Goal: Task Accomplishment & Management: Manage account settings

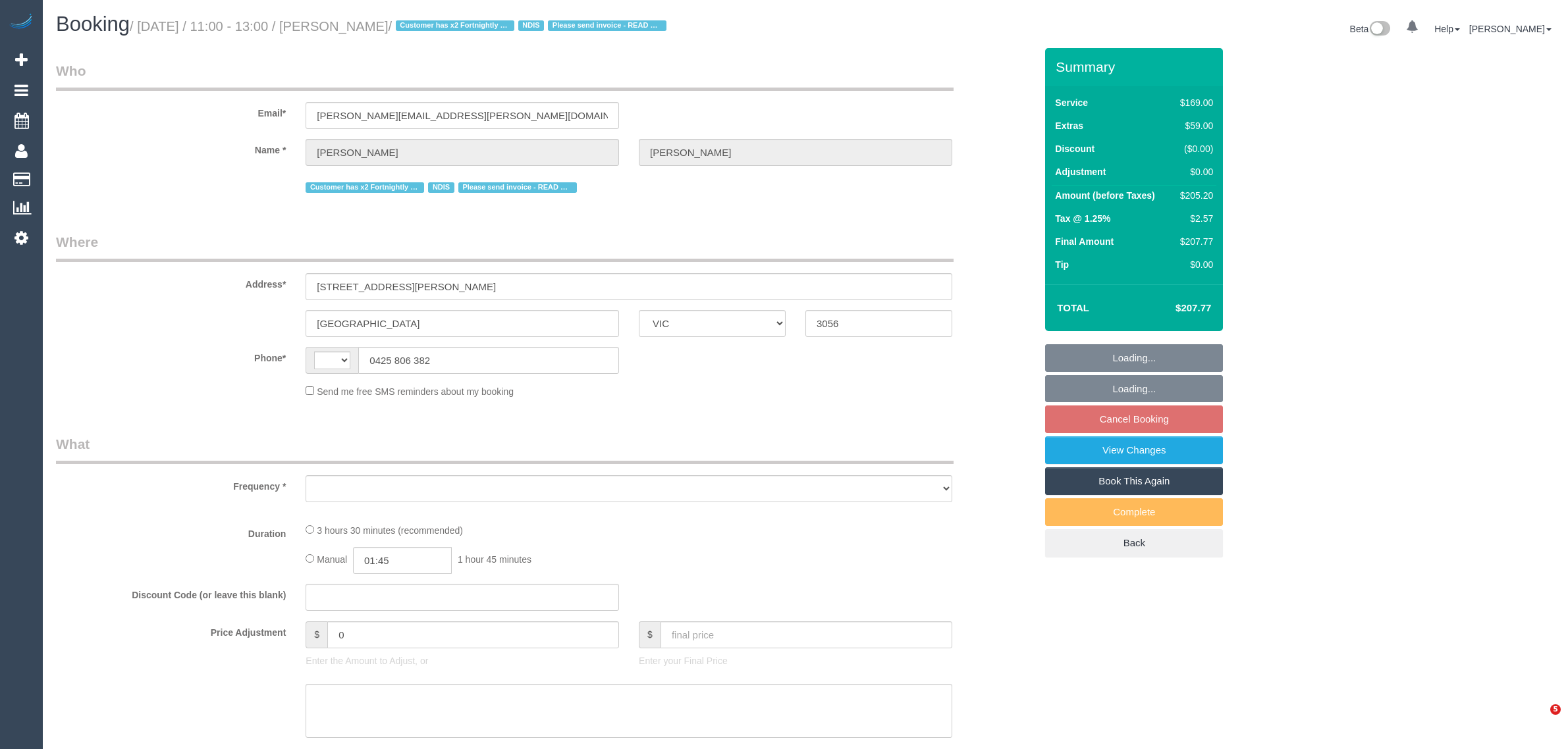
select select "VIC"
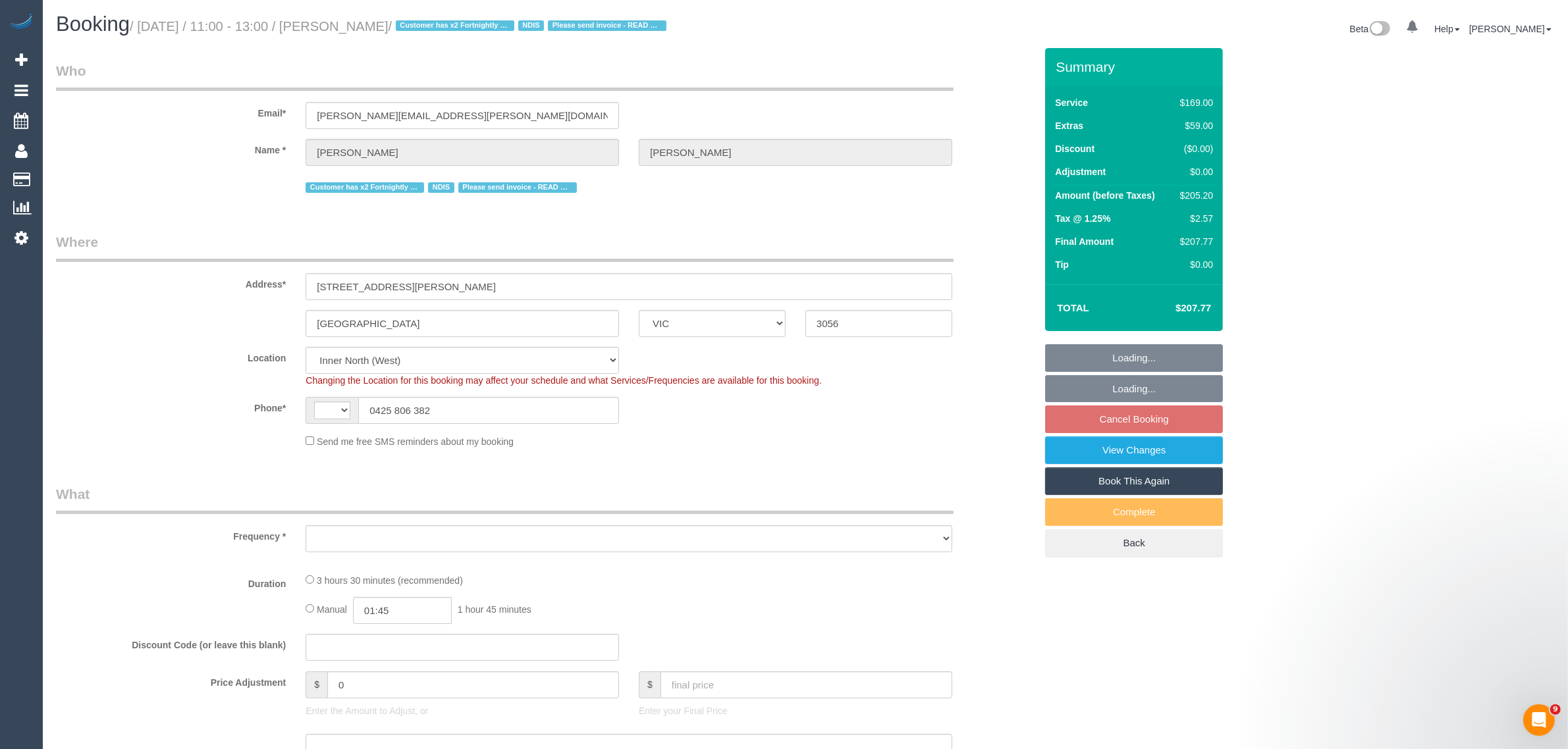
select select "string:AU"
select select "object:638"
select select "number:28"
select select "number:15"
select select "number:18"
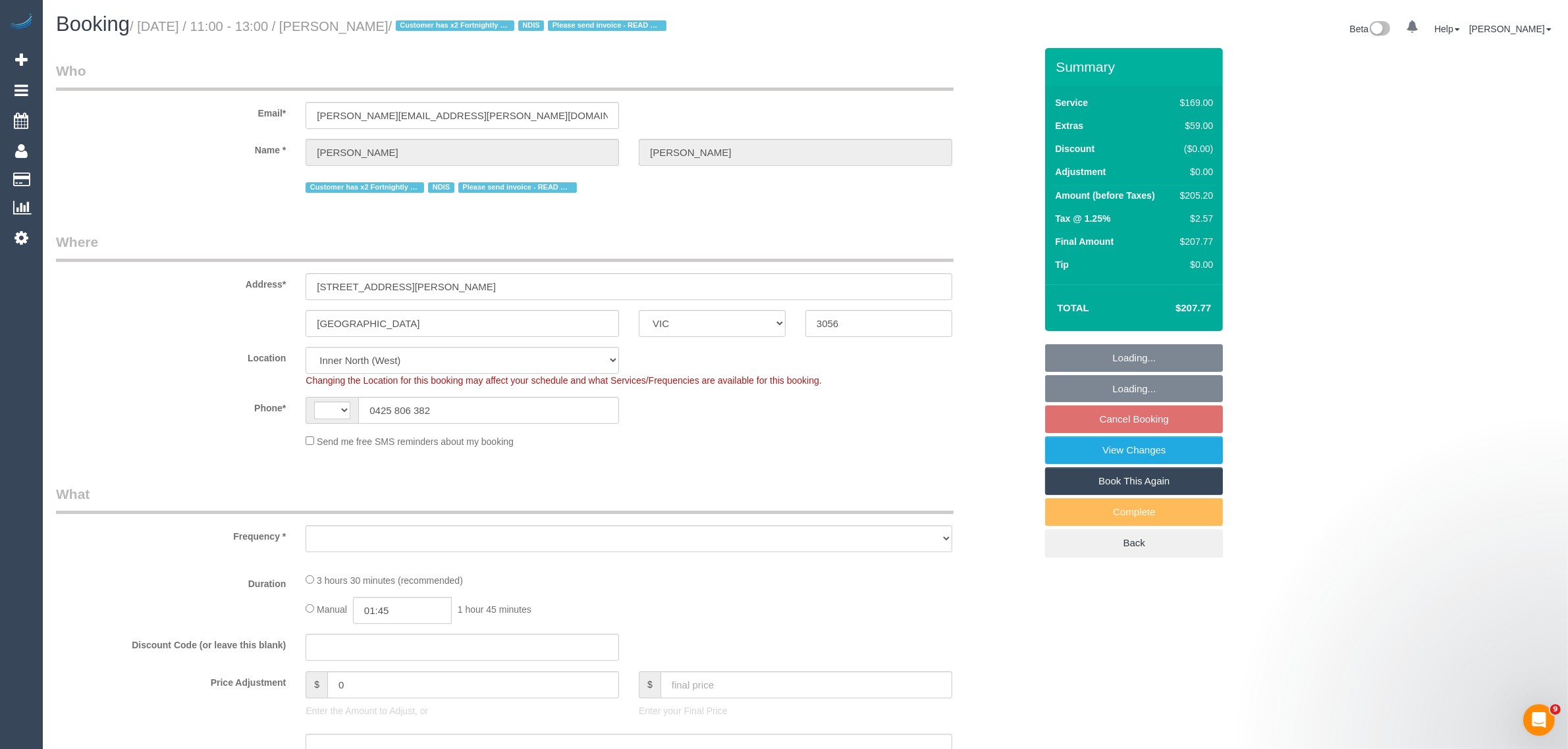
select select "number:22"
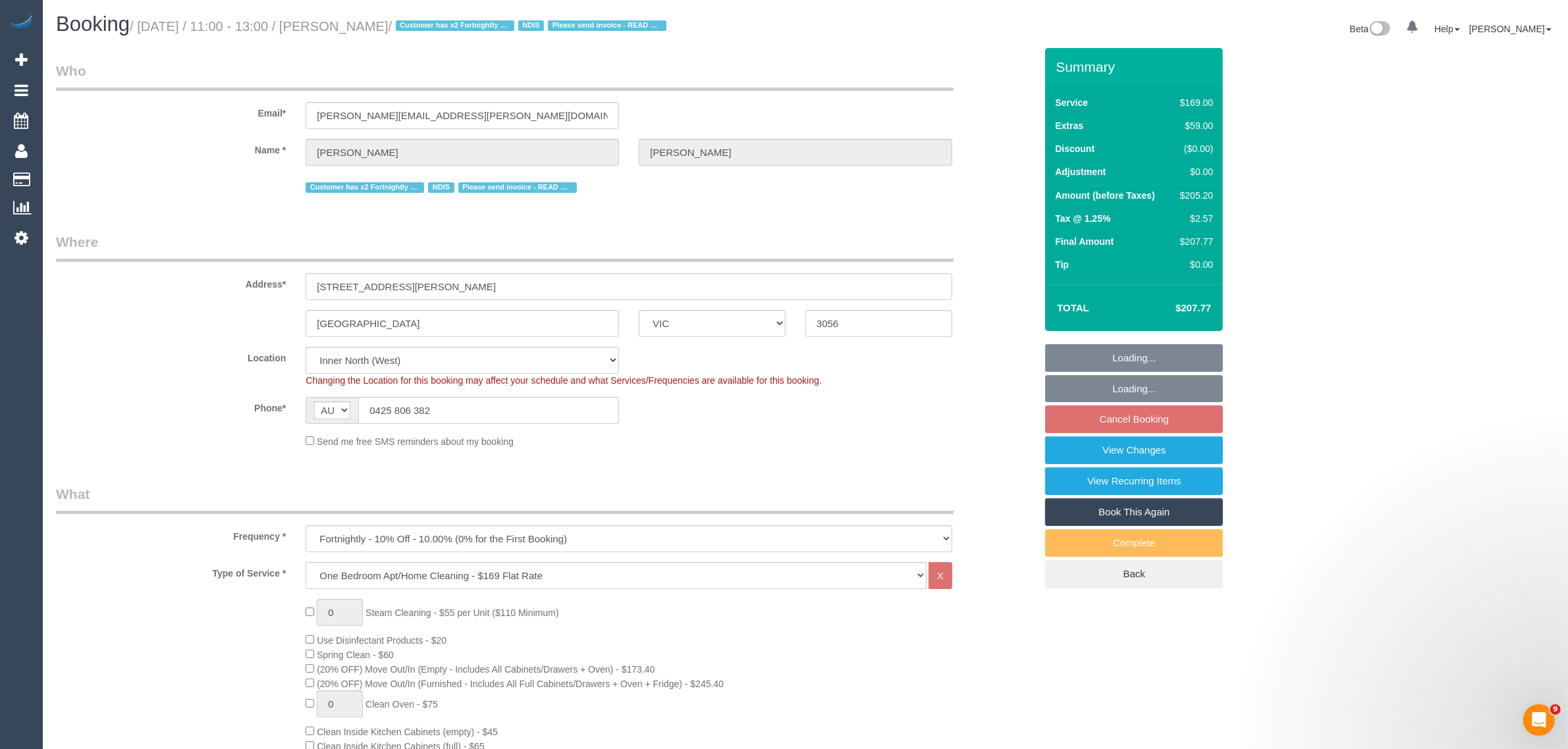
select select "spot5"
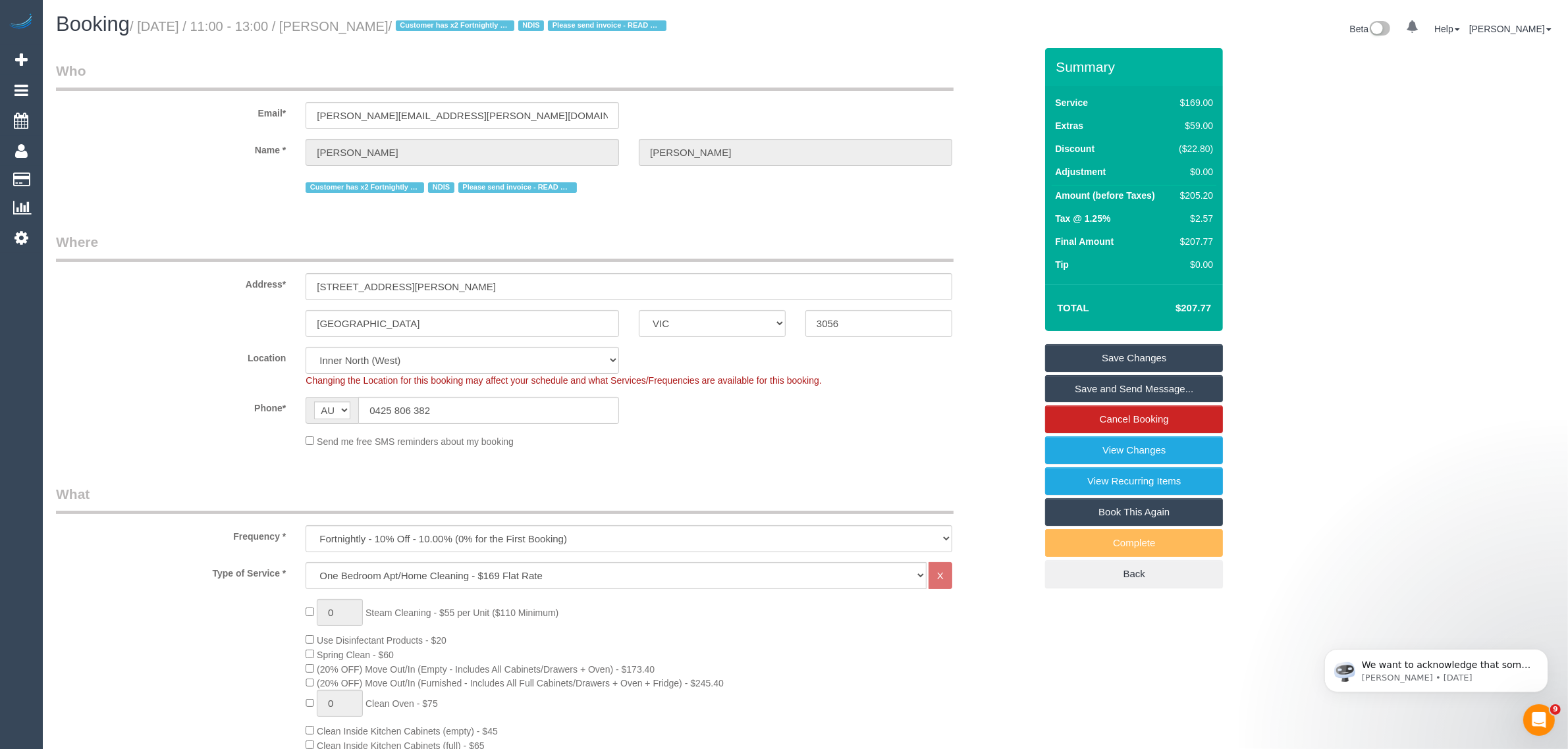
click at [1101, 515] on link "Book This Again" at bounding box center [1134, 512] width 178 height 28
select select "VIC"
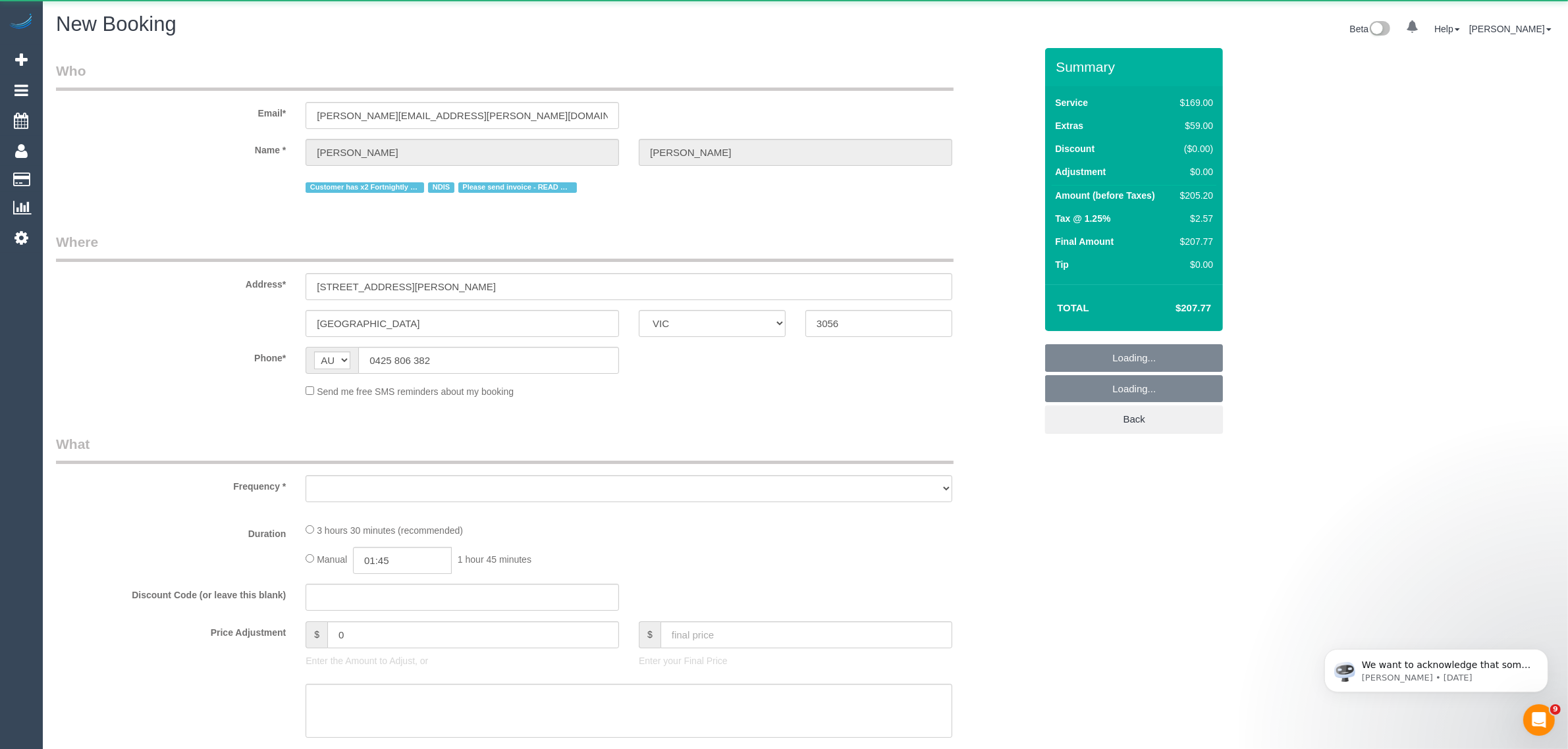
select select "string:stripe"
select select "number:28"
select select "number:15"
select select "number:18"
select select "number:22"
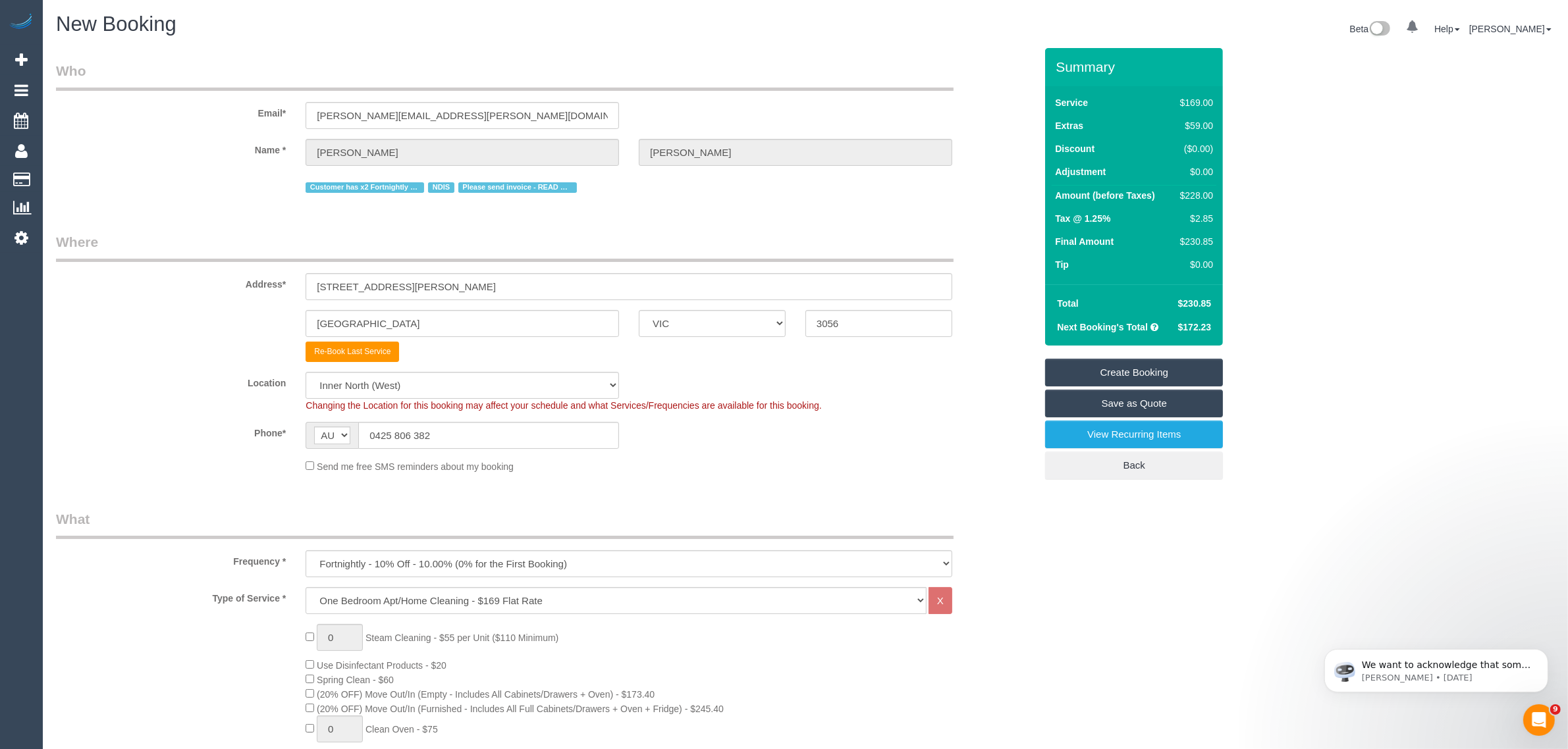
scroll to position [329, 0]
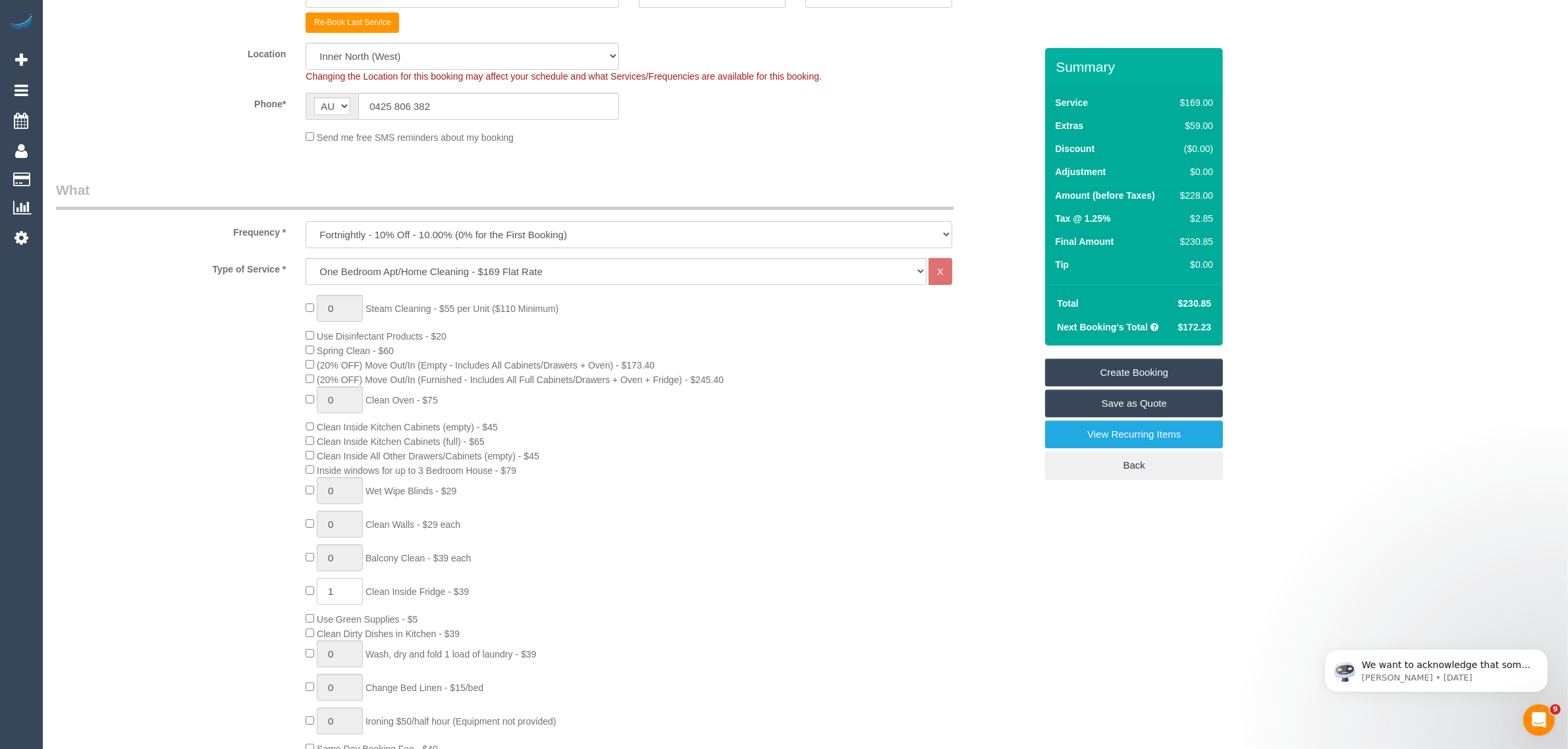
drag, startPoint x: 695, startPoint y: 224, endPoint x: 689, endPoint y: 228, distance: 7.2
click at [695, 224] on select "One Time Cleaning Weekly - 10% Off - 10.00% (0% for the First Booking) Fortnigh…" at bounding box center [629, 234] width 647 height 27
click at [220, 362] on div "0 Steam Cleaning - $55 per Unit ($110 Minimum) Use Disinfectant Products - $20 …" at bounding box center [546, 525] width 999 height 461
drag, startPoint x: 494, startPoint y: 229, endPoint x: 482, endPoint y: 242, distance: 17.7
click at [494, 229] on select "One Time Cleaning Weekly - 10% Off - 10.00% (0% for the First Booking) Fortnigh…" at bounding box center [629, 234] width 647 height 27
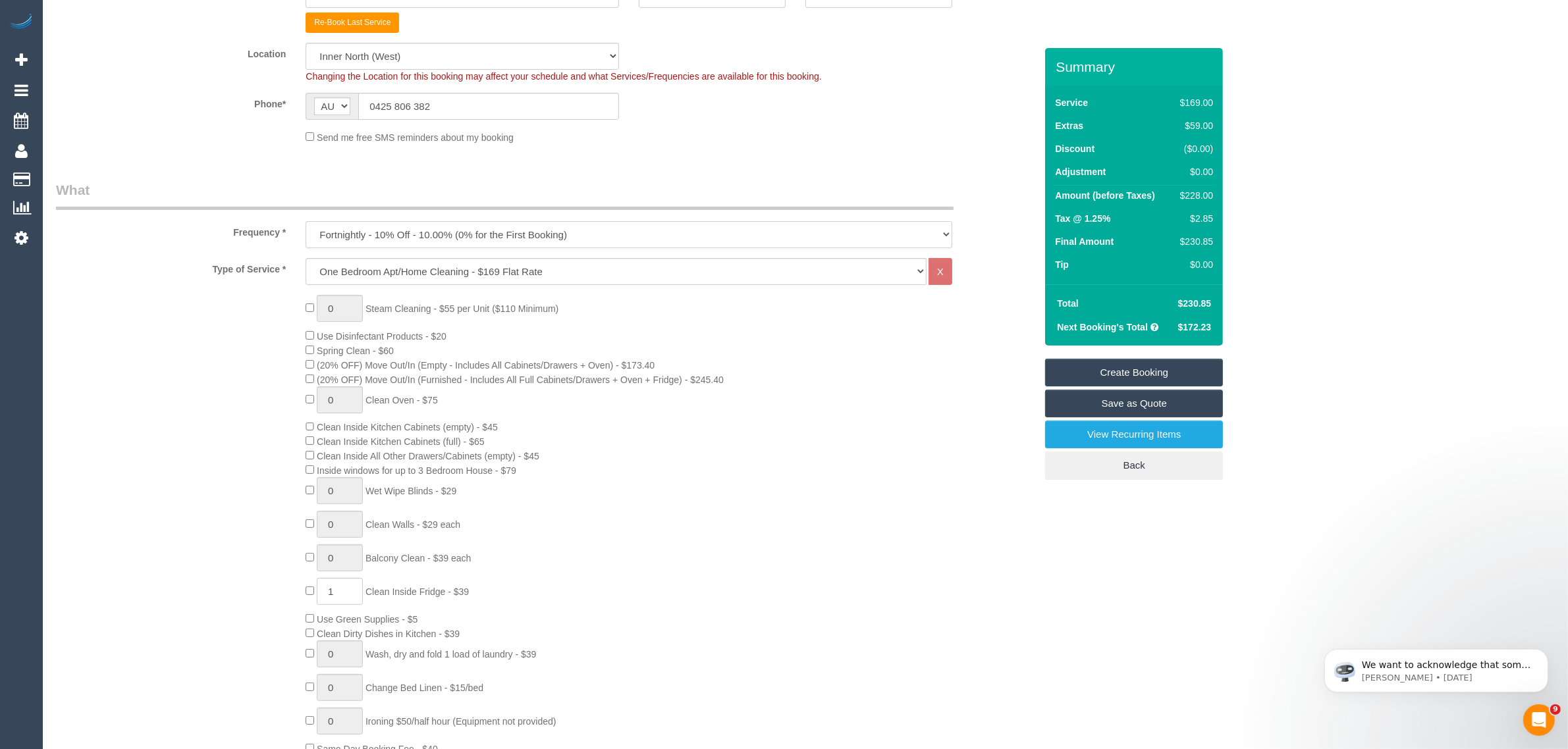
select select "object:3910"
click at [306, 221] on select "One Time Cleaning Weekly - 10% Off - 10.00% (0% for the First Booking) Fortnigh…" at bounding box center [629, 234] width 647 height 27
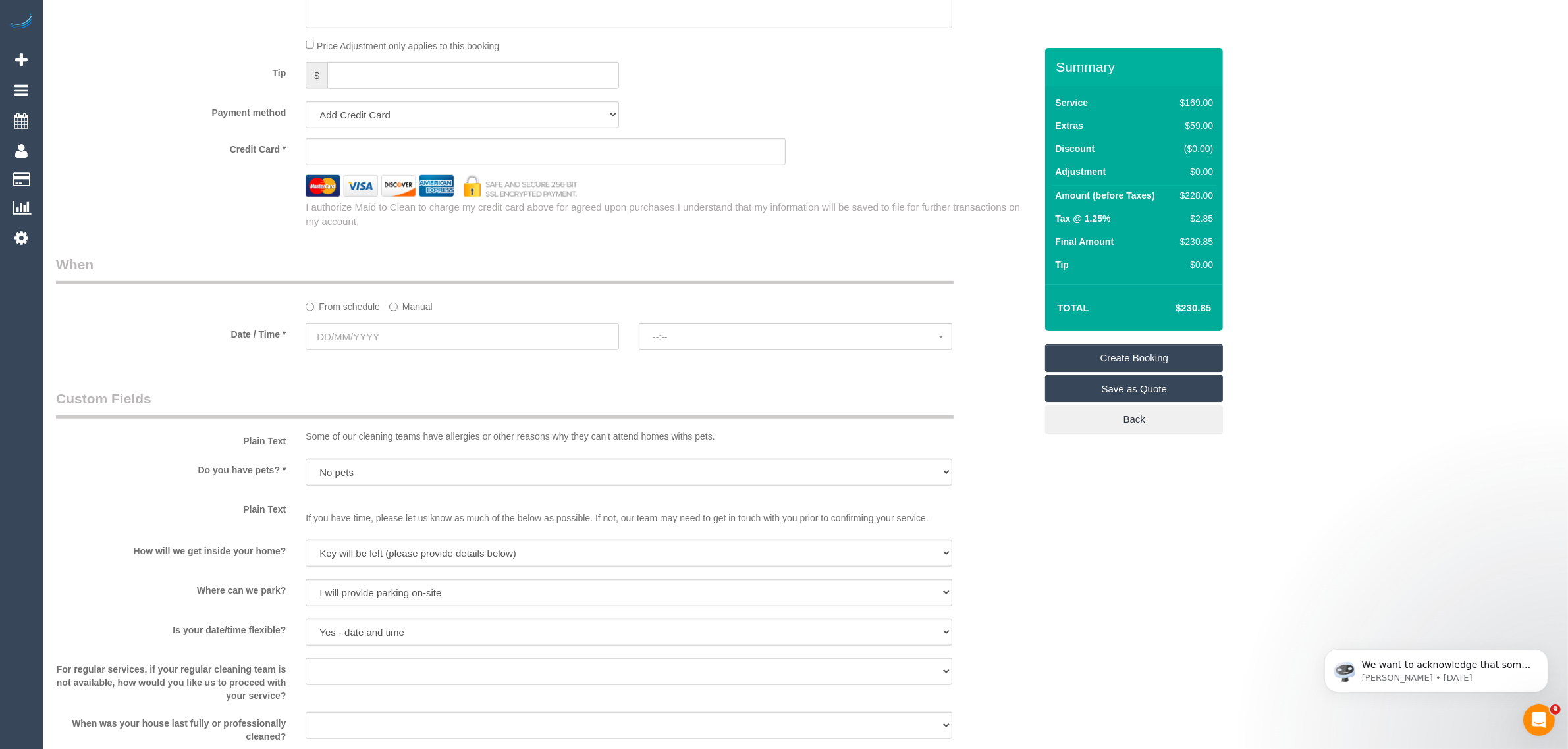
scroll to position [1316, 0]
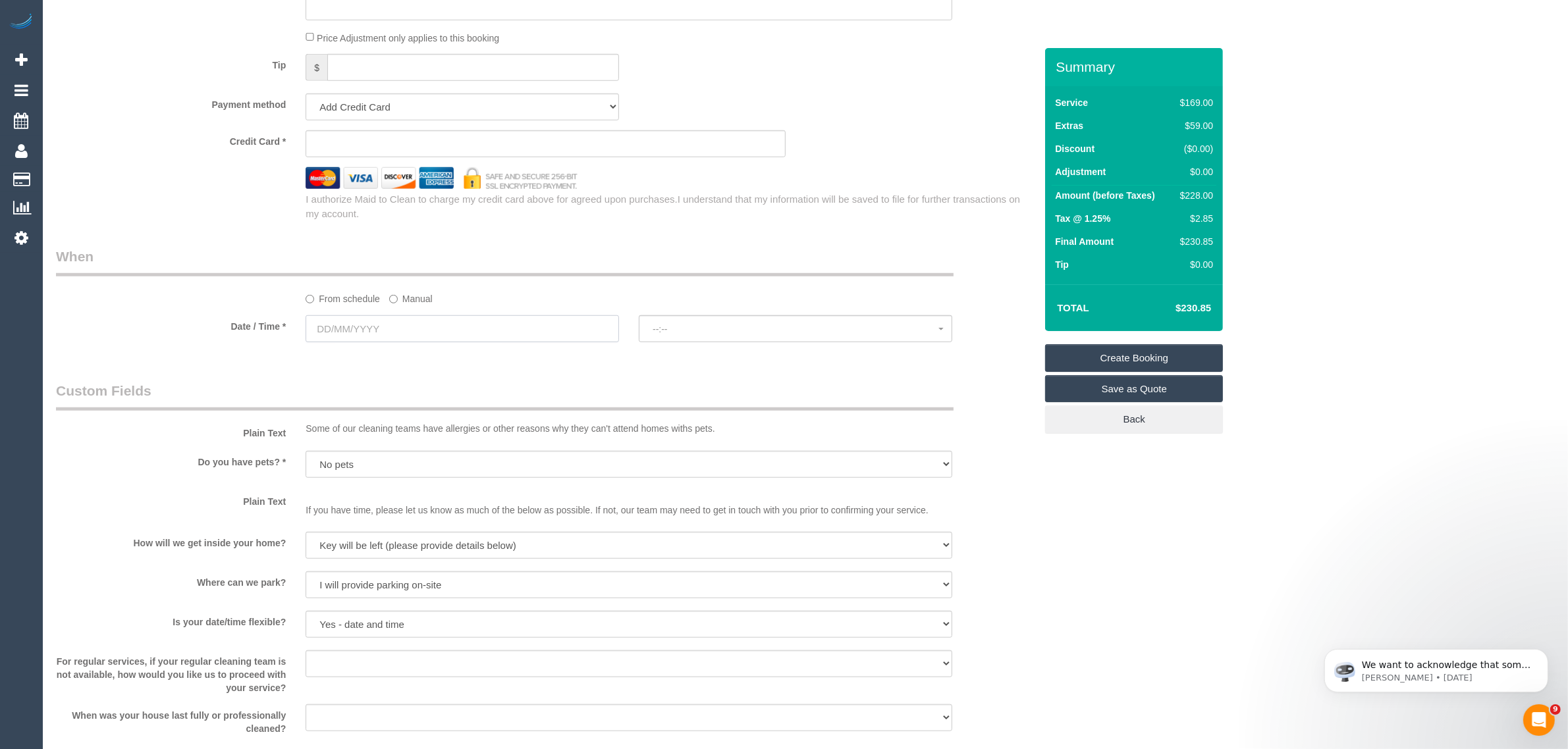
click at [462, 340] on input "text" at bounding box center [462, 328] width 313 height 27
click at [462, 353] on span "Next" at bounding box center [464, 355] width 10 height 10
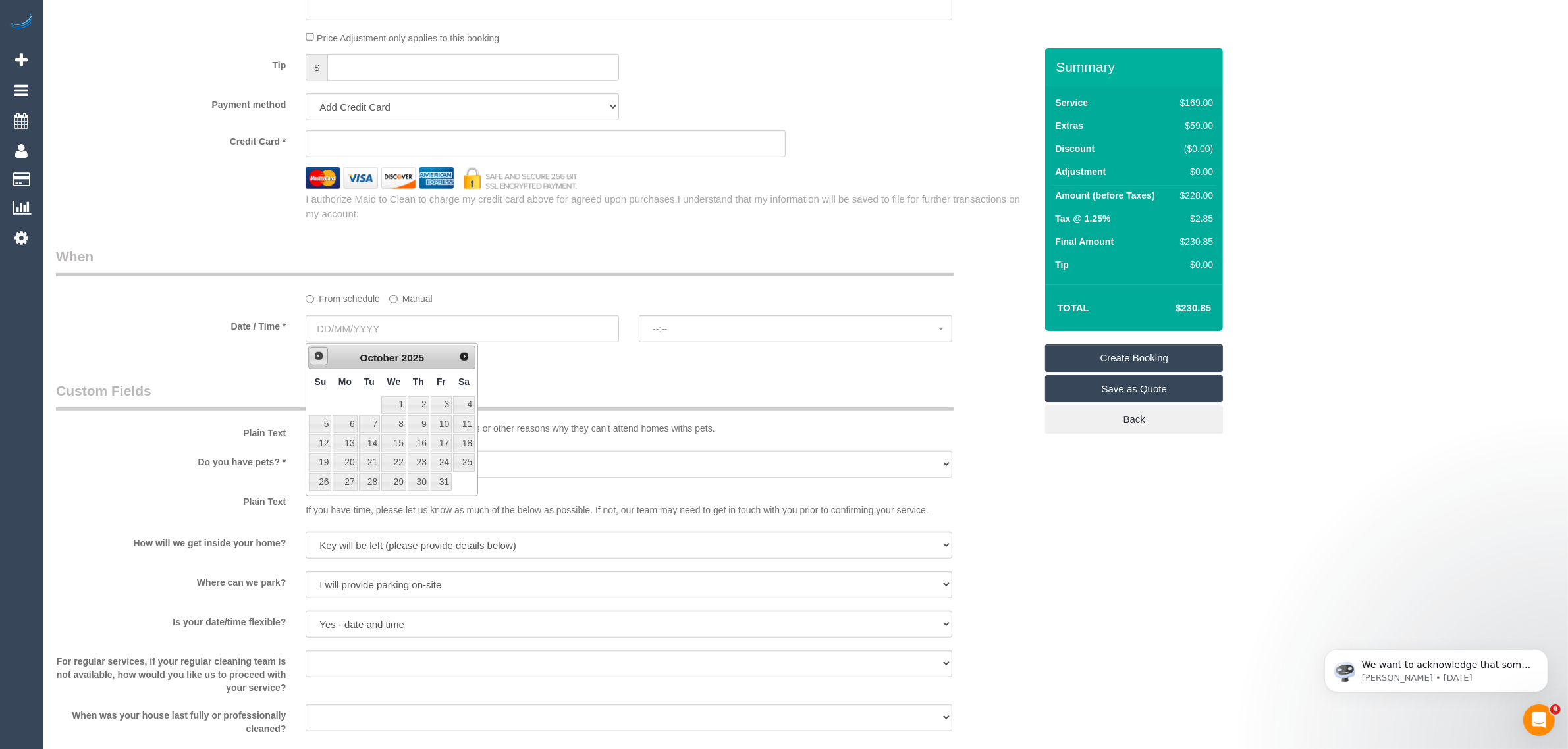
click at [324, 362] on link "Prev" at bounding box center [319, 356] width 19 height 19
click at [710, 369] on div "Who Email* ramelle.lewis@gmail.com Name * Ramelle Lewis Customer has x2 Fortnig…" at bounding box center [546, 41] width 999 height 2619
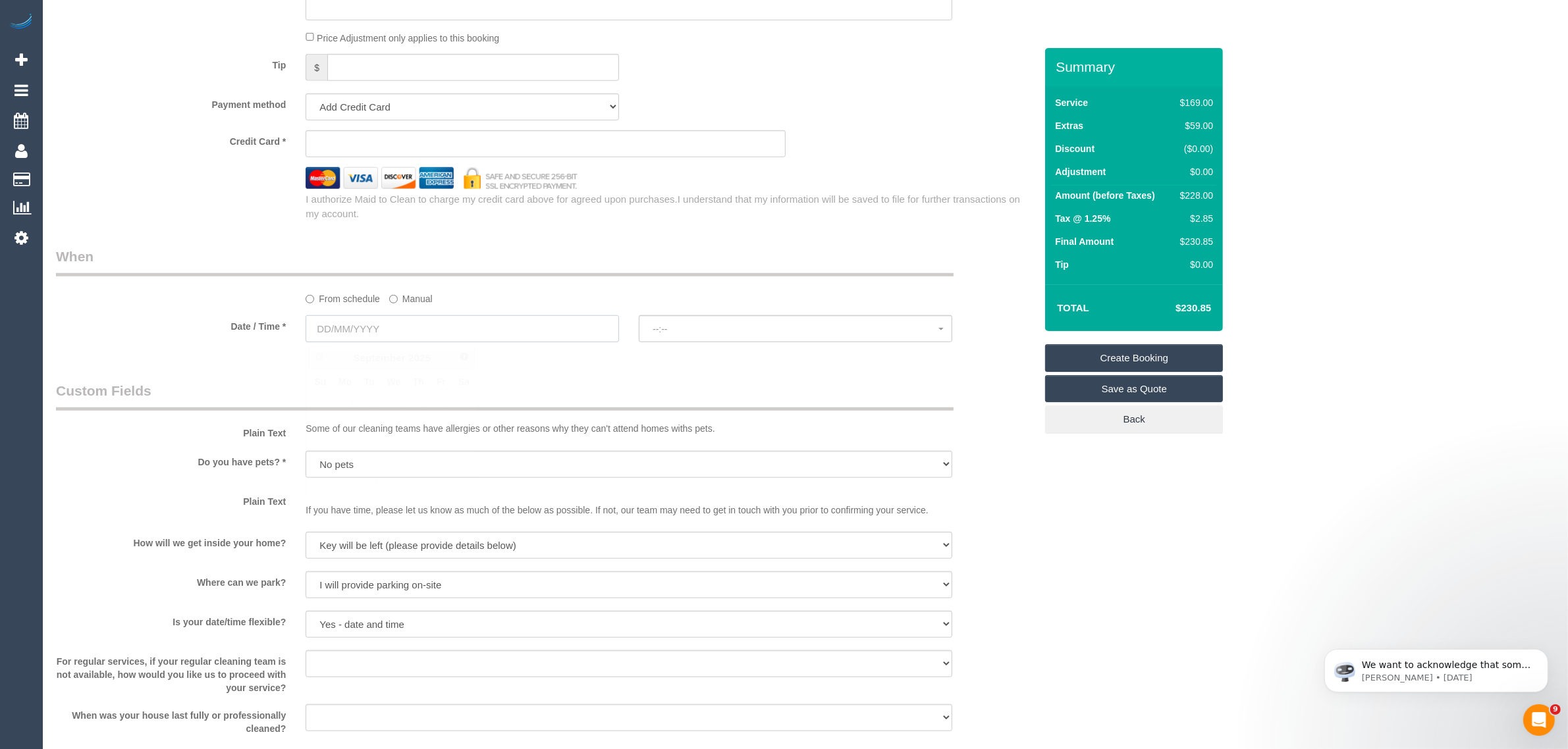
click at [495, 323] on input "text" at bounding box center [462, 328] width 313 height 27
click at [465, 361] on span "Next" at bounding box center [464, 355] width 10 height 10
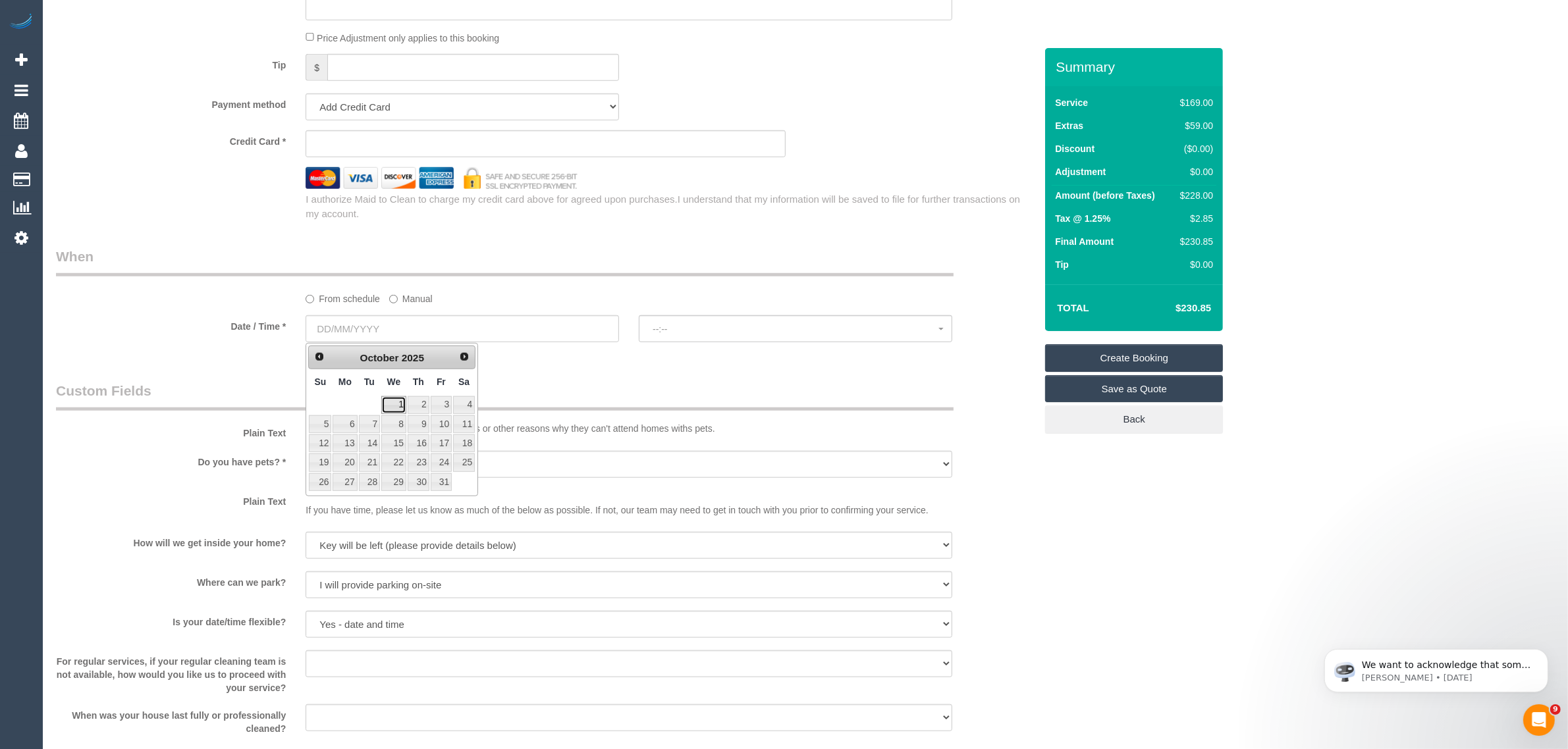
click at [399, 412] on link "1" at bounding box center [394, 405] width 25 height 18
type input "01/10/2025"
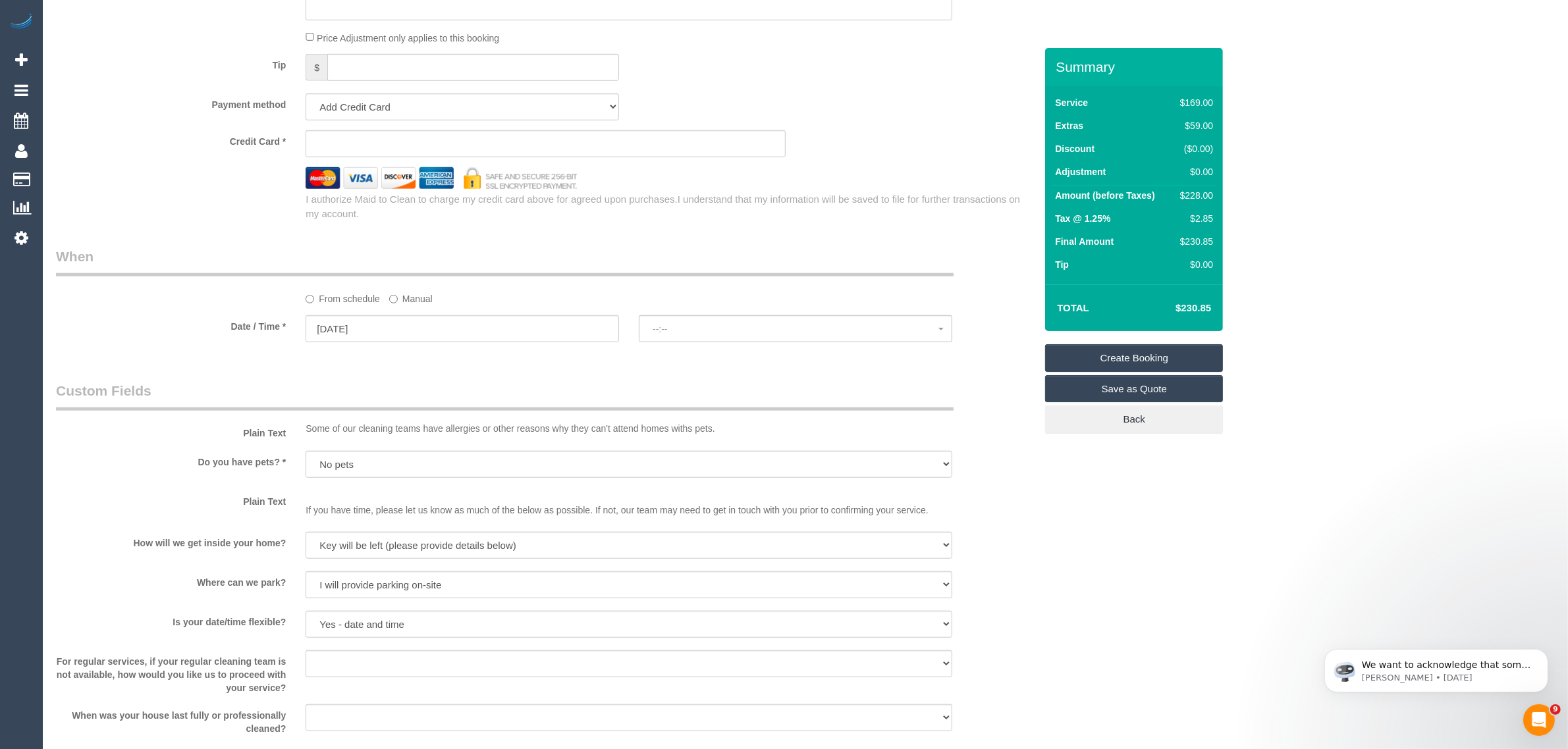
select select "spot81"
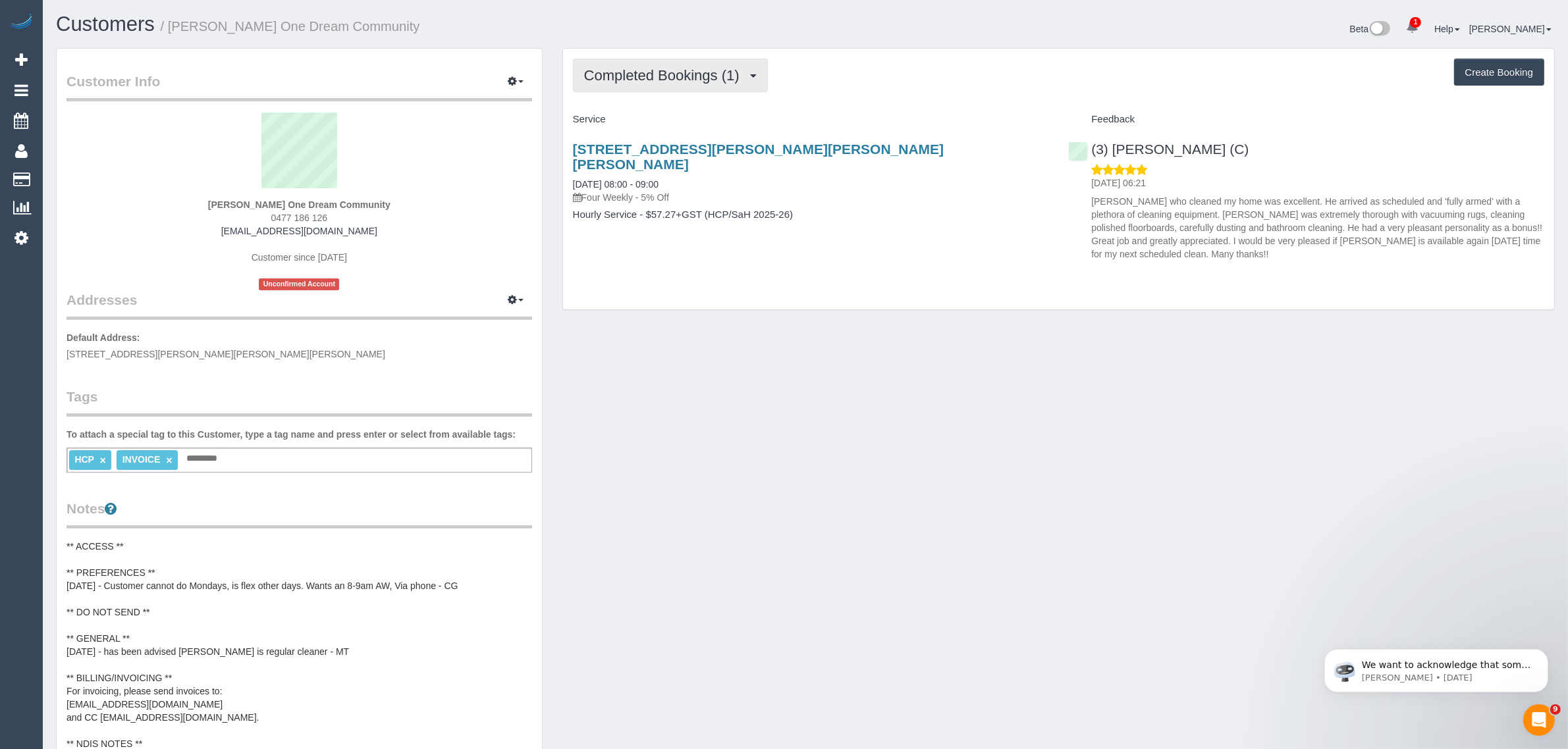
click at [647, 74] on span "Completed Bookings (1)" at bounding box center [665, 76] width 162 height 17
click at [644, 116] on link "Upcoming Bookings (11)" at bounding box center [643, 123] width 139 height 17
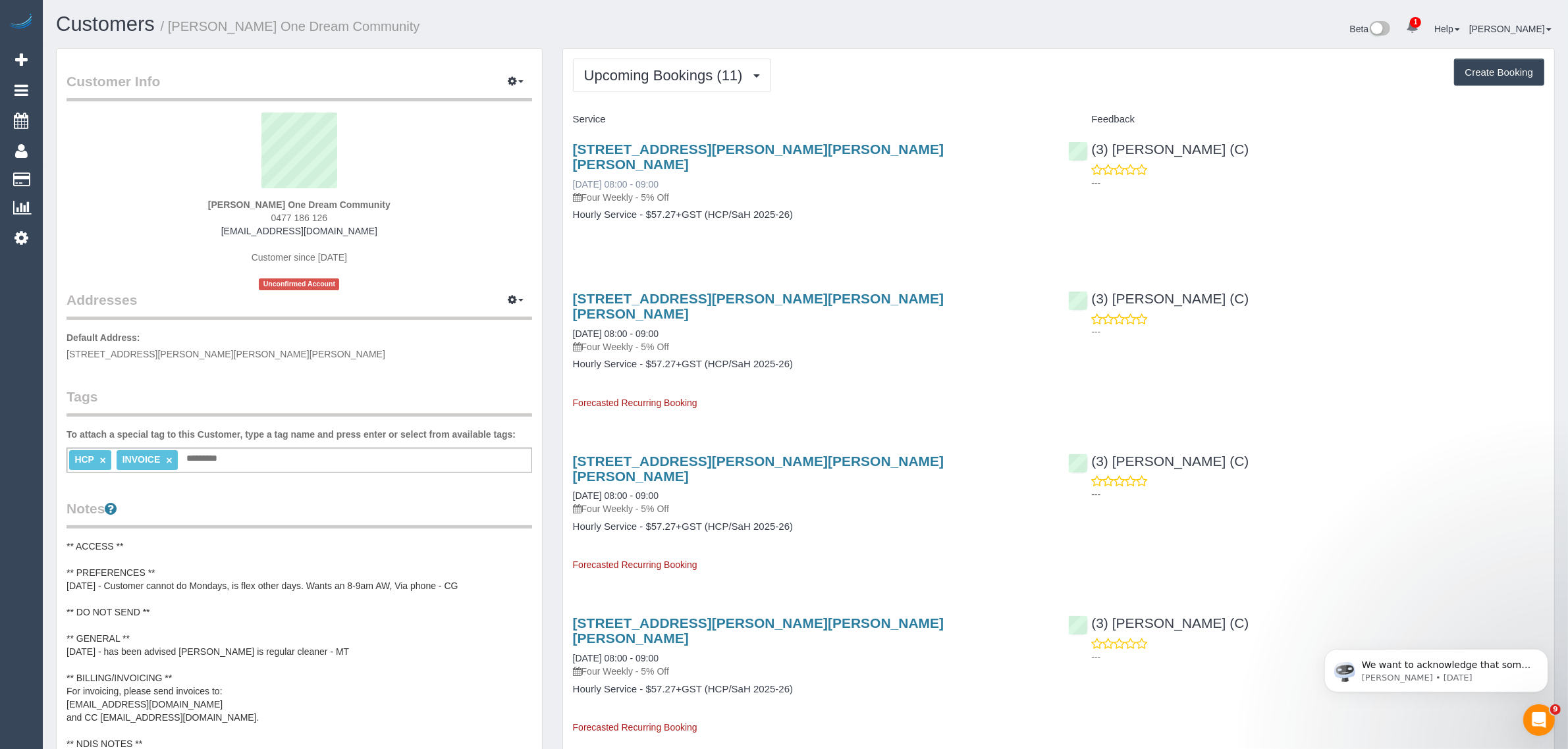
drag, startPoint x: 642, startPoint y: 164, endPoint x: 574, endPoint y: 163, distance: 68.0
click at [574, 163] on div "63 Spensley Street, Clifton Hill, VIC 3068 30/09/2025 08:00 - 09:00 Four Weekly…" at bounding box center [811, 173] width 476 height 62
copy link "30/09/2025 08:00 - 09:00"
click at [921, 231] on div "63 Spensley Street, Clifton Hill, VIC 3068 30/09/2025 08:00 - 09:00 Four Weekly…" at bounding box center [810, 188] width 496 height 116
click at [690, 146] on link "63 Spensley Street, Clifton Hill, VIC 3068" at bounding box center [759, 157] width 372 height 30
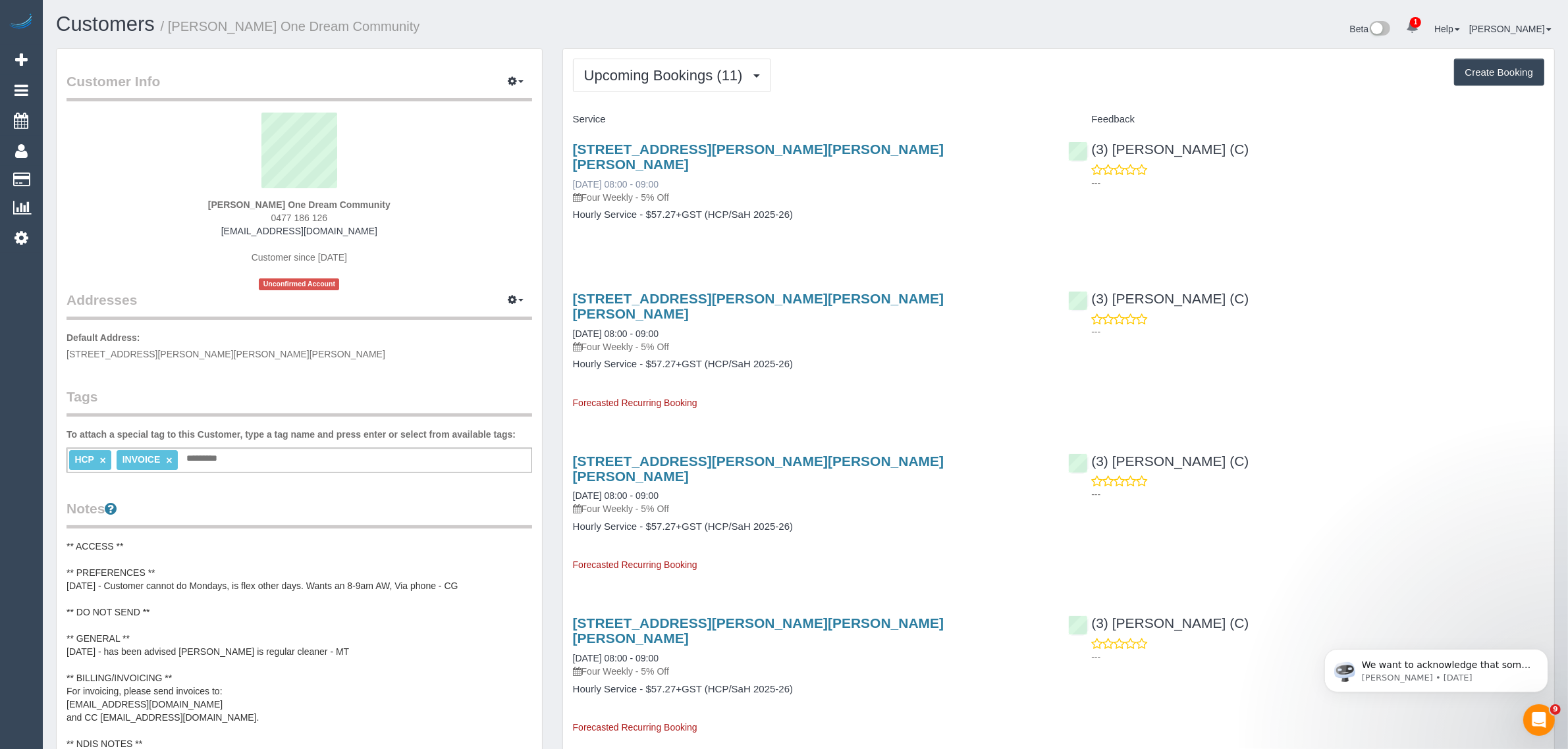
drag, startPoint x: 568, startPoint y: 166, endPoint x: 619, endPoint y: 165, distance: 51.0
click at [619, 165] on div "63 Spensley Street, Clifton Hill, VIC 3068 30/09/2025 08:00 - 09:00 Four Weekly…" at bounding box center [810, 188] width 496 height 116
copy link "30/09/2025"
click at [607, 229] on div "63 Spensley Street, Clifton Hill, VIC 3068 30/09/2025 08:00 - 09:00 Four Weekly…" at bounding box center [810, 188] width 496 height 116
drag, startPoint x: 565, startPoint y: 299, endPoint x: 617, endPoint y: 297, distance: 52.0
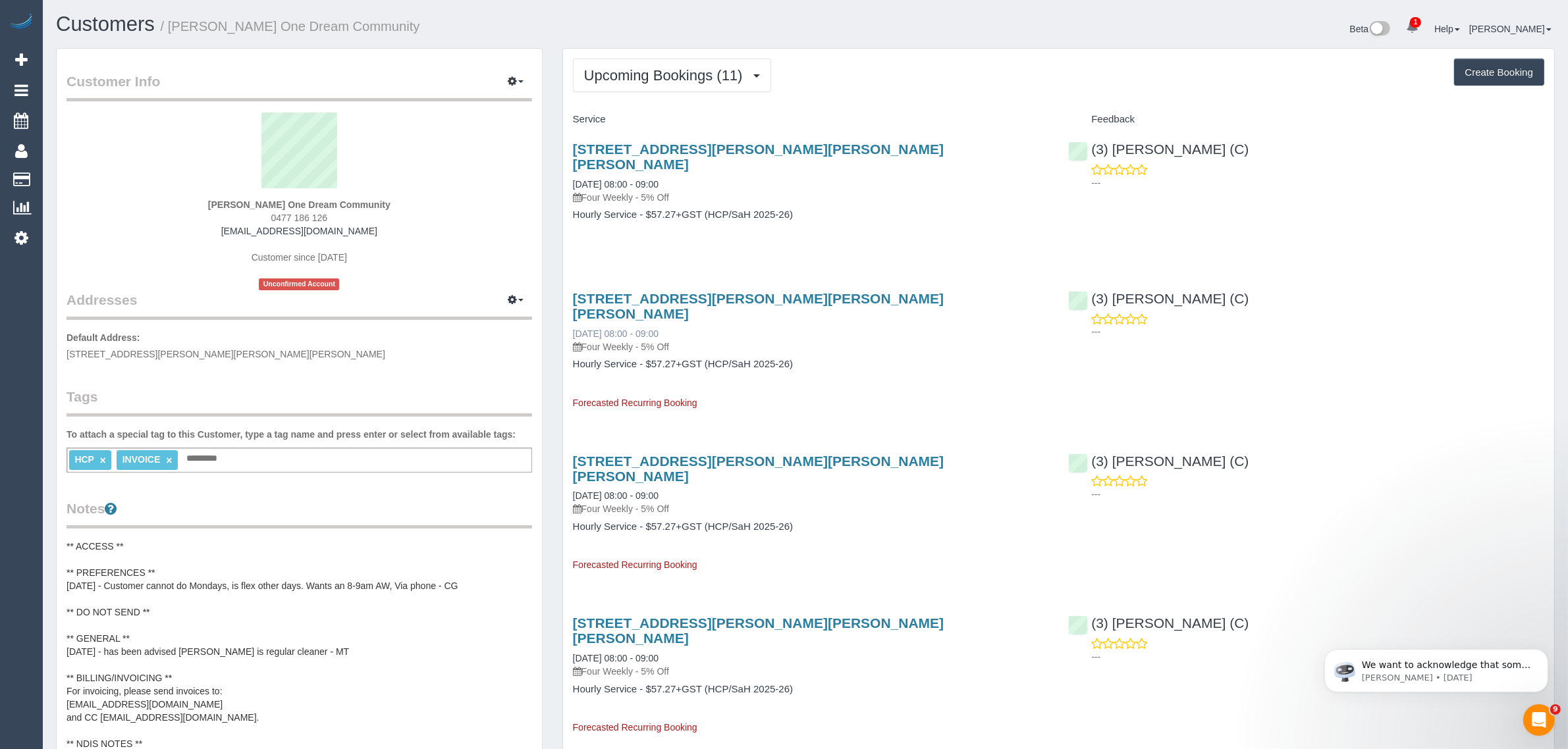
click at [617, 297] on div "63 Spensley Street, Clifton Hill, VIC 3068 28/10/2025 08:00 - 09:00 Four Weekly…" at bounding box center [810, 344] width 496 height 130
copy link "28/10/2025"
click at [643, 67] on span "Upcoming Bookings (11)" at bounding box center [667, 76] width 165 height 17
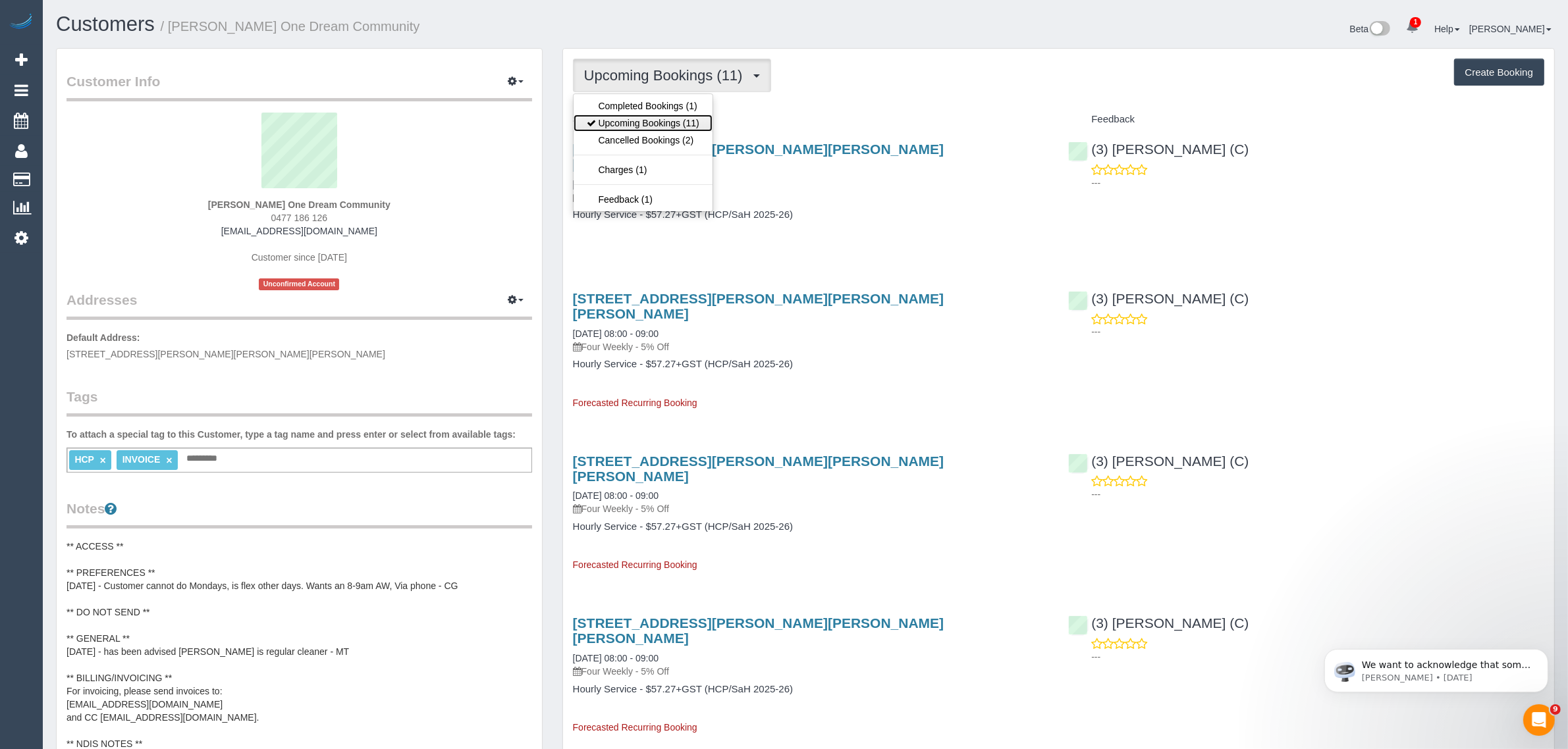
click at [625, 120] on link "Upcoming Bookings (11)" at bounding box center [643, 123] width 139 height 17
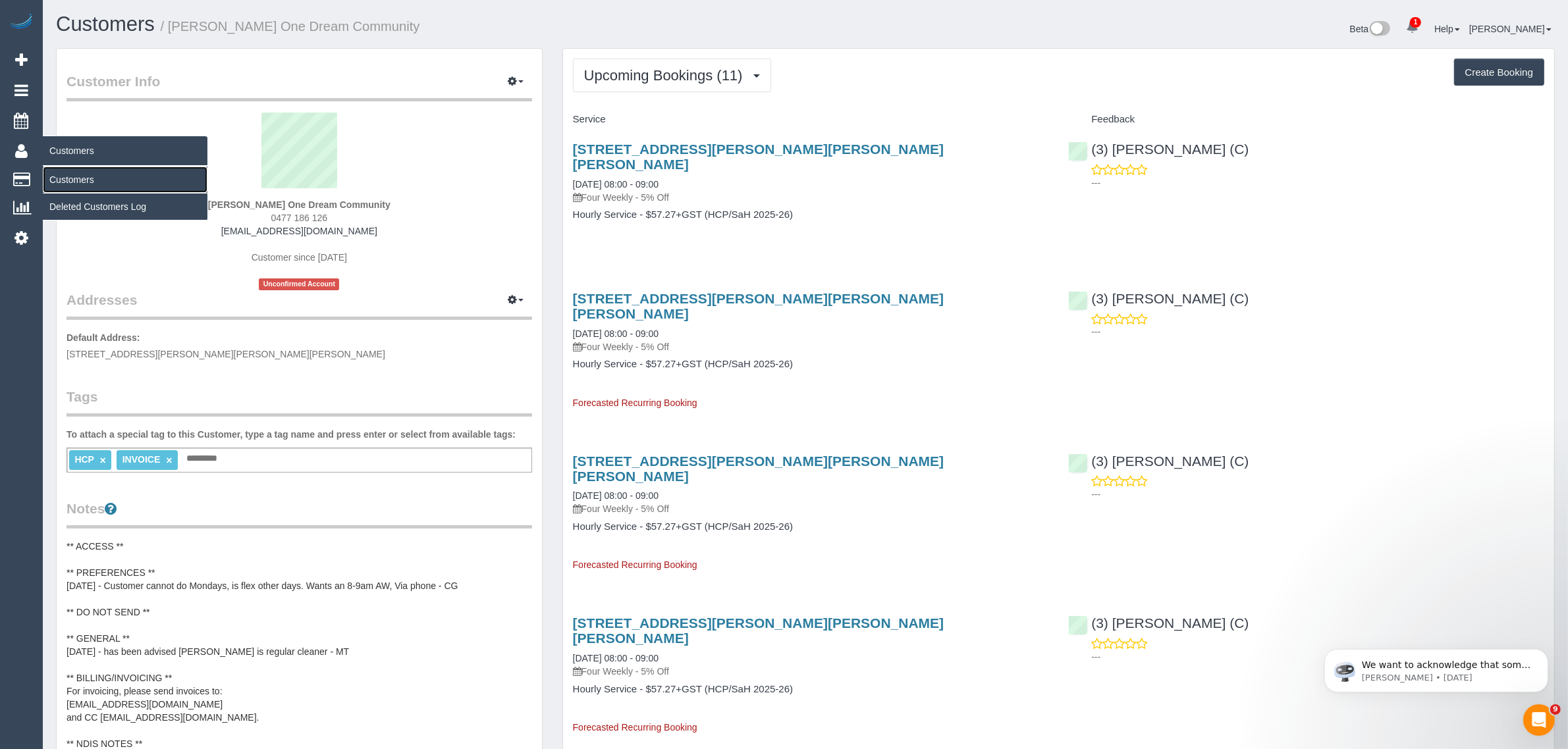
click at [102, 177] on link "Customers" at bounding box center [125, 179] width 165 height 26
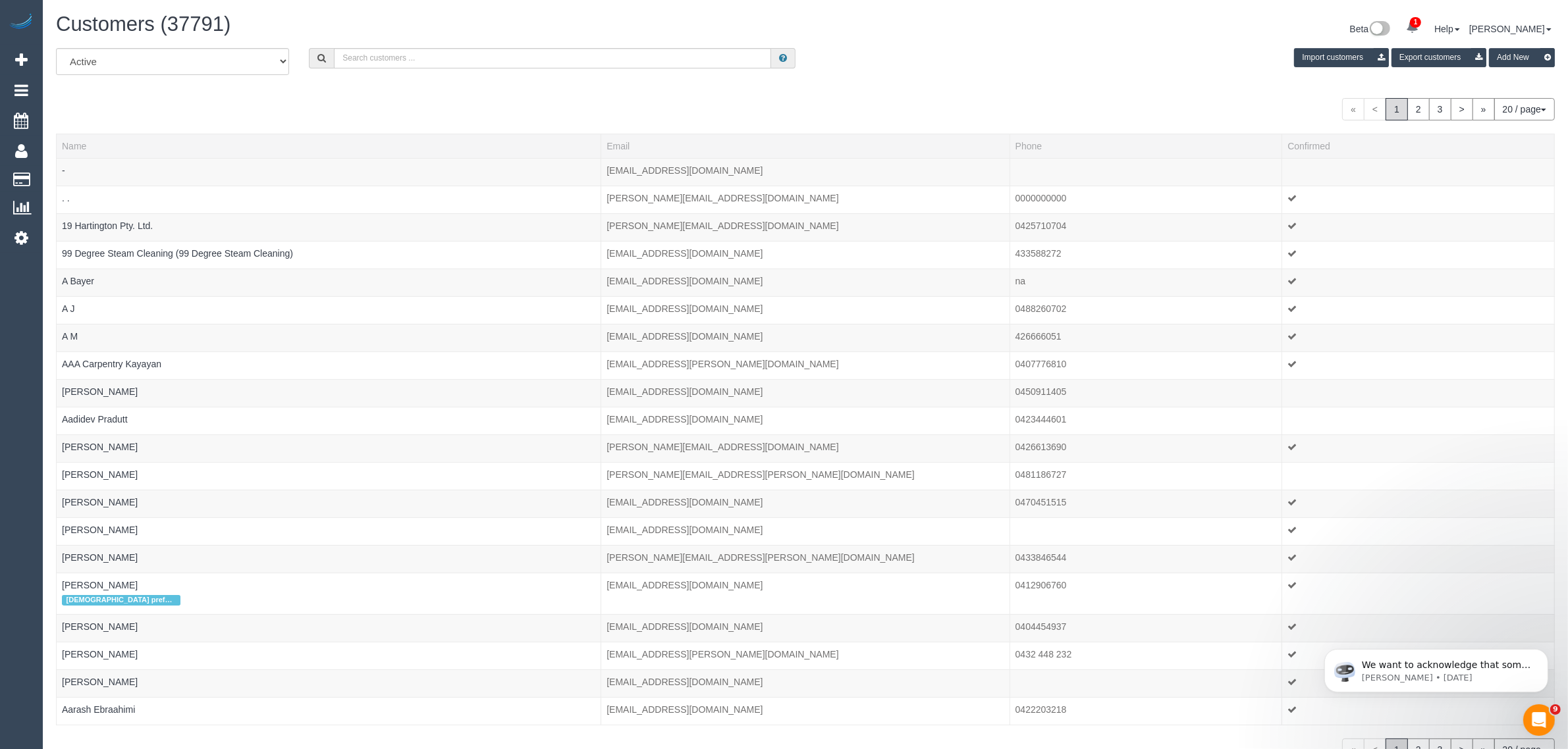
click at [910, 49] on div "Import customers Export customers Add New" at bounding box center [1185, 58] width 759 height 19
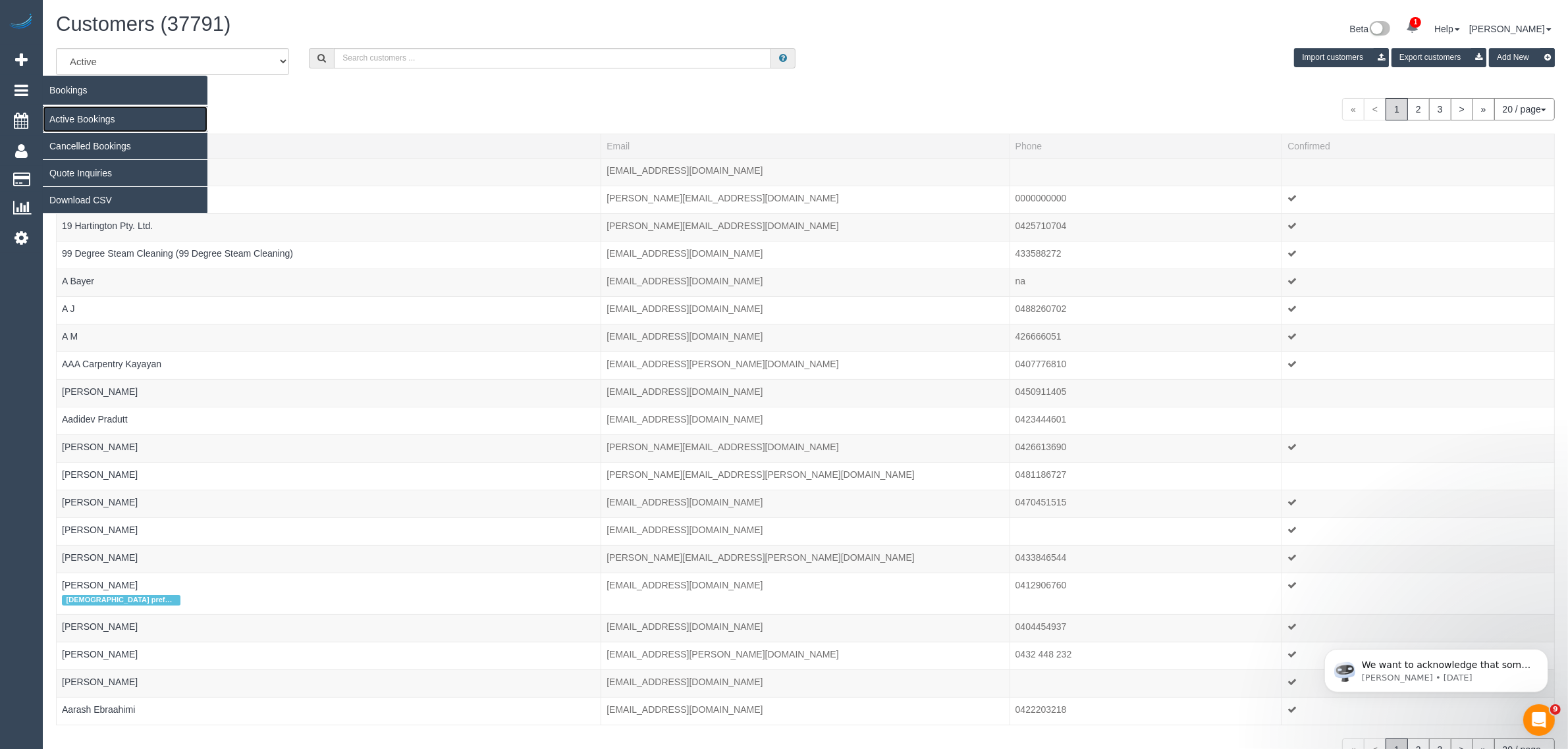
drag, startPoint x: 69, startPoint y: 112, endPoint x: 128, endPoint y: 99, distance: 60.4
click at [69, 112] on link "Active Bookings" at bounding box center [125, 119] width 165 height 26
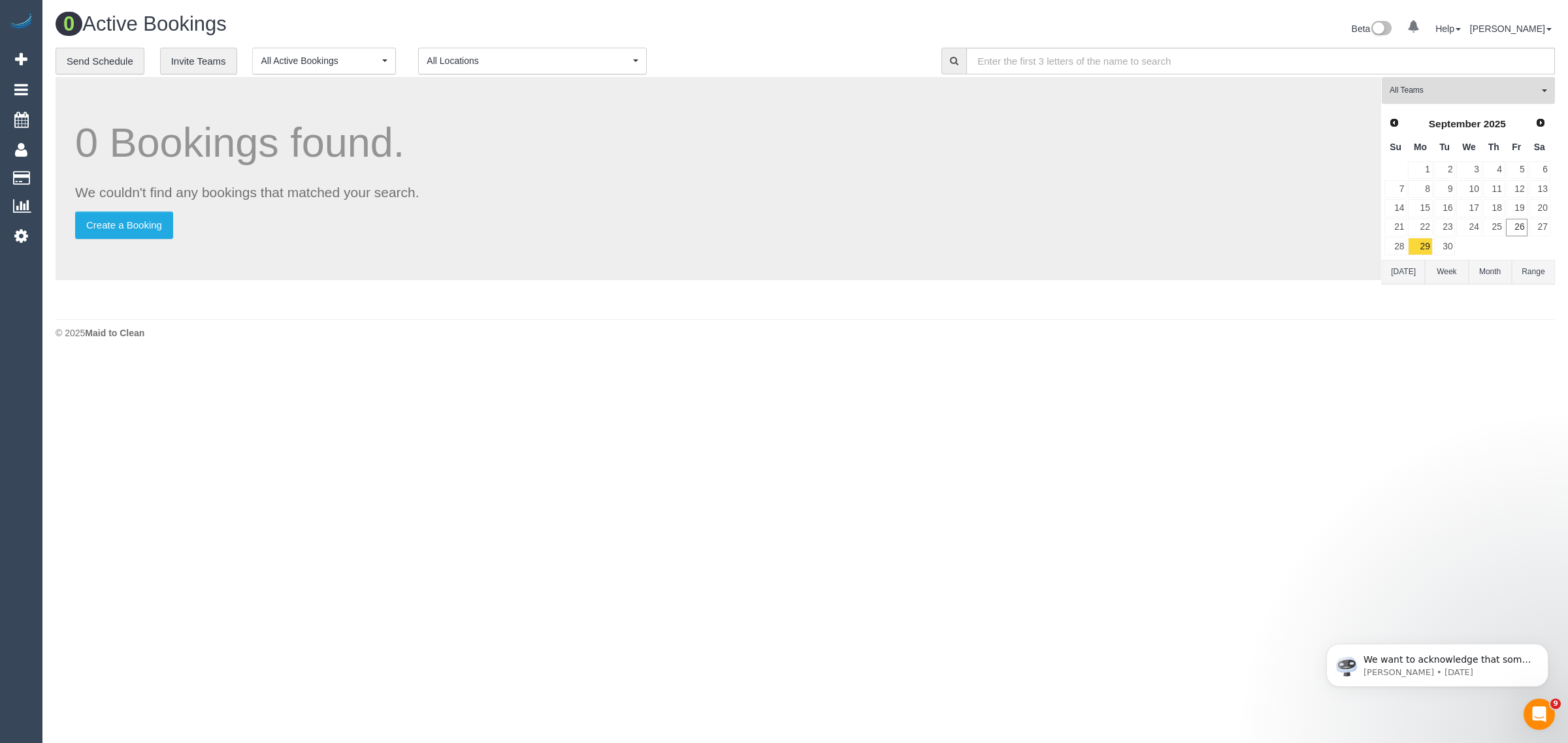
click at [1430, 88] on span "All Teams" at bounding box center [1464, 91] width 149 height 11
click at [1466, 105] on link "Remove Team Filters" at bounding box center [1468, 111] width 172 height 17
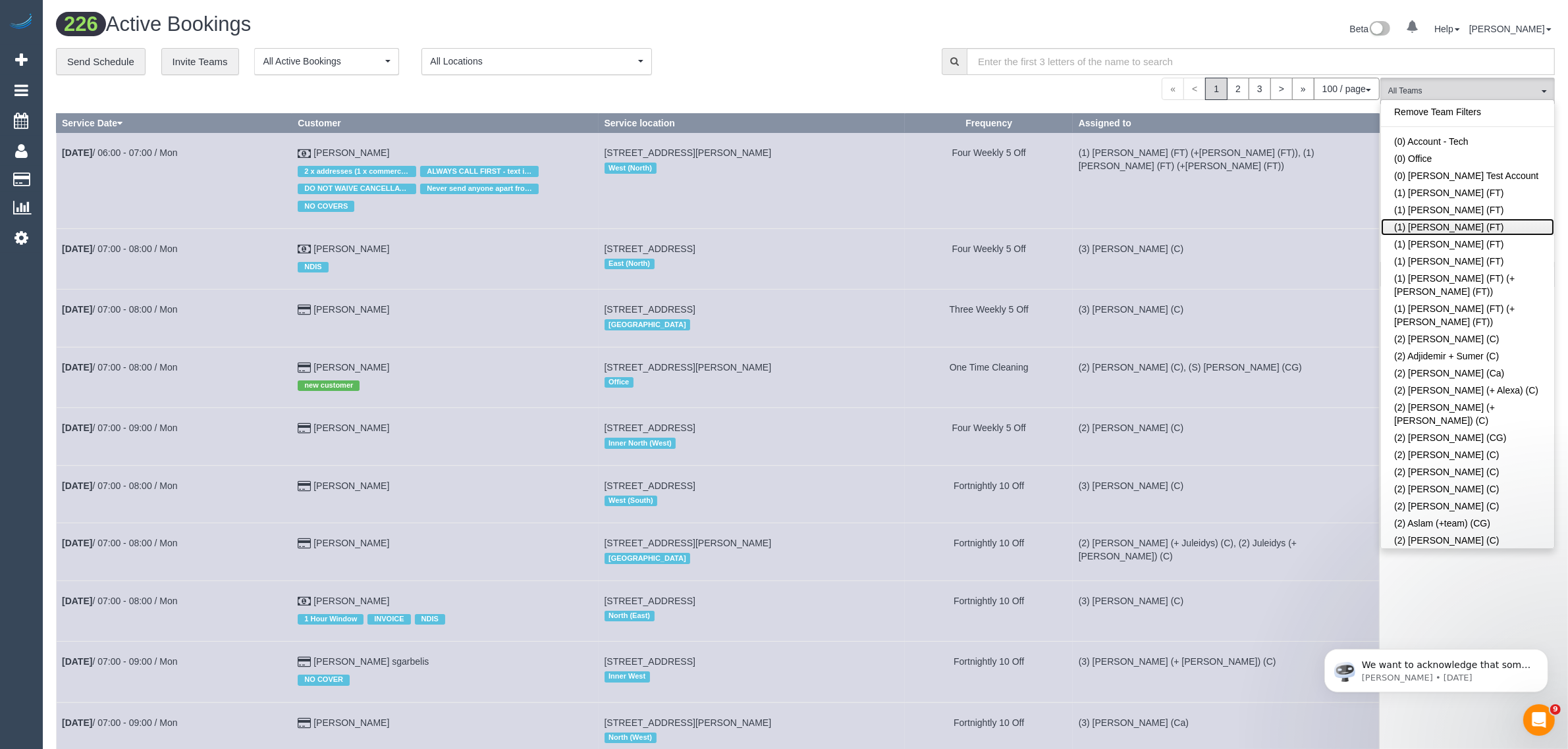
click at [1524, 231] on link "(1) [PERSON_NAME] (FT)" at bounding box center [1467, 227] width 173 height 17
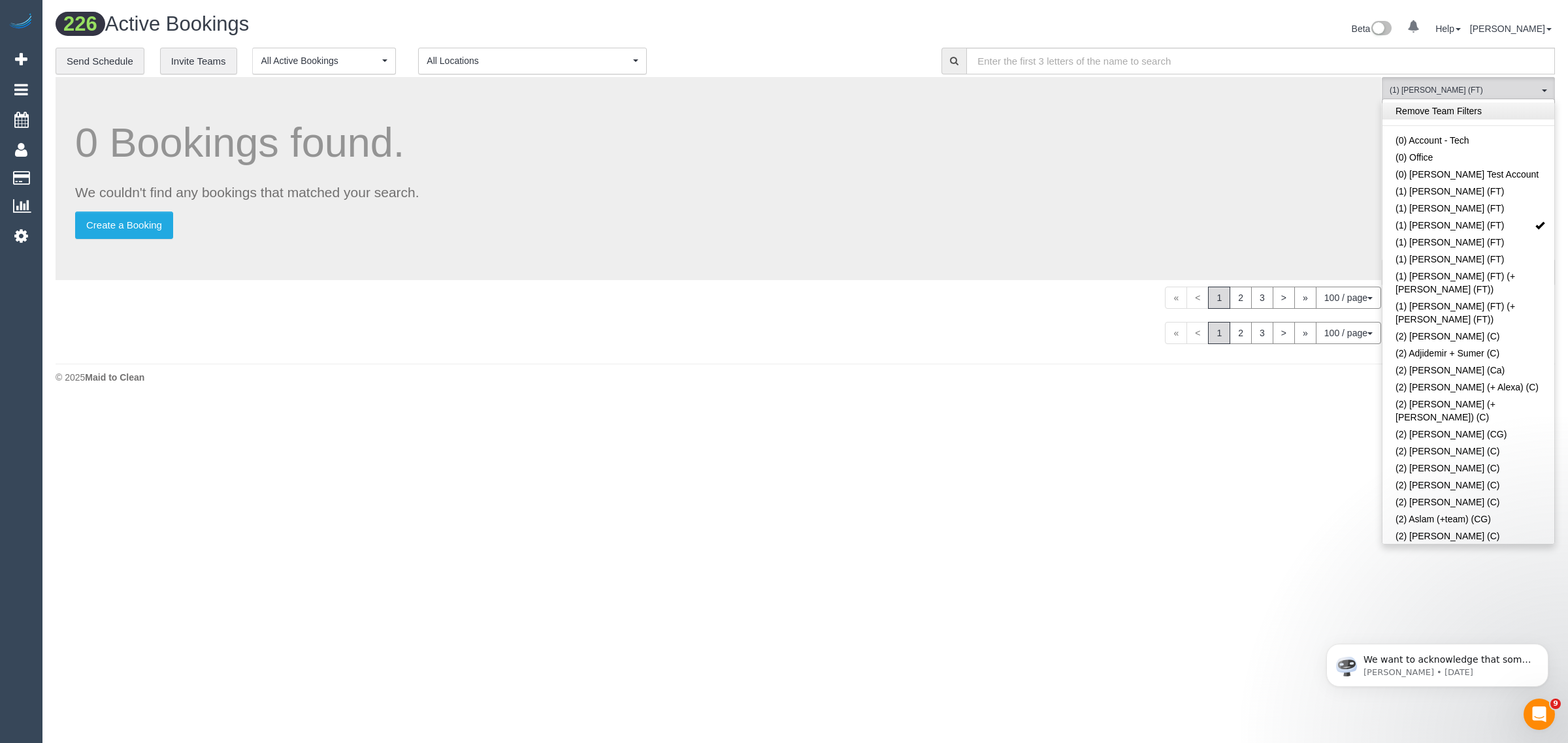
click at [1493, 115] on link "Remove Team Filters" at bounding box center [1468, 111] width 172 height 17
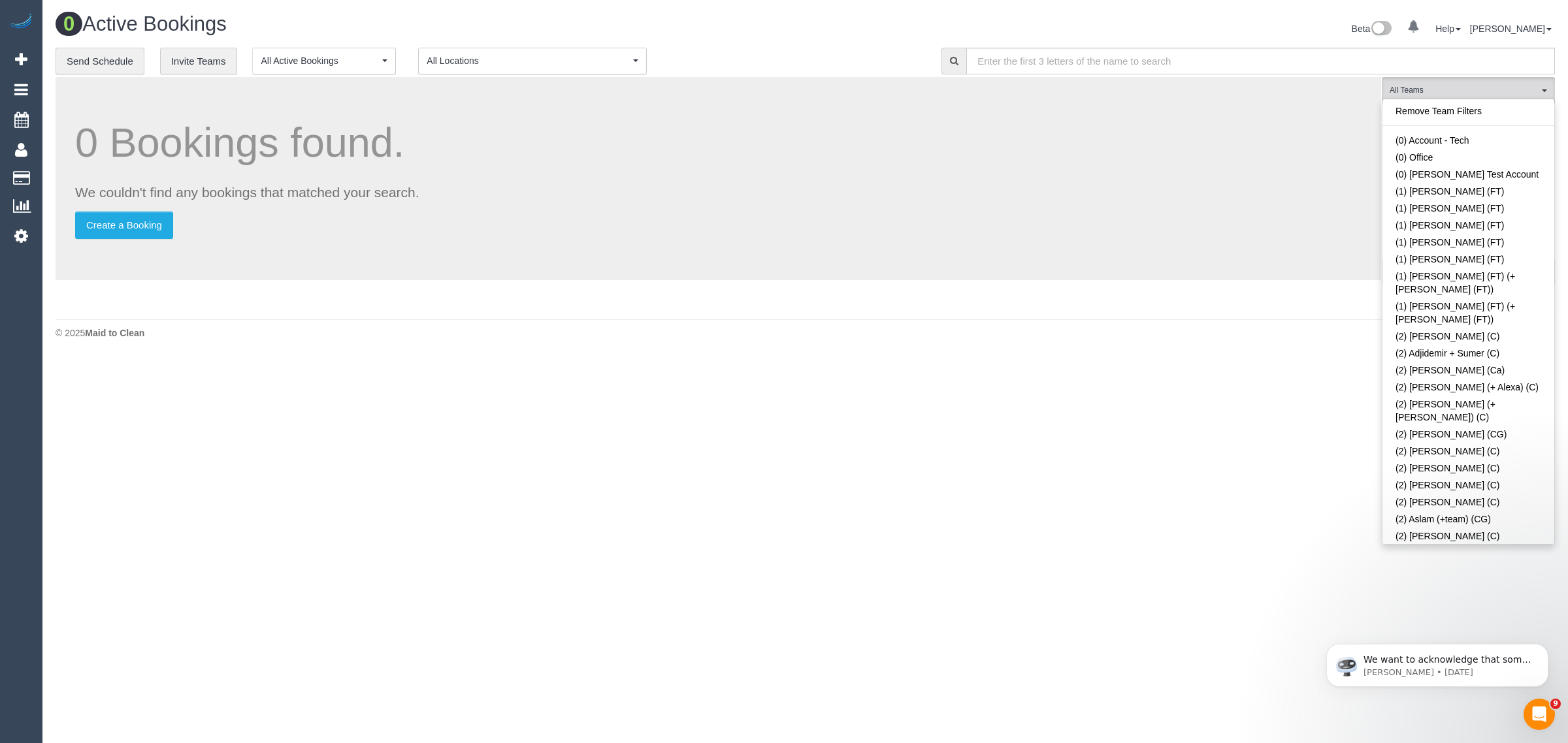
click at [798, 19] on div "0 Active Bookings" at bounding box center [426, 27] width 760 height 28
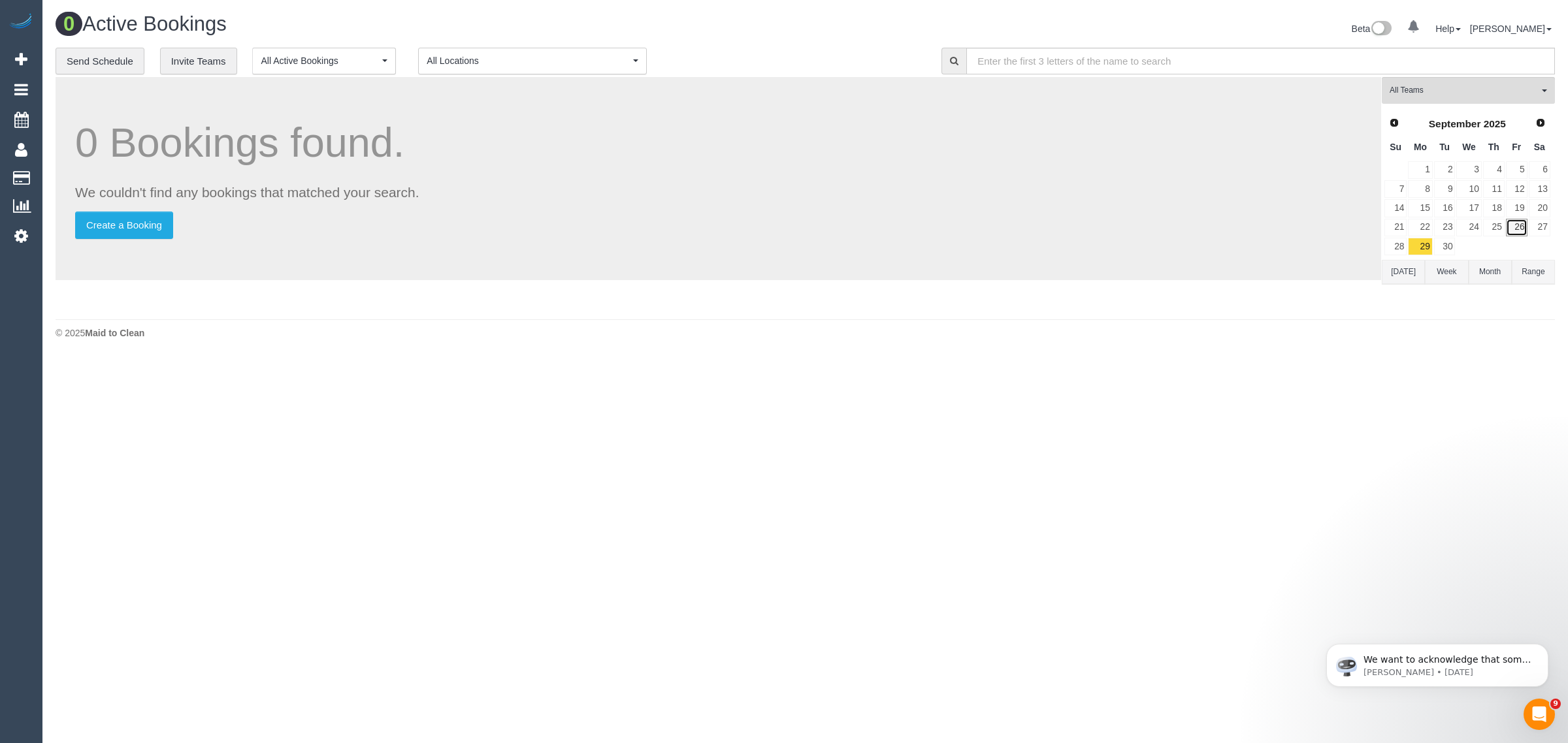
click at [1507, 232] on link "26" at bounding box center [1516, 228] width 21 height 18
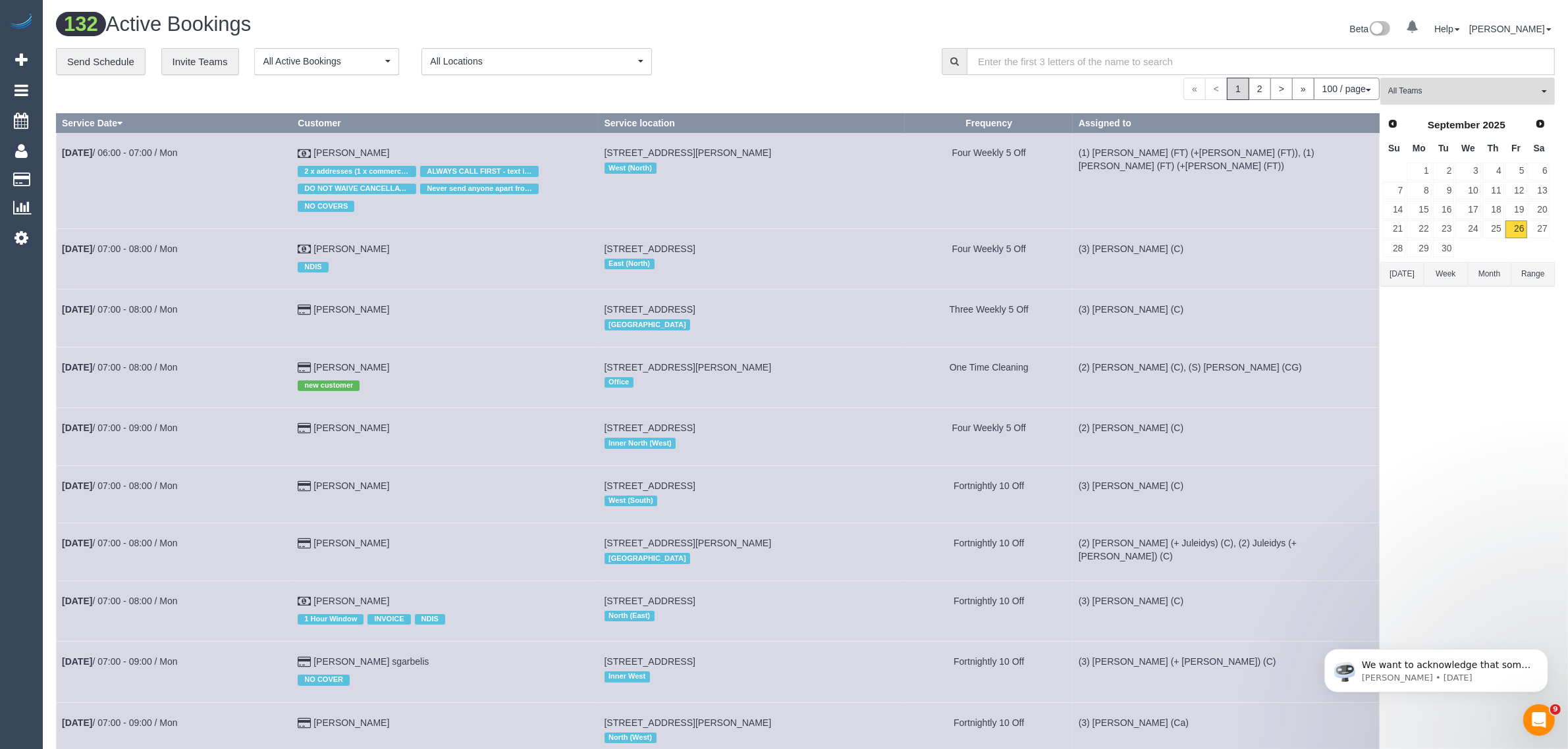
click at [1481, 97] on button "All Teams" at bounding box center [1467, 91] width 175 height 27
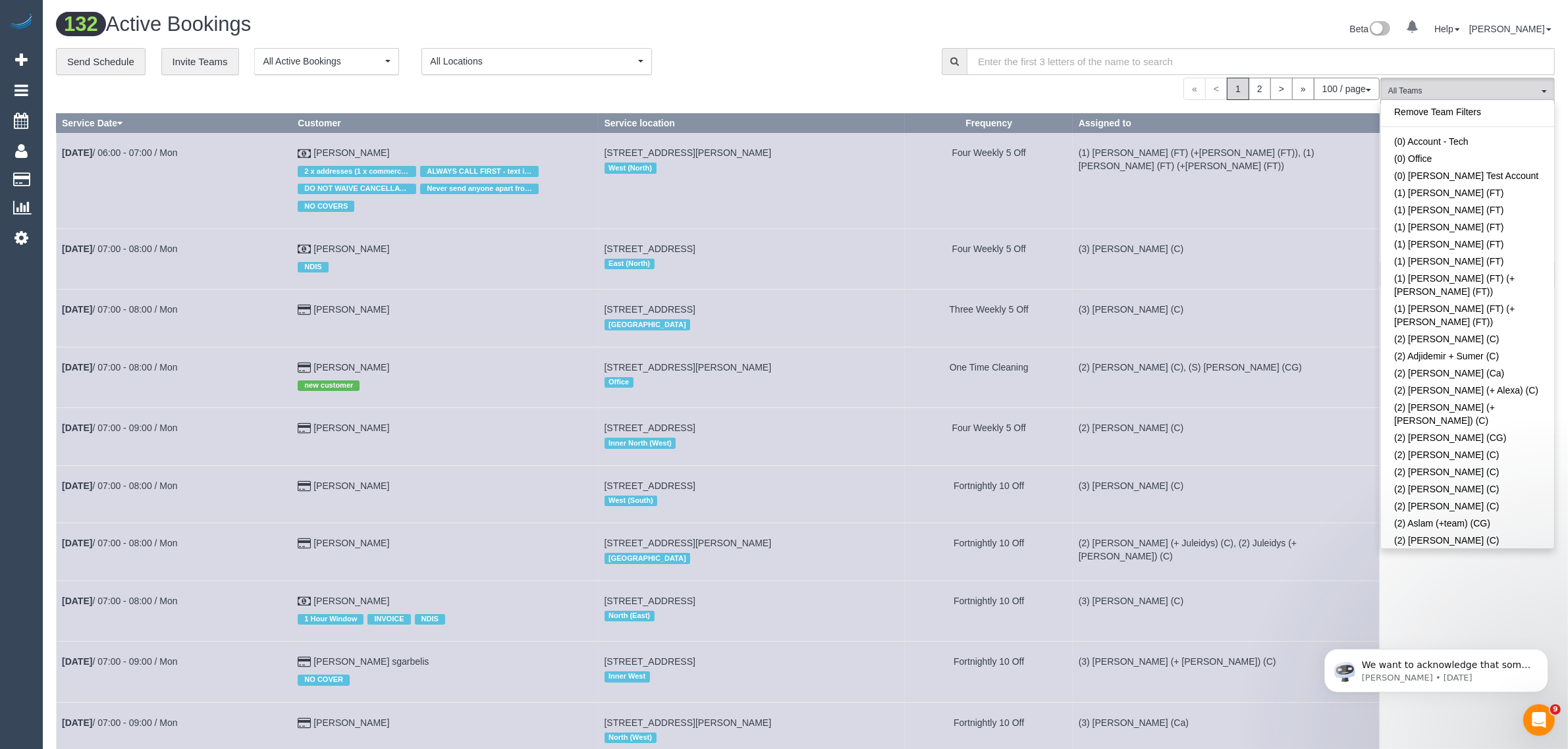
drag, startPoint x: 1476, startPoint y: 115, endPoint x: 1374, endPoint y: 85, distance: 106.3
click at [1472, 115] on link "Remove Team Filters" at bounding box center [1467, 112] width 173 height 17
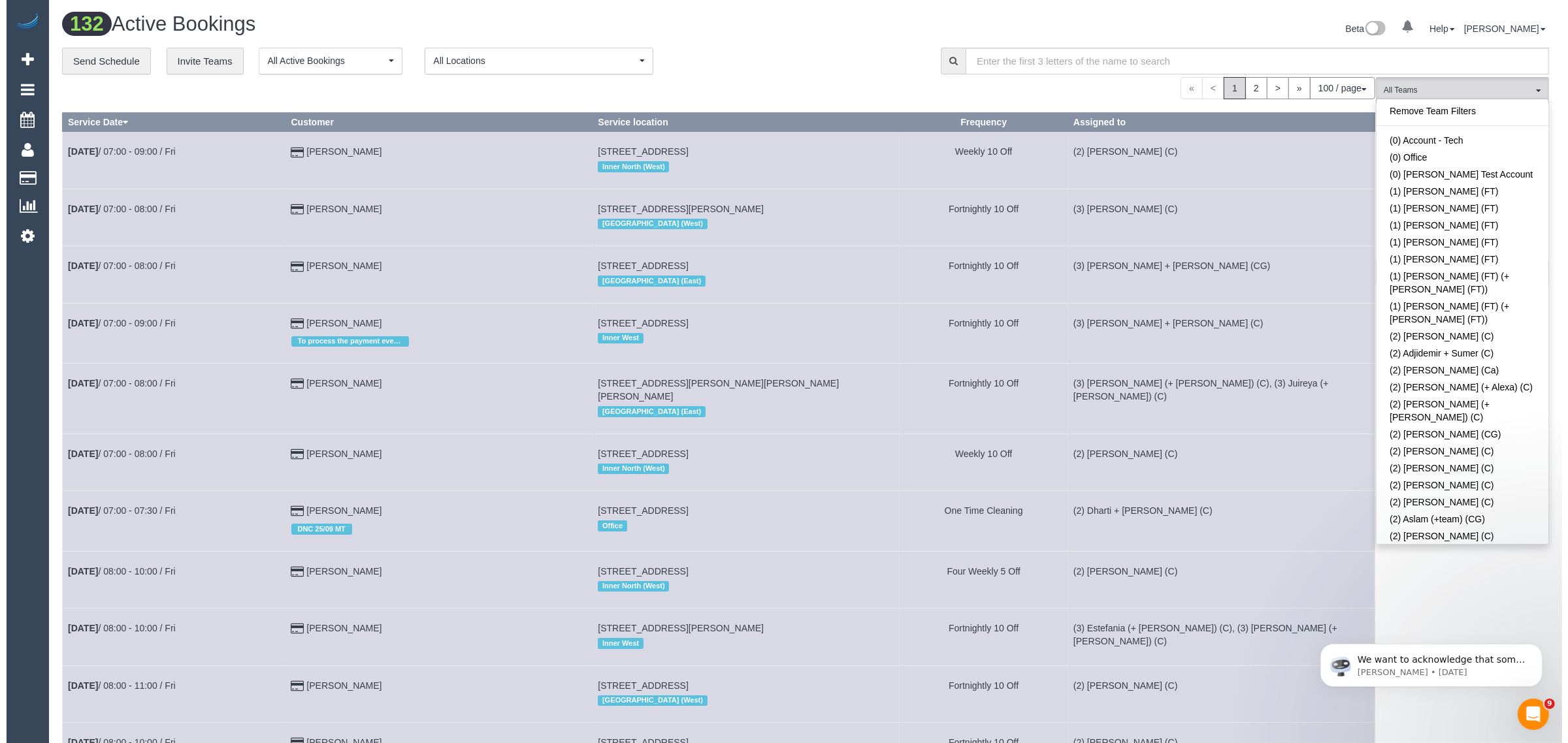
scroll to position [1477, 0]
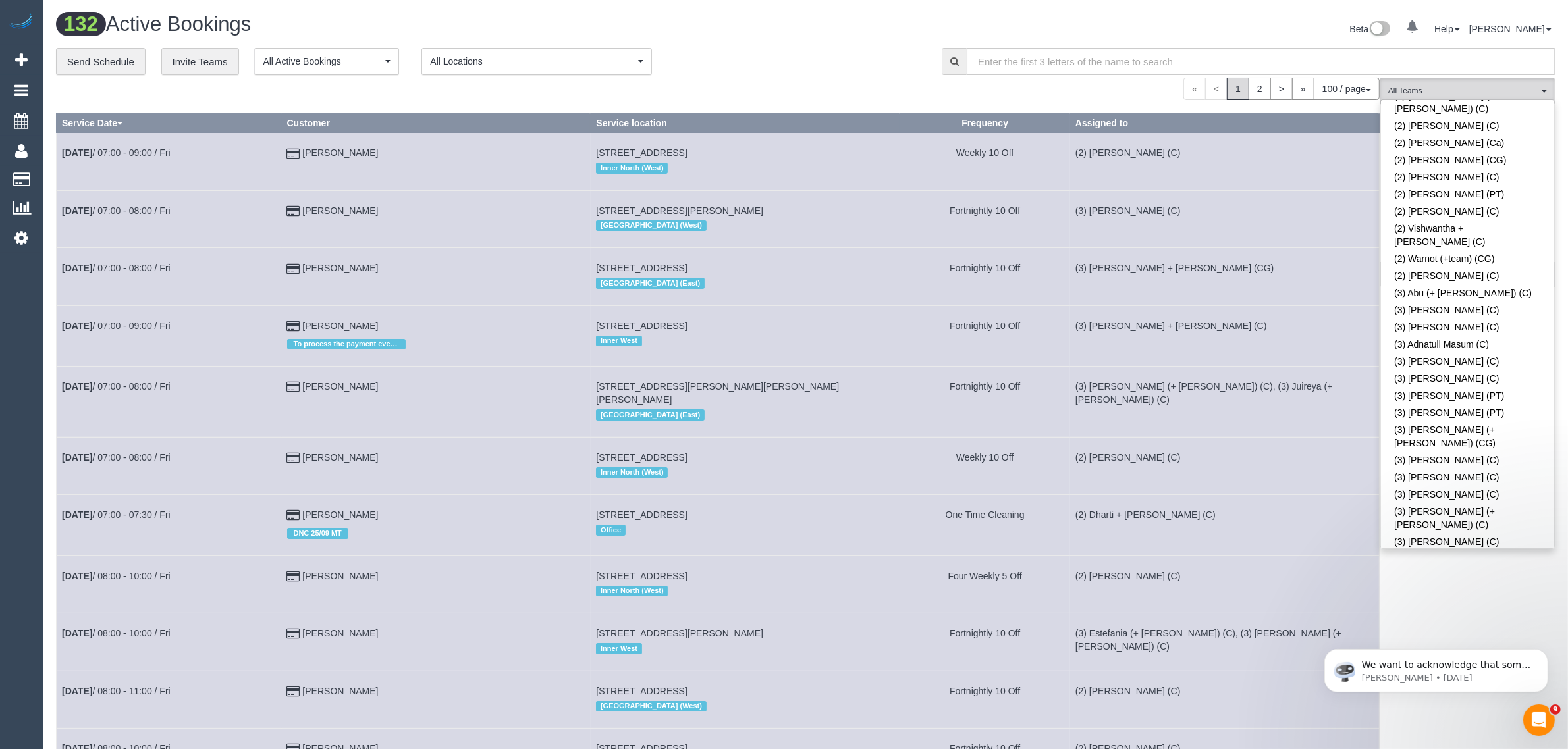
click at [1471, 567] on link "(3) Anuk (+ Manumi) (C)" at bounding box center [1467, 576] width 173 height 17
click at [835, 71] on div "**********" at bounding box center [489, 62] width 866 height 28
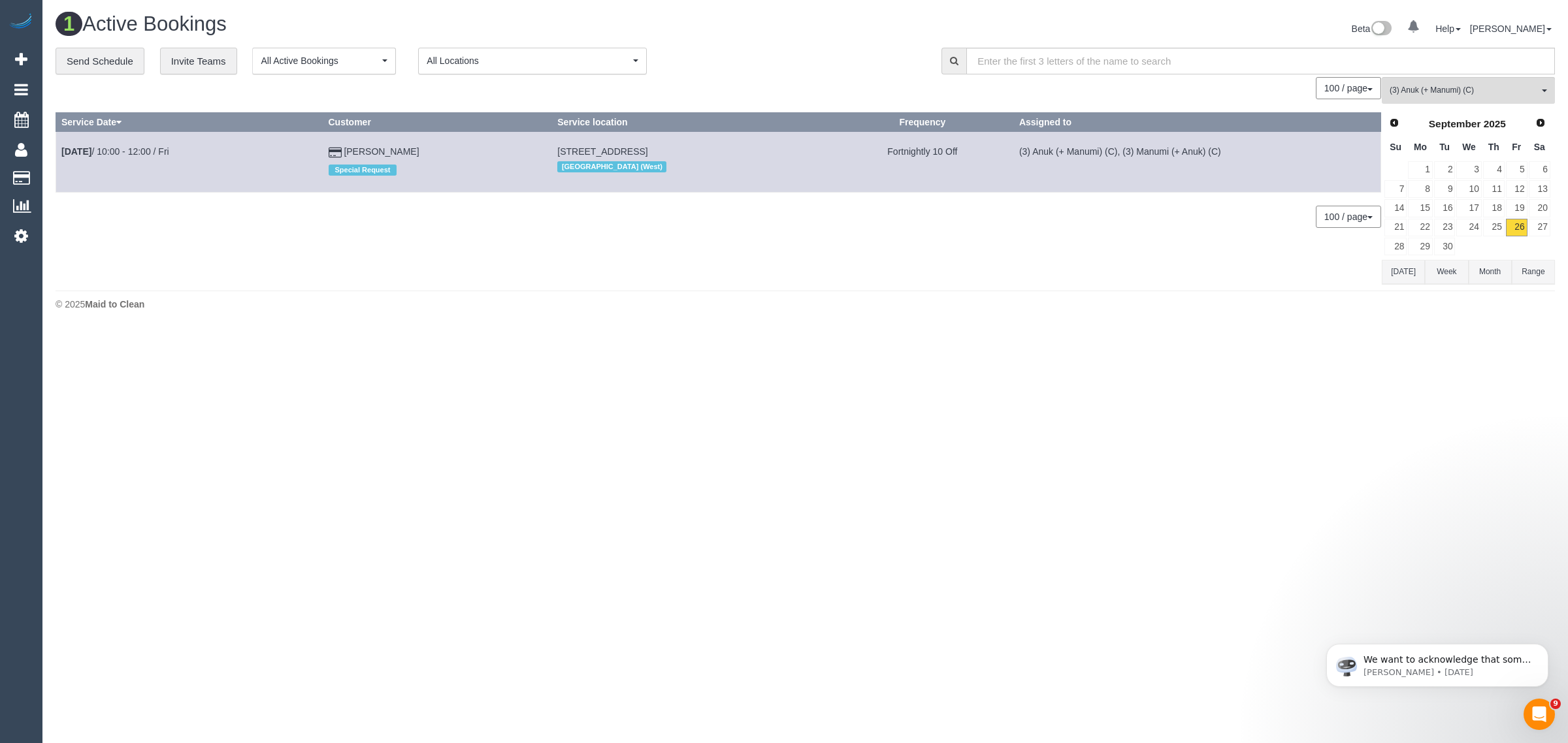
click at [1119, 350] on body "0 Beta Your Notifications You have 0 alerts Add Booking Bookings Active Booking…" at bounding box center [784, 371] width 1568 height 743
drag, startPoint x: 424, startPoint y: 148, endPoint x: 63, endPoint y: 164, distance: 361.4
click at [63, 164] on tr "Sep 26th / 10:00 - 12:00 / Fri Elisha Howard Special Request 16 Albion Street, …" at bounding box center [719, 162] width 1325 height 60
copy tr "Sep 26th / 10:00 - 12:00 / Fri Elisha Howard"
click at [1433, 93] on span "(3) Anuk (+ Manumi) (C)" at bounding box center [1464, 91] width 149 height 11
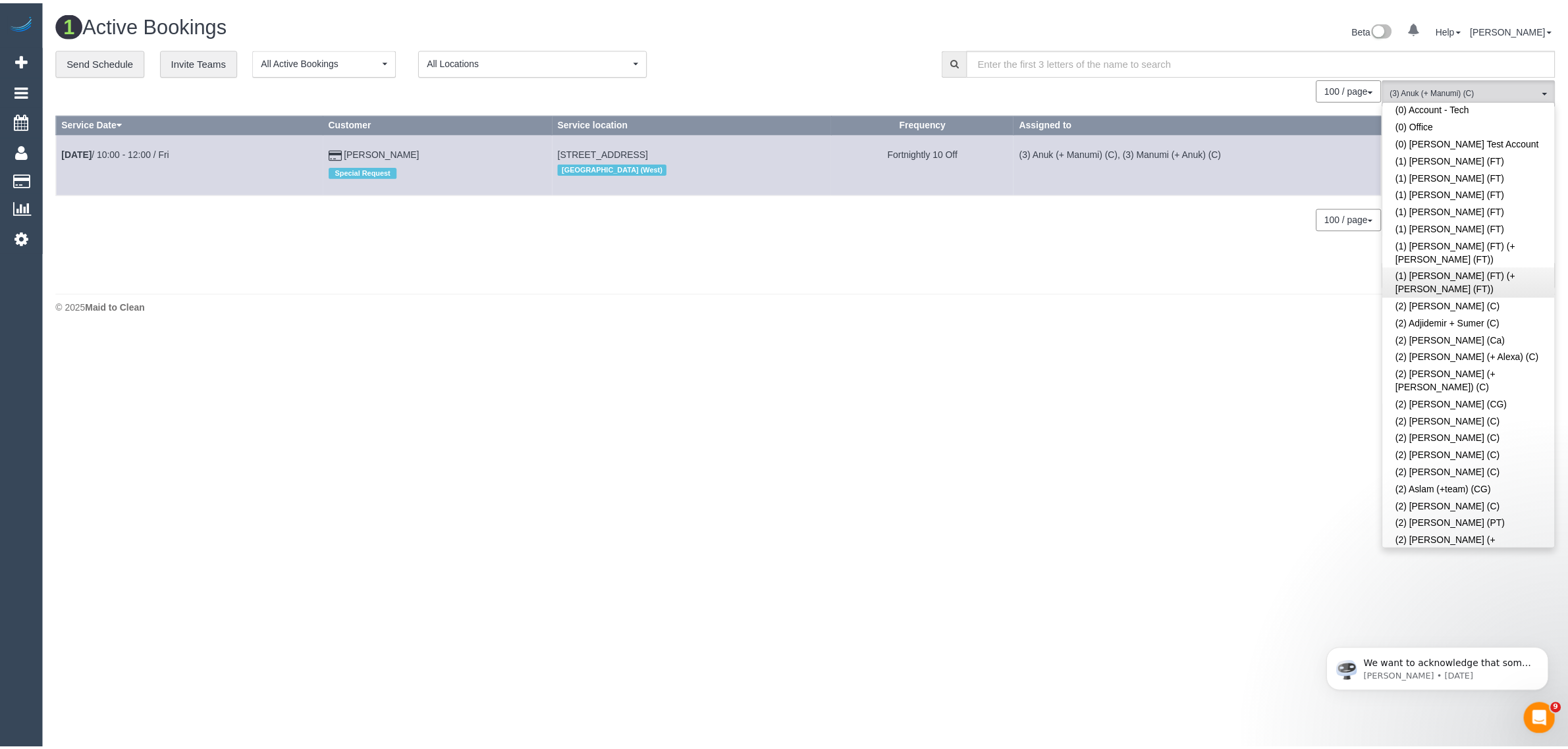
scroll to position [0, 0]
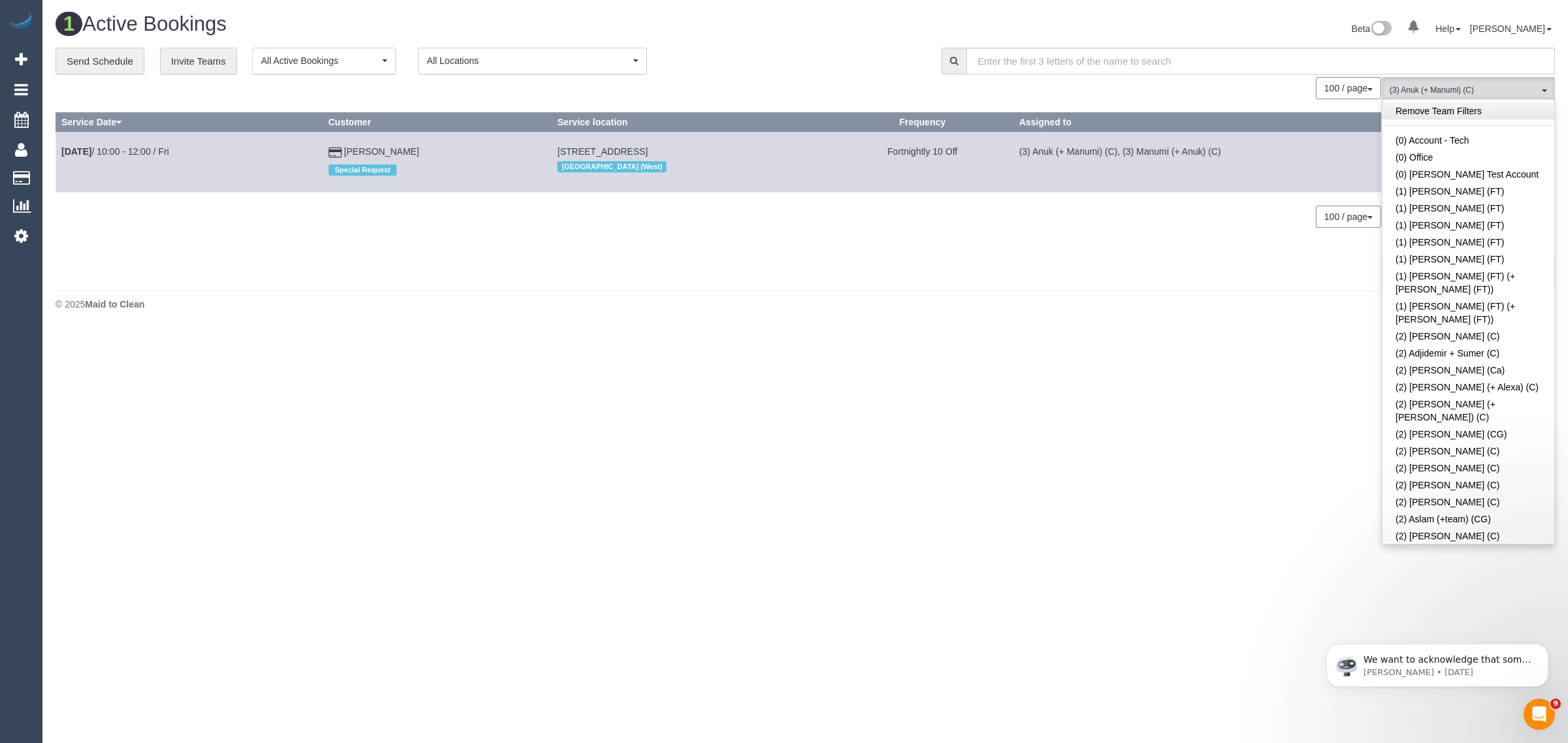
click at [1484, 110] on link "Remove Team Filters" at bounding box center [1468, 111] width 172 height 17
click at [889, 77] on div "« < 1 2 > » 100 / page 10 / page 20 / page 30 / page 40 / page 50 / page 100 / …" at bounding box center [719, 88] width 1326 height 22
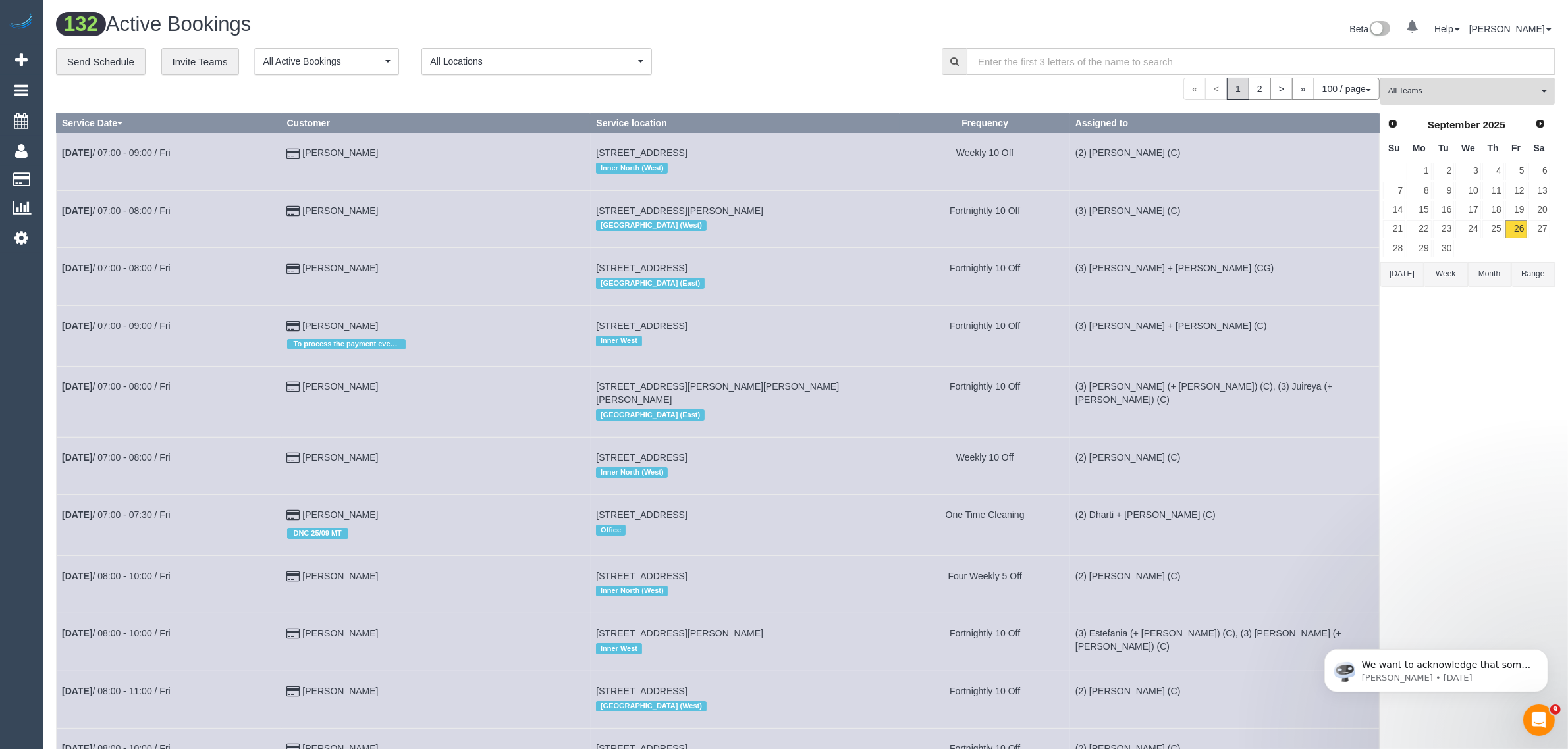
click at [880, 64] on div "**********" at bounding box center [489, 62] width 866 height 28
click at [758, 64] on div "**********" at bounding box center [489, 62] width 866 height 28
click at [1488, 87] on span "All Teams" at bounding box center [1463, 91] width 150 height 11
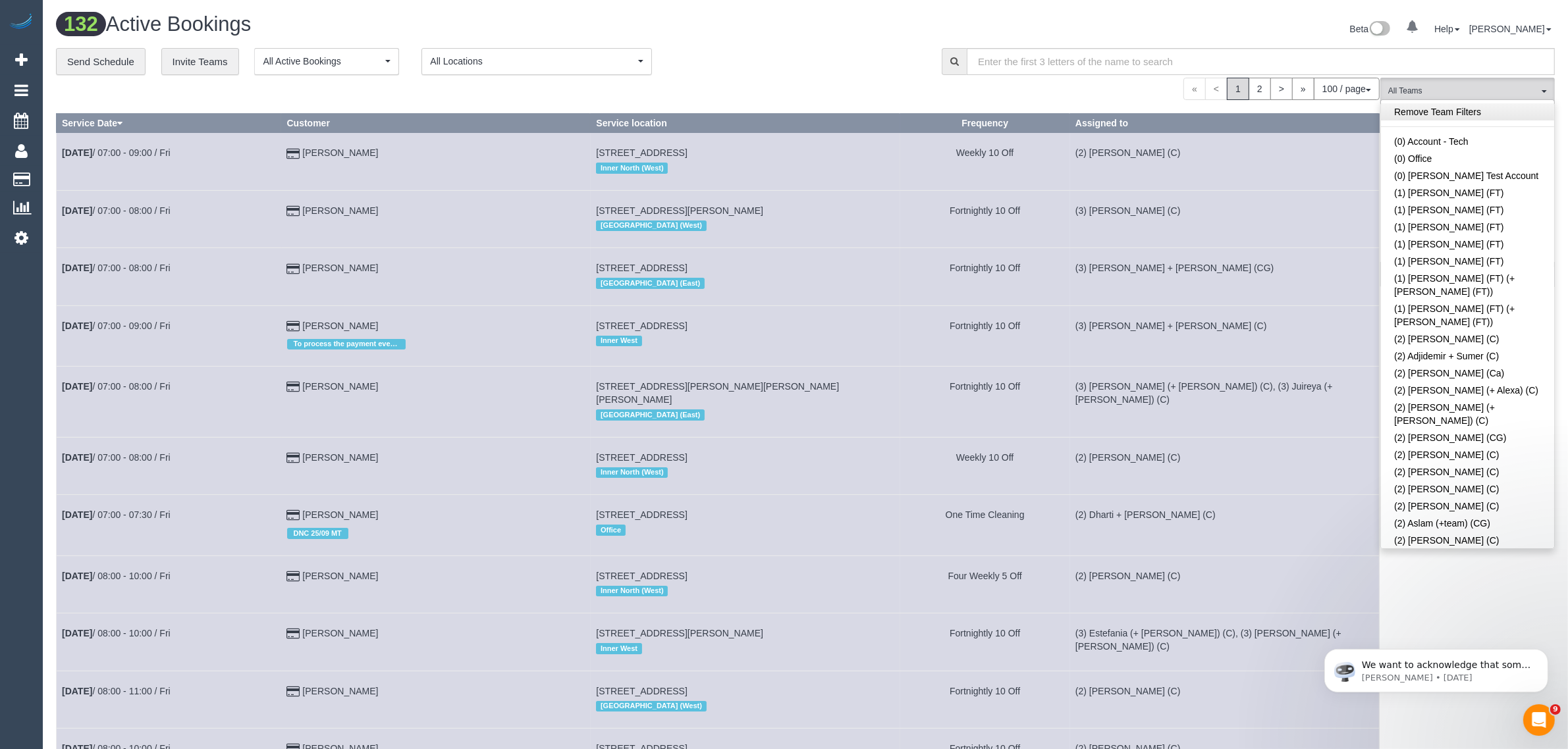
click at [1507, 116] on link "Remove Team Filters" at bounding box center [1467, 112] width 173 height 17
click at [810, 70] on div "**********" at bounding box center [489, 62] width 866 height 28
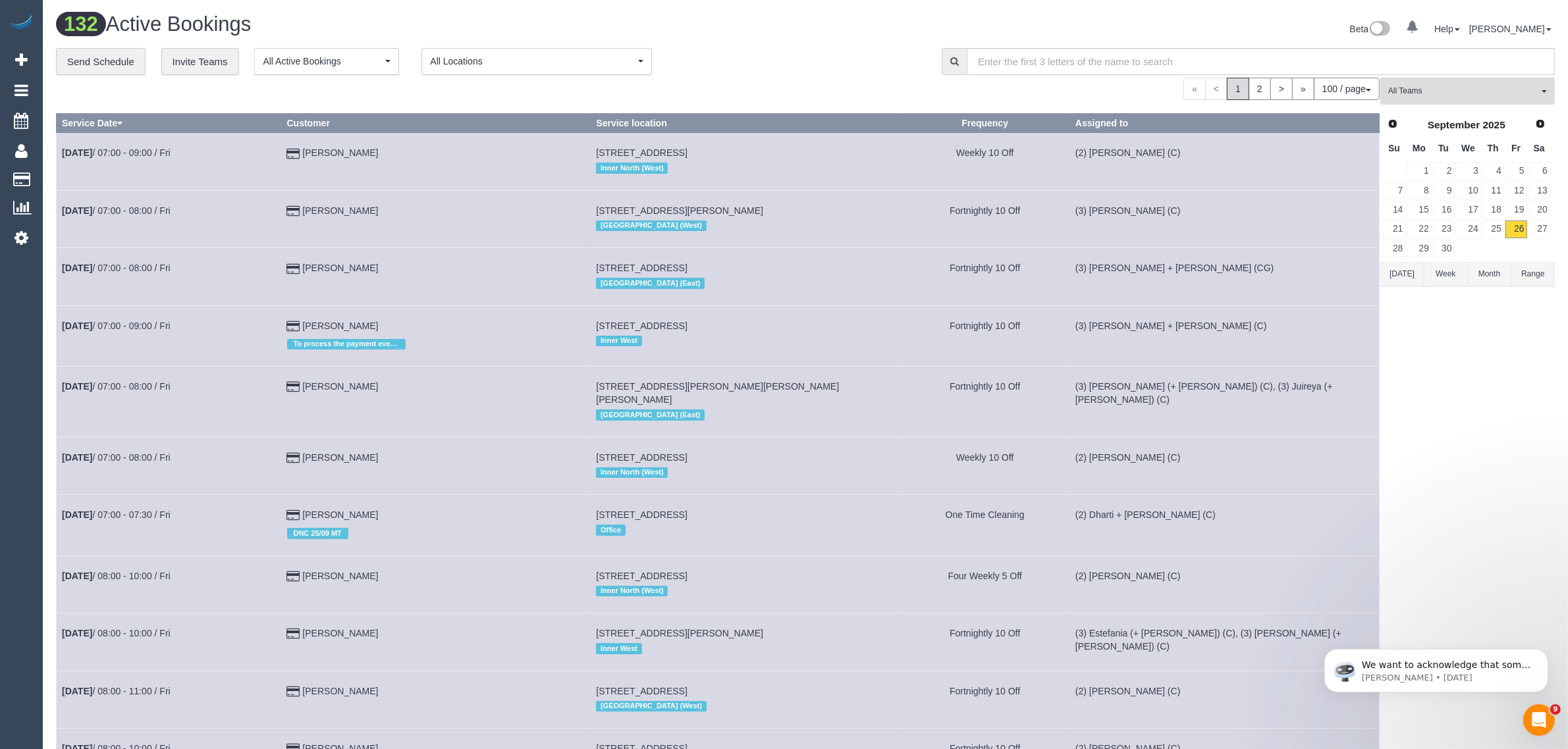
drag, startPoint x: 881, startPoint y: 34, endPoint x: 888, endPoint y: 28, distance: 9.2
click at [881, 34] on div "Beta 0 Your Notifications You have 0 alerts Help Help Docs Take a Tour Contact …" at bounding box center [1185, 30] width 759 height 35
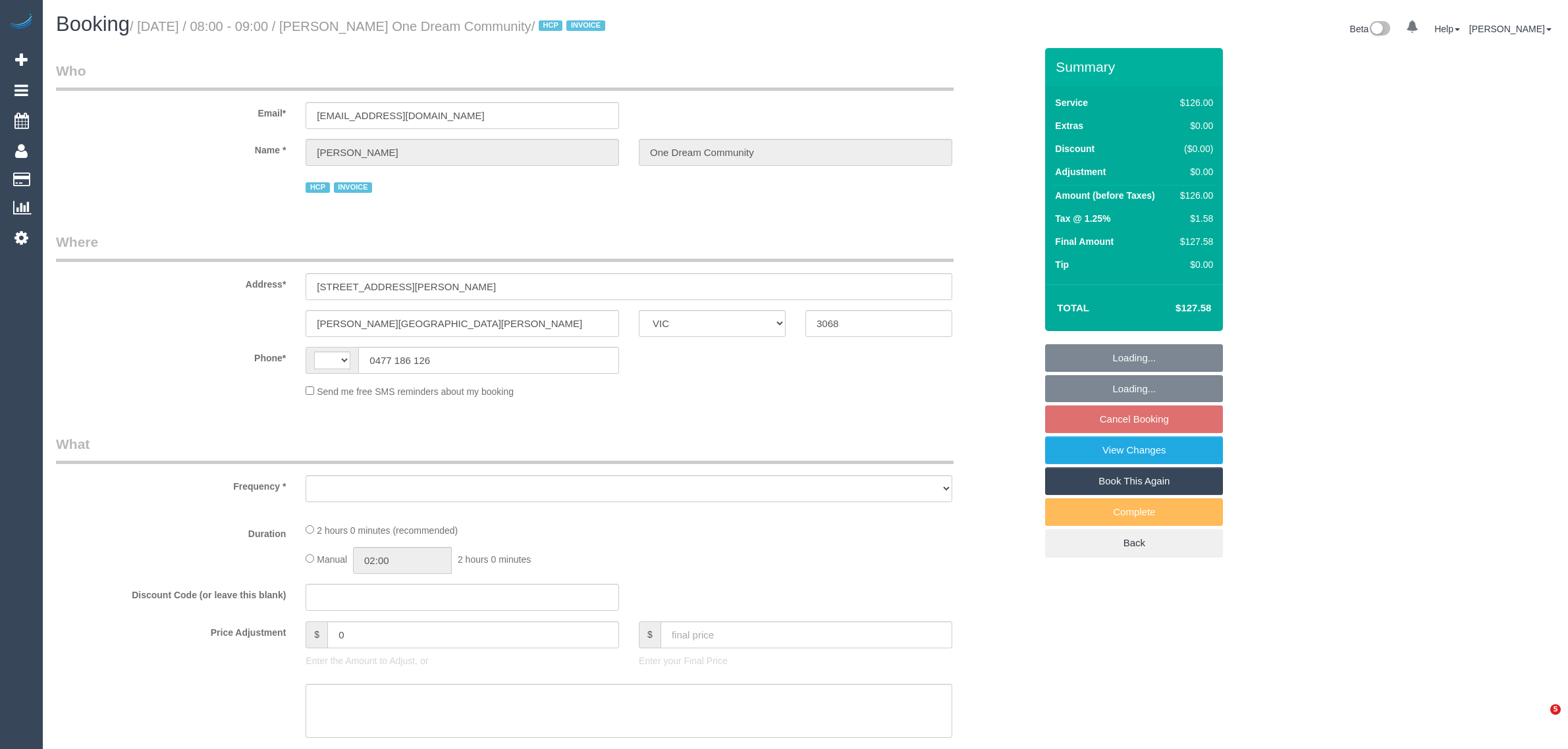
select select "VIC"
select select "object:278"
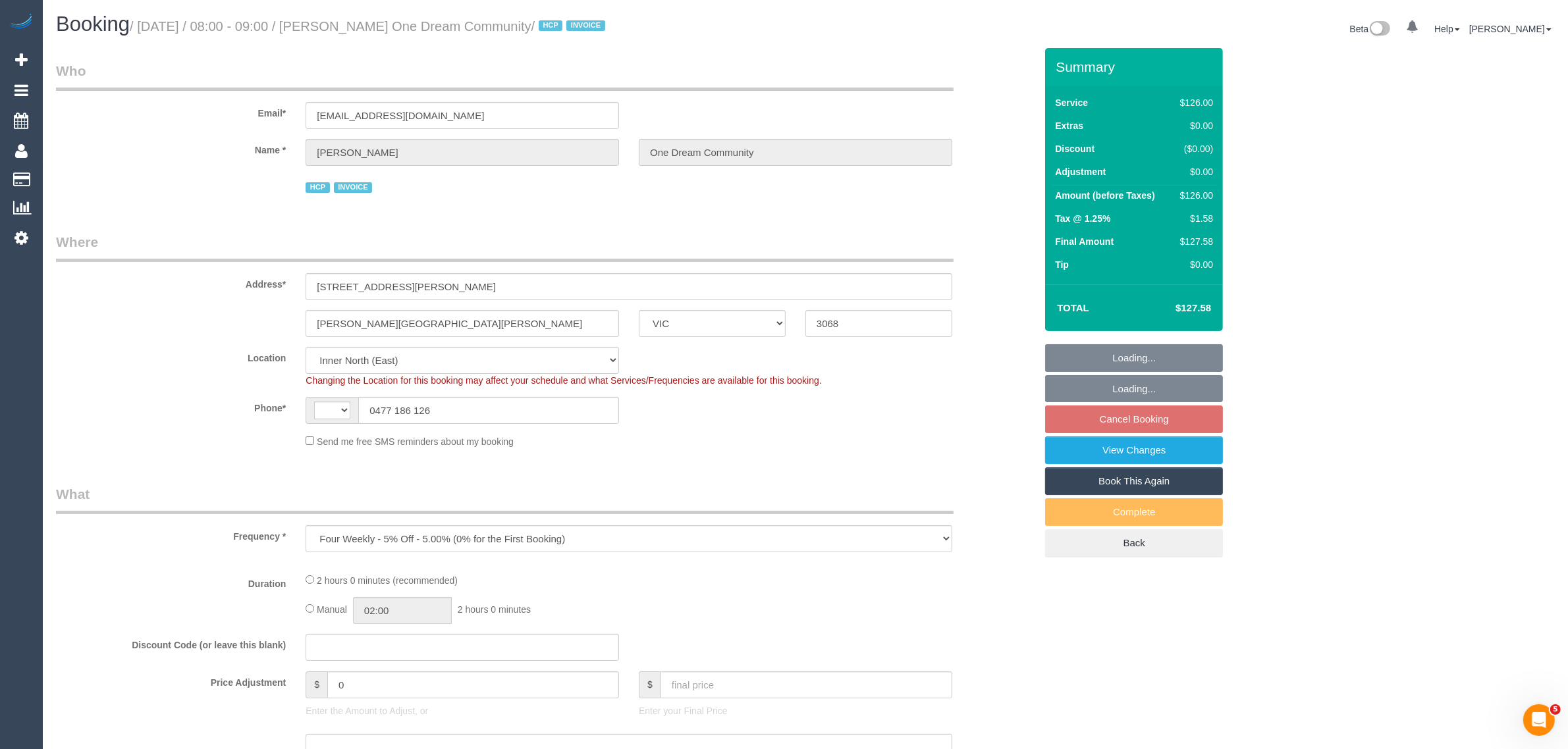
select select "string:AU"
select select "number:28"
select select "number:14"
select select "number:19"
select select "number:36"
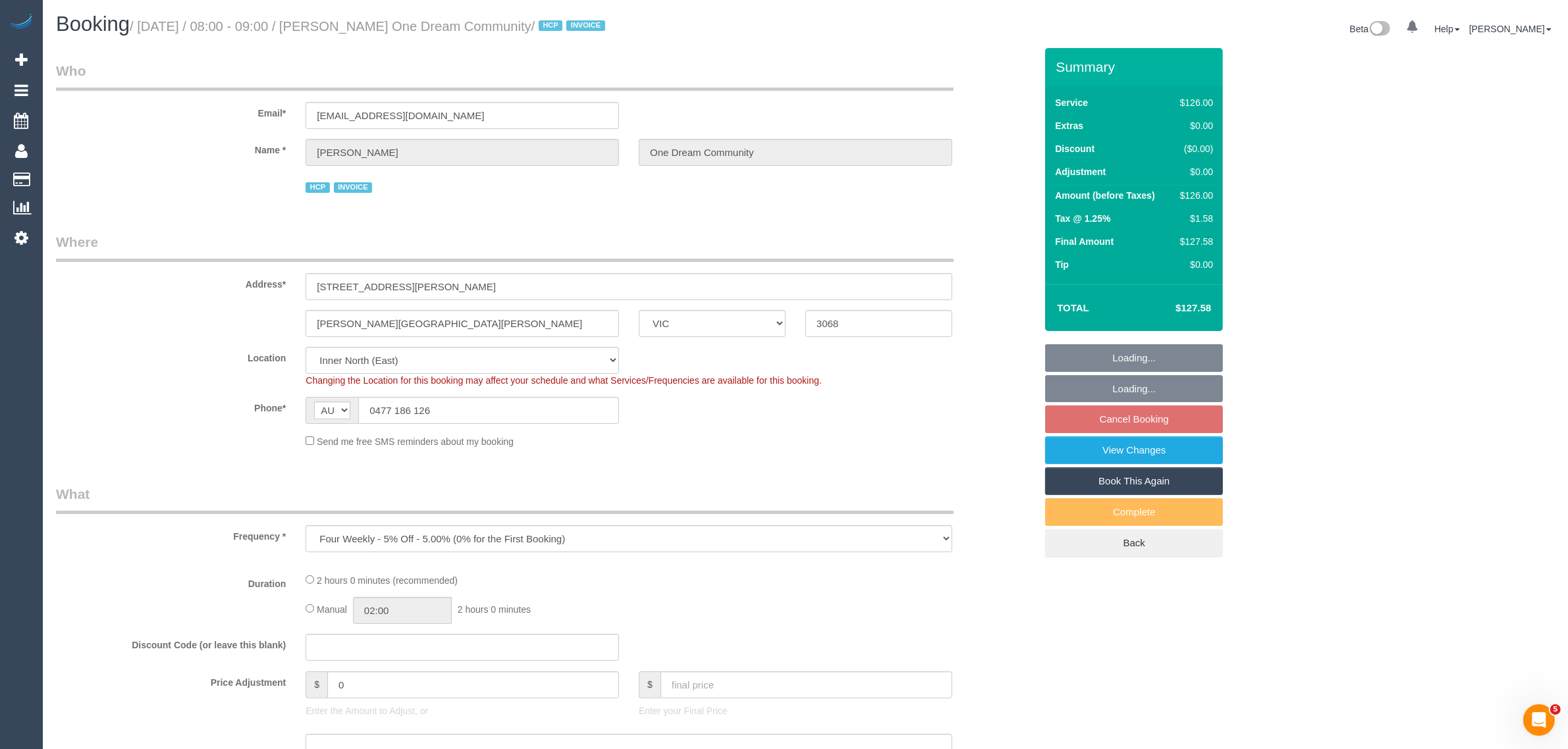
select select "120"
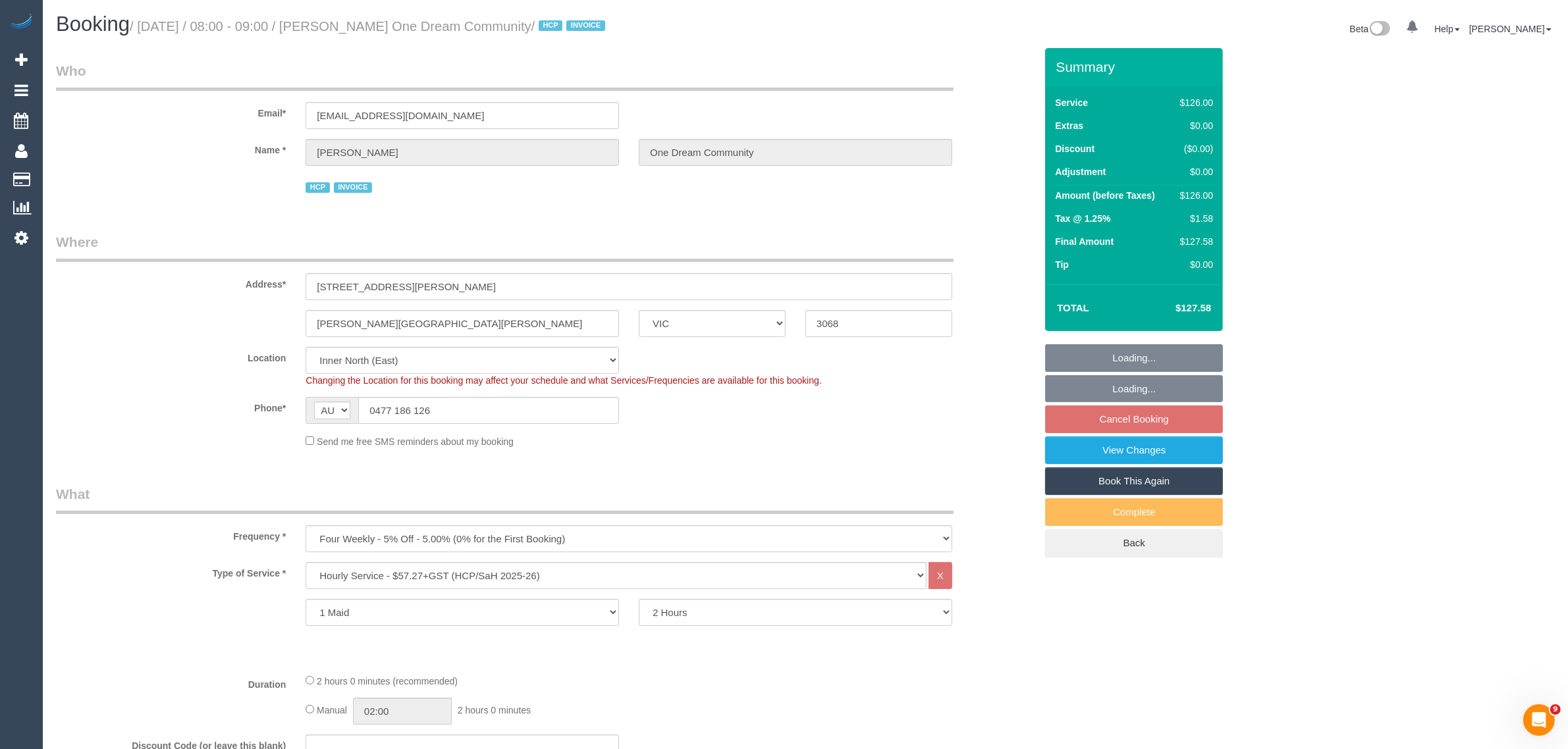
select select "object:1569"
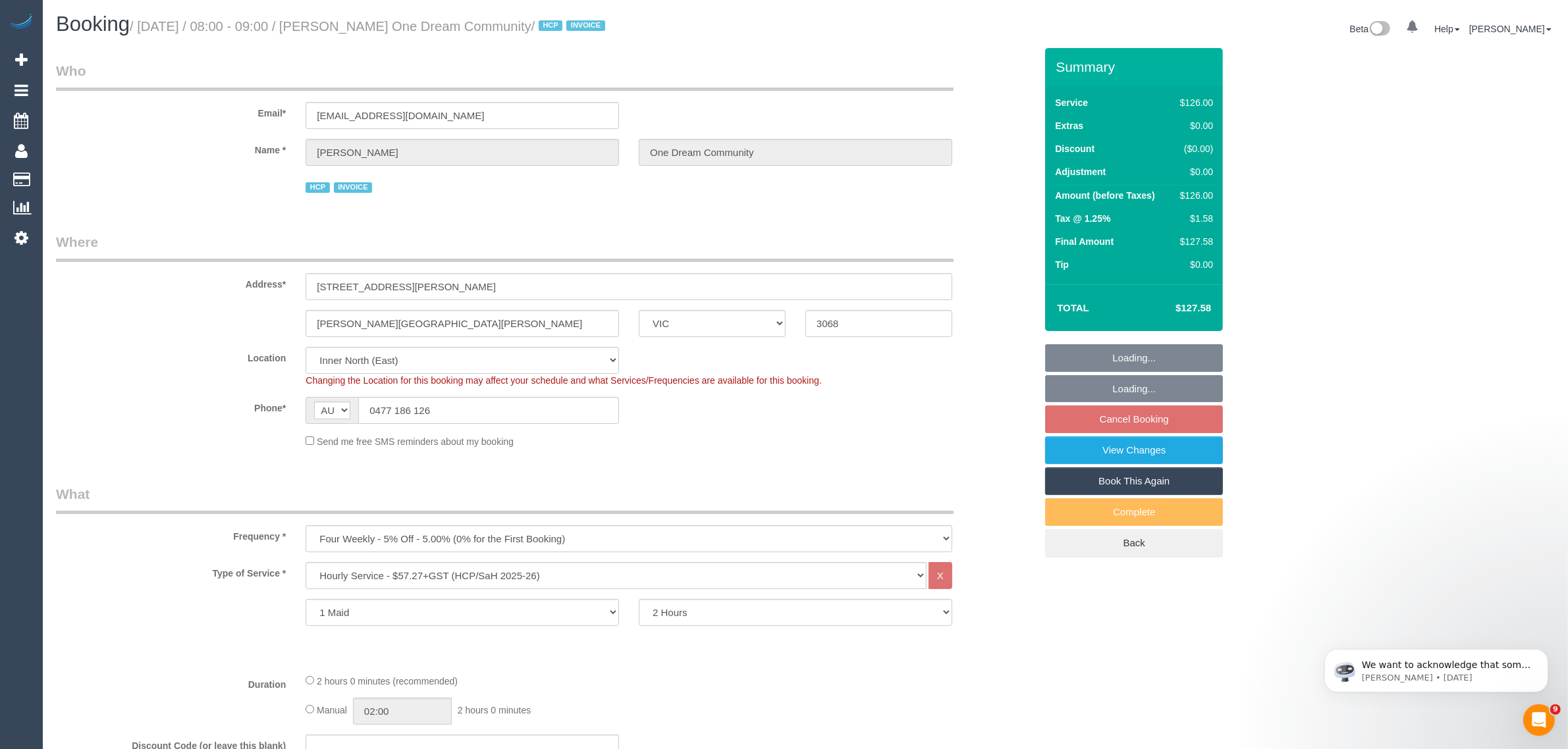
click at [993, 434] on div "Send me free SMS reminders about my booking" at bounding box center [546, 441] width 999 height 15
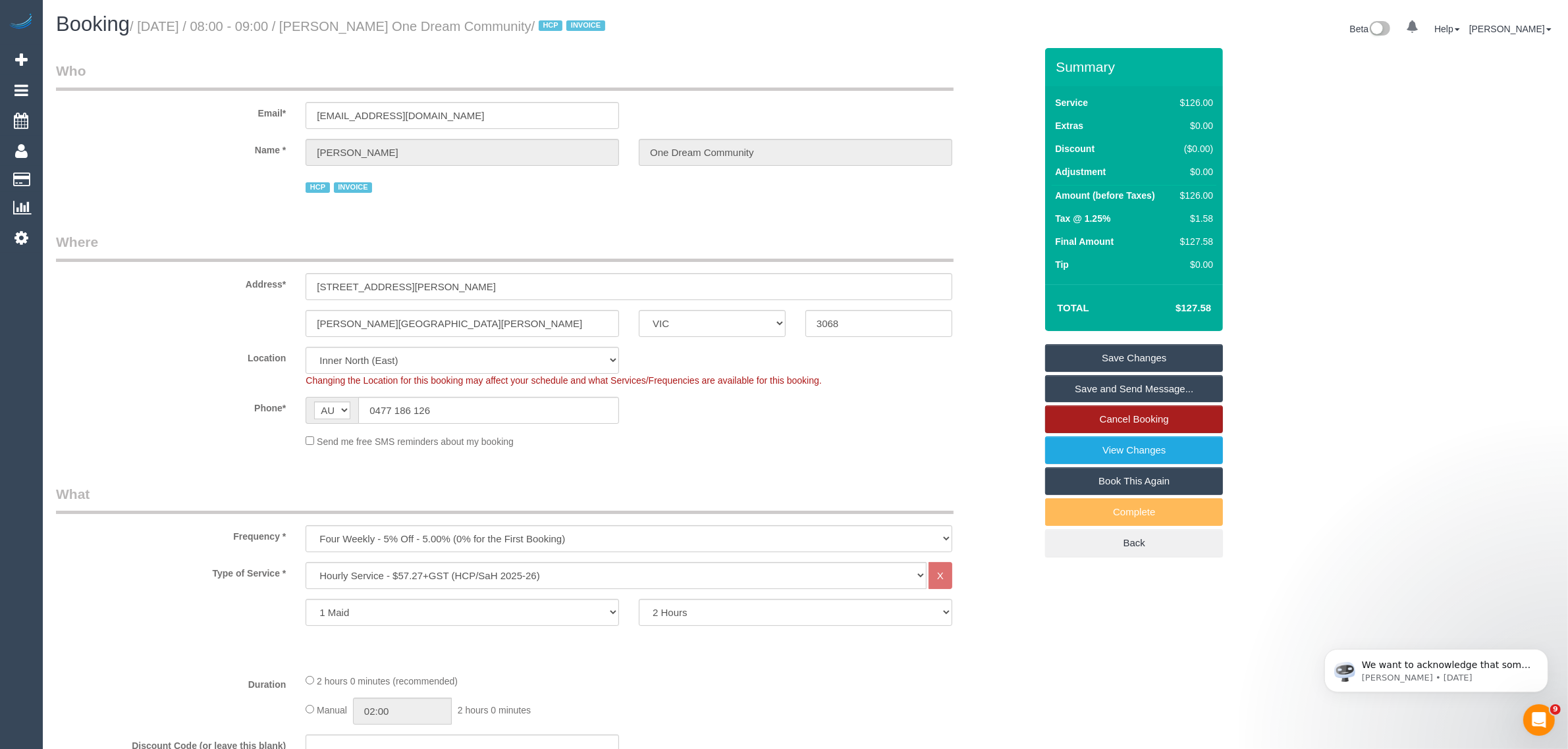
click at [1095, 420] on link "Cancel Booking" at bounding box center [1134, 419] width 178 height 28
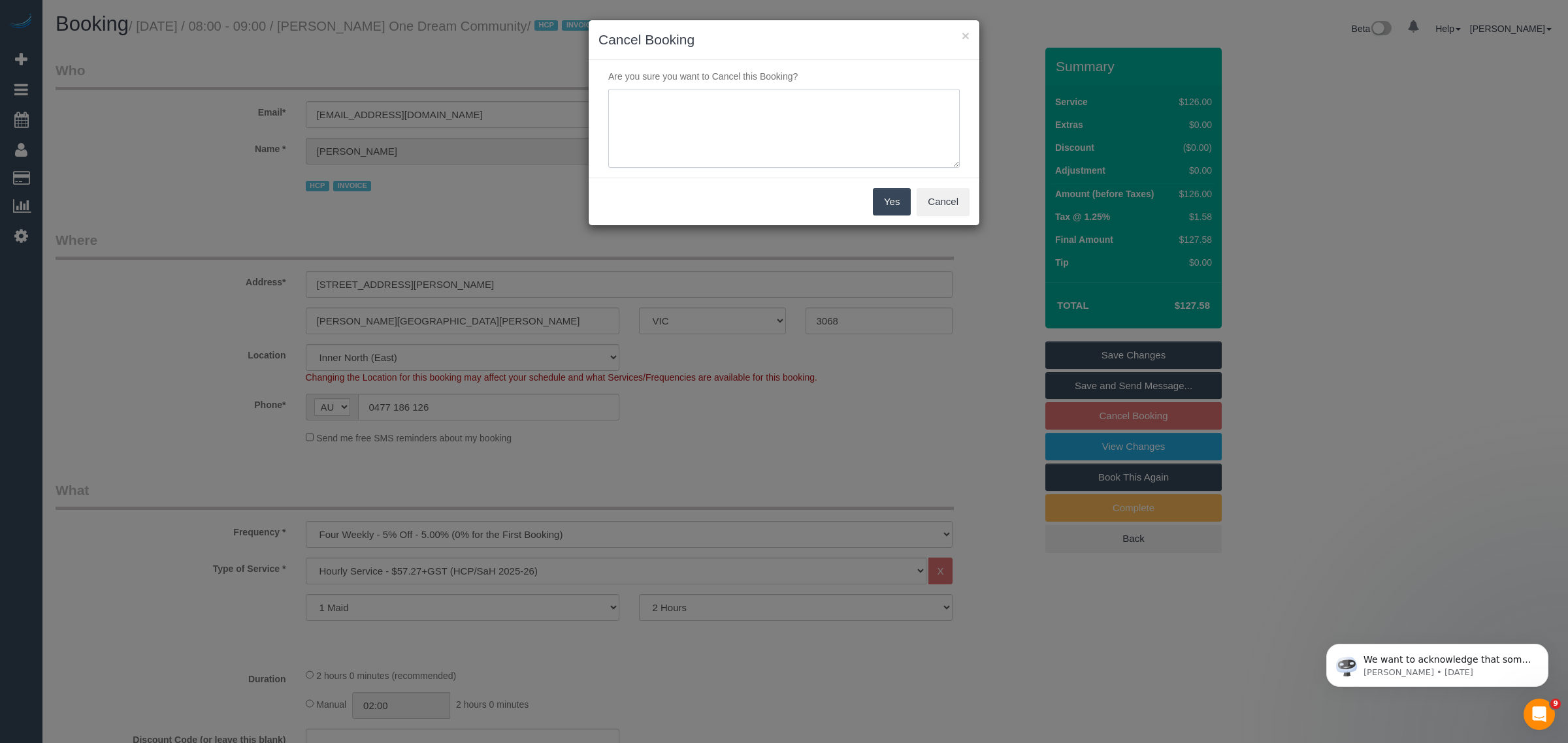
click at [765, 141] on textarea at bounding box center [784, 129] width 351 height 80
type textarea "Customer wants to skip via txt - AA"
click at [880, 197] on button "Yes" at bounding box center [891, 202] width 38 height 27
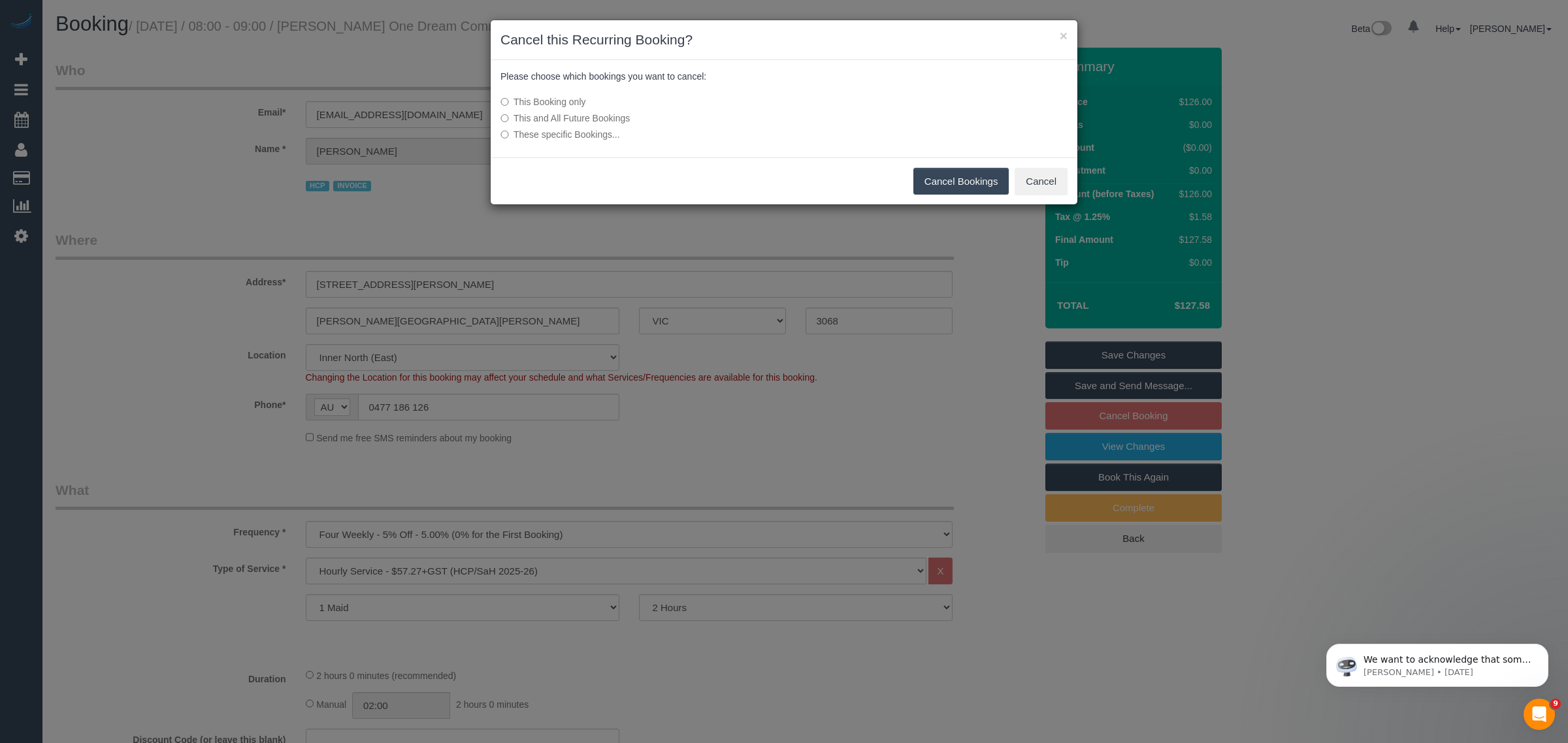
click at [964, 180] on button "Cancel Bookings" at bounding box center [961, 181] width 96 height 27
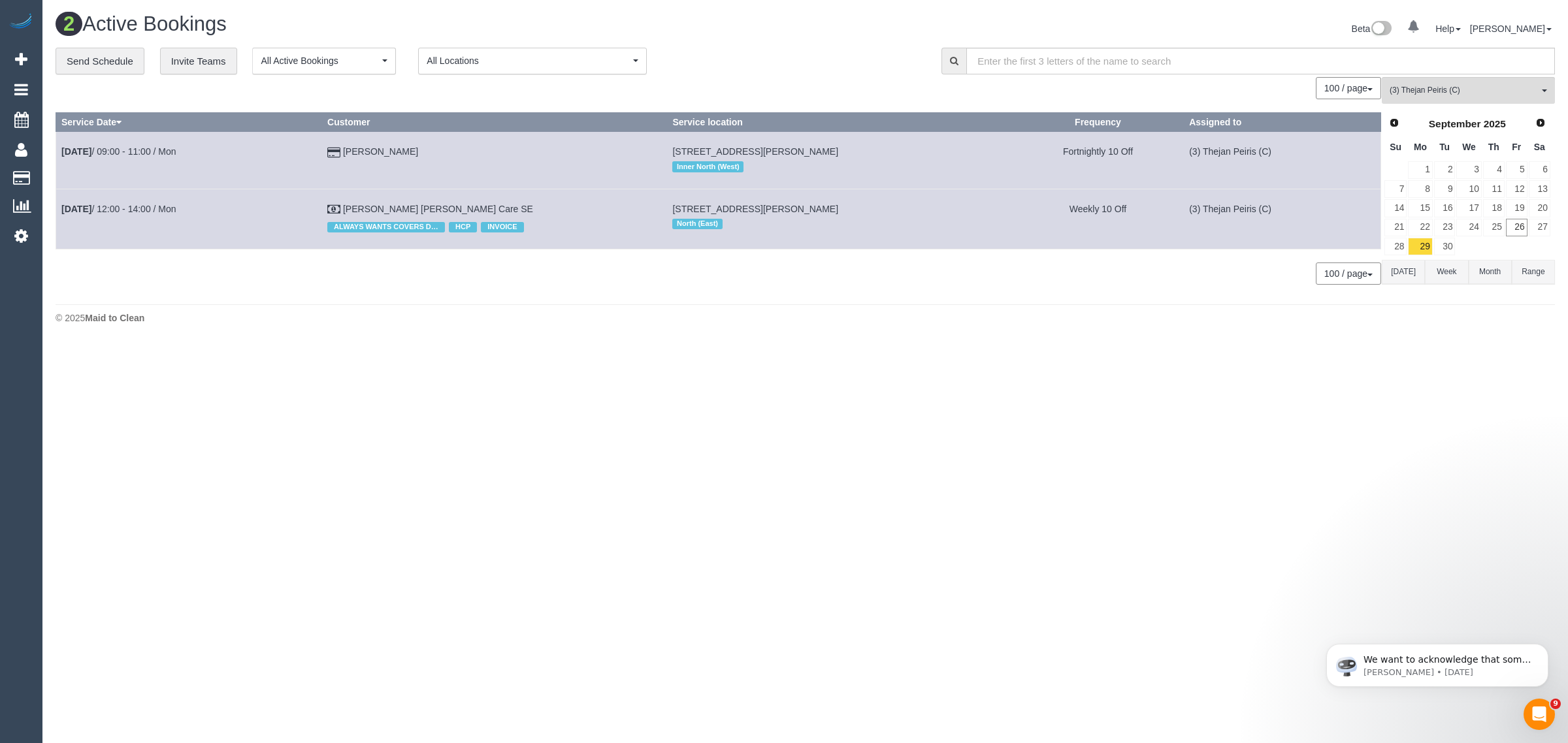
click at [835, 69] on div "**********" at bounding box center [489, 61] width 867 height 27
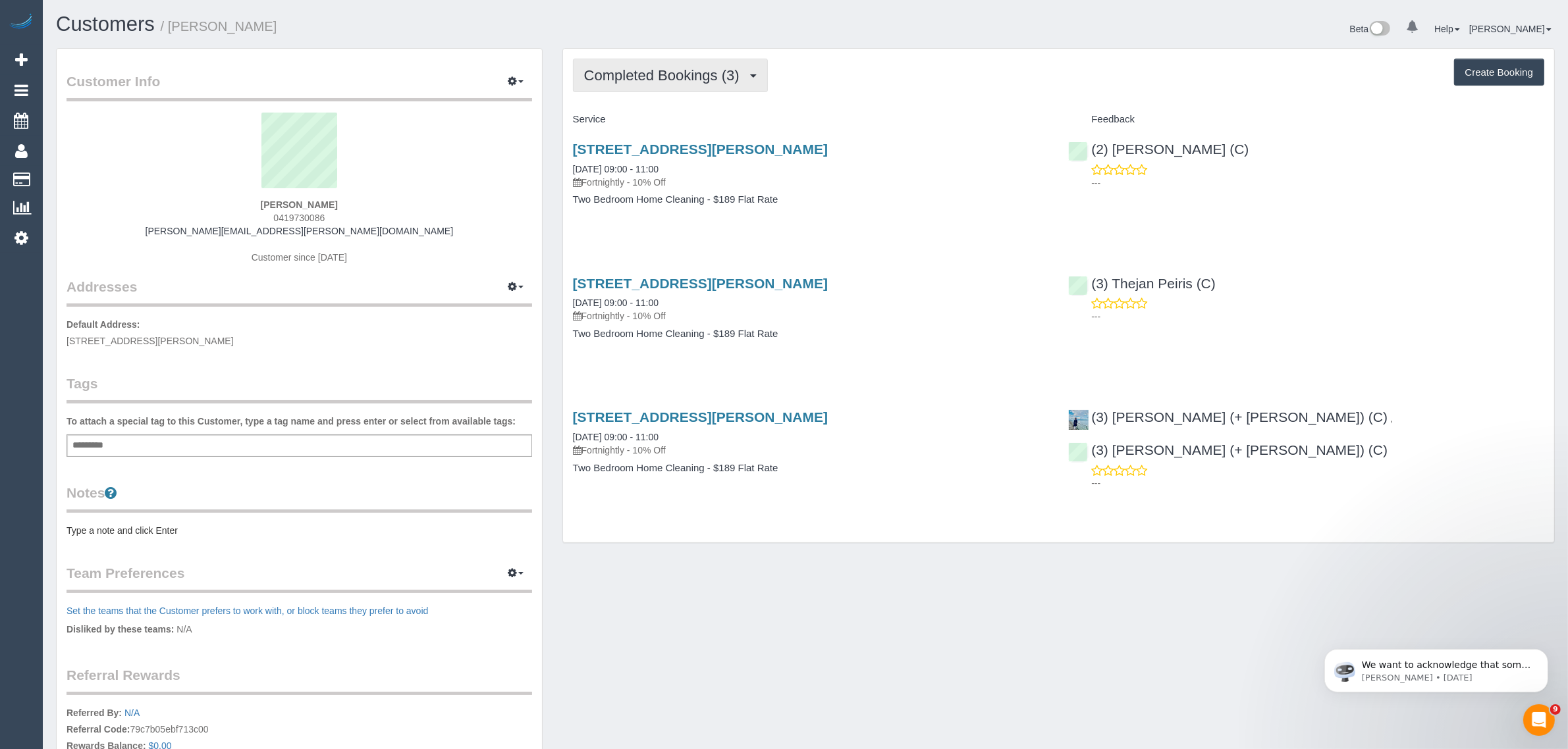
click at [687, 78] on span "Completed Bookings (3)" at bounding box center [665, 76] width 162 height 17
drag, startPoint x: 653, startPoint y: 123, endPoint x: 679, endPoint y: 125, distance: 26.1
click at [653, 123] on link "Upcoming Bookings (11)" at bounding box center [643, 123] width 139 height 17
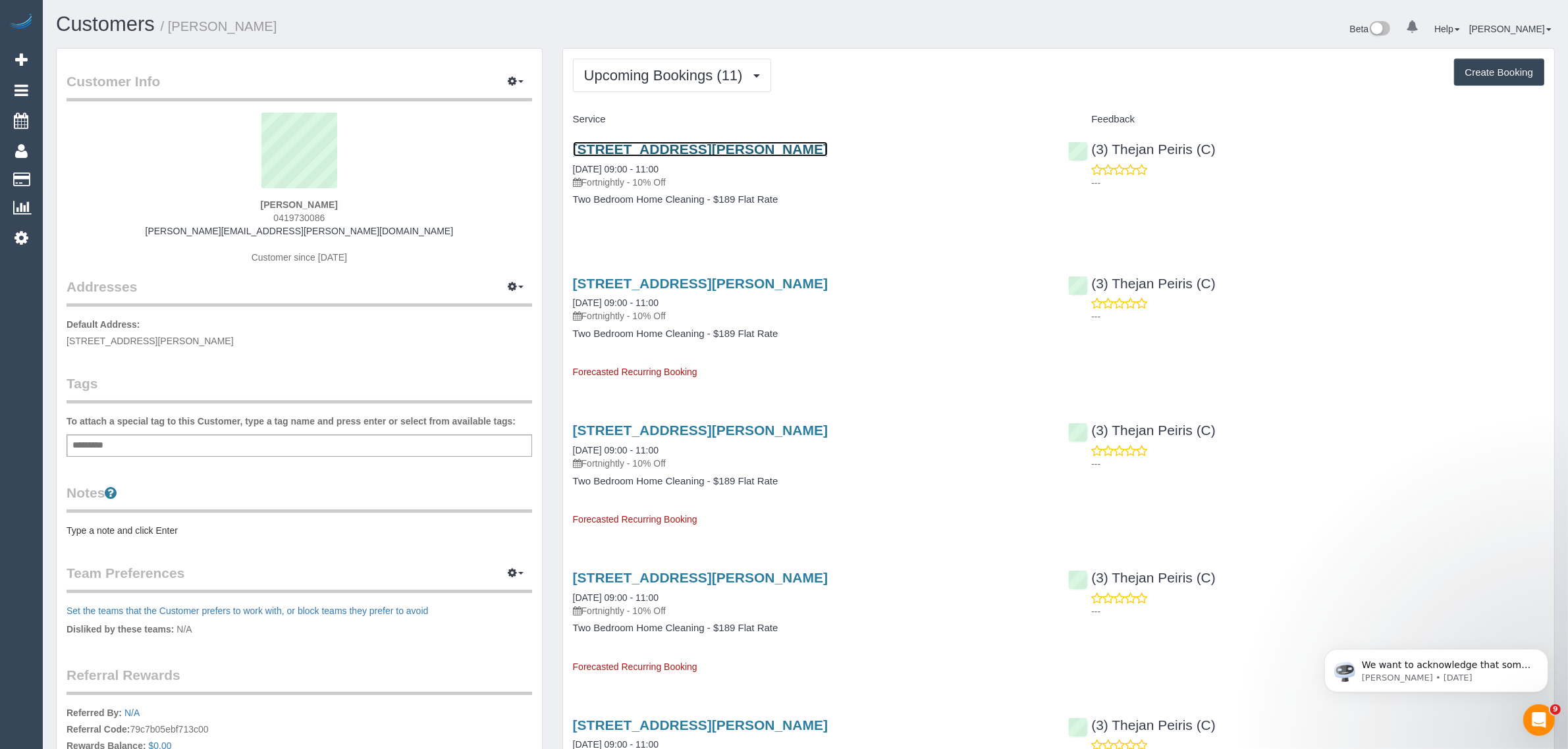
click at [677, 145] on link "1 Edwina Way, Brunswick East, VIC 3057" at bounding box center [701, 149] width 255 height 15
click at [668, 76] on span "Upcoming Bookings (11)" at bounding box center [667, 76] width 165 height 17
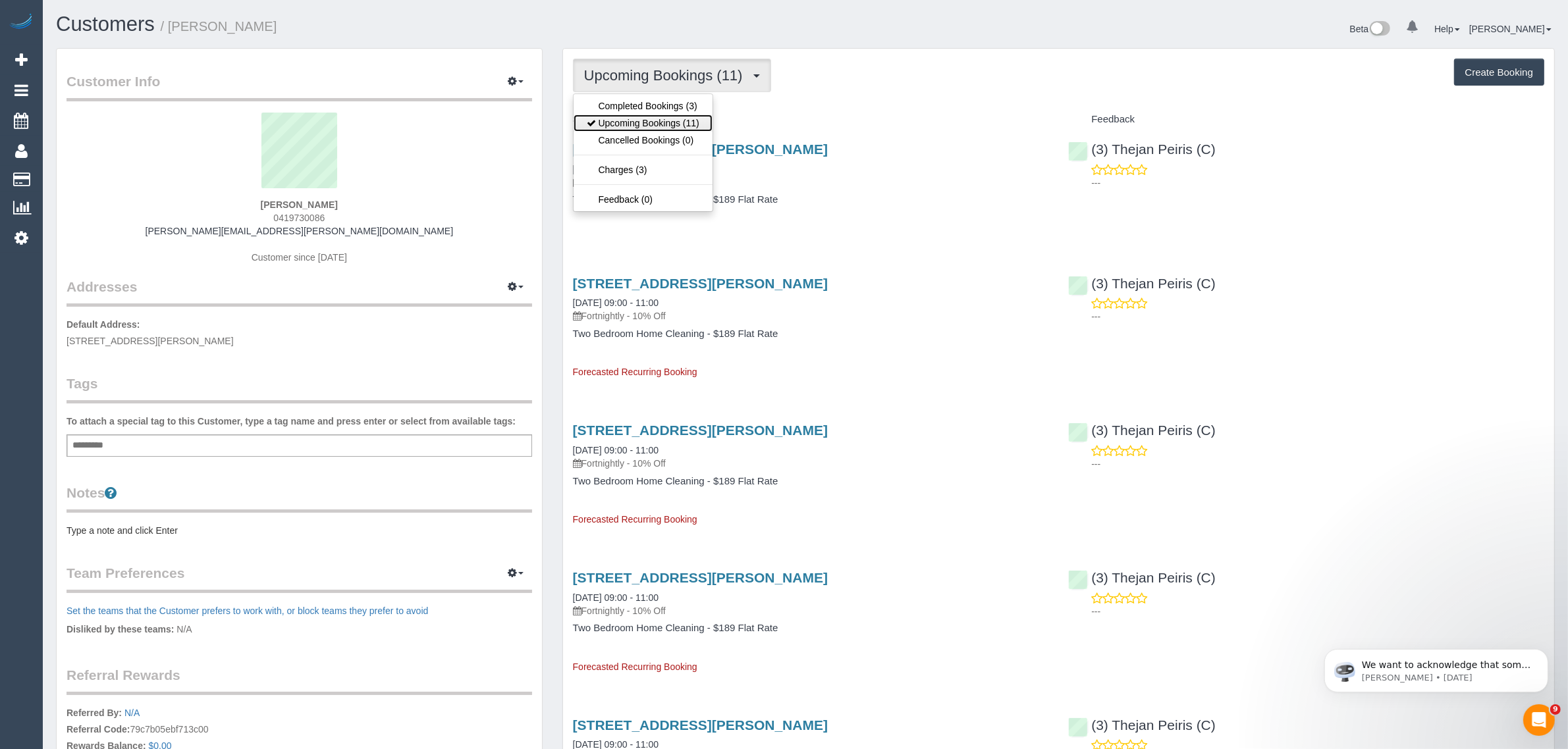
click at [638, 118] on link "Upcoming Bookings (11)" at bounding box center [643, 123] width 139 height 17
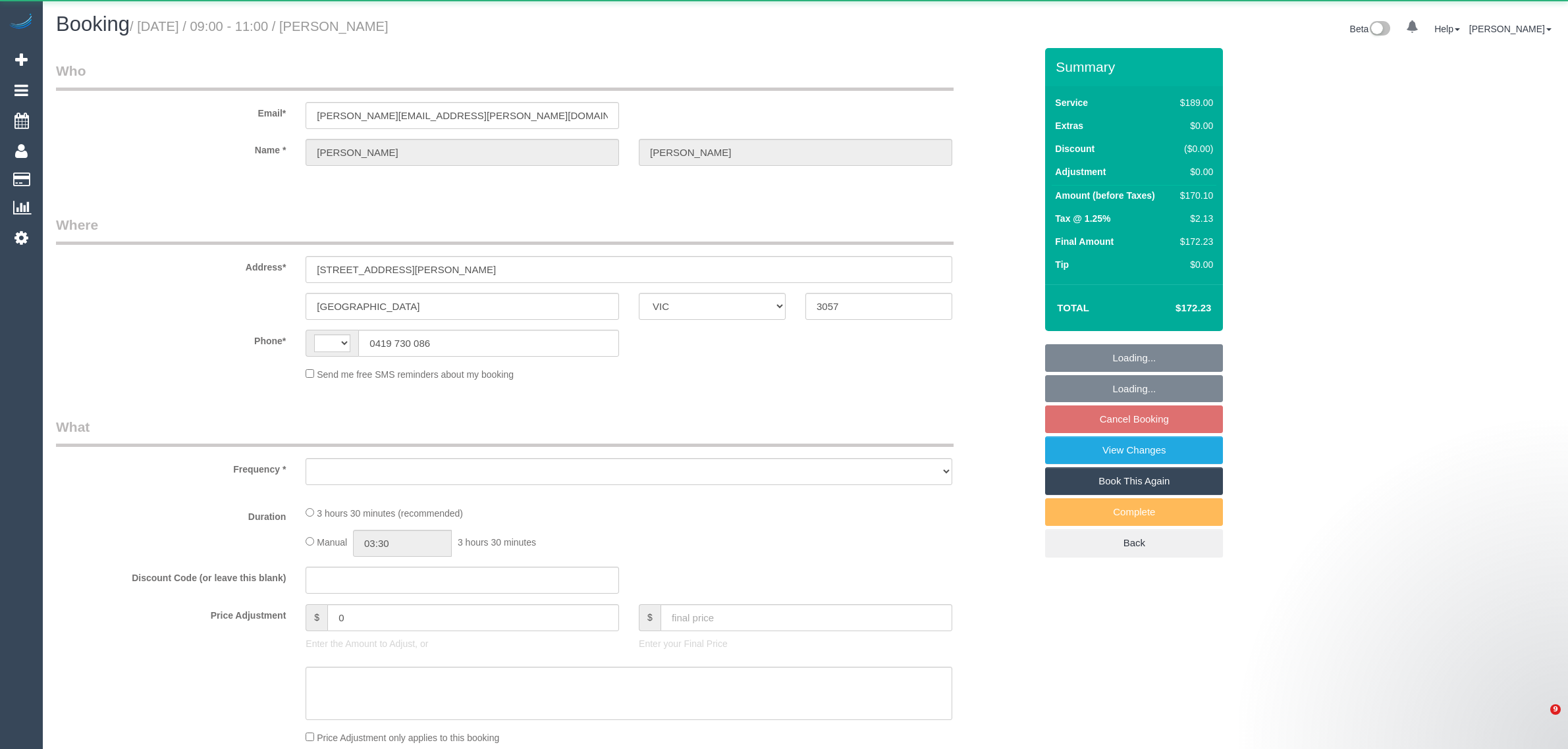
select select "VIC"
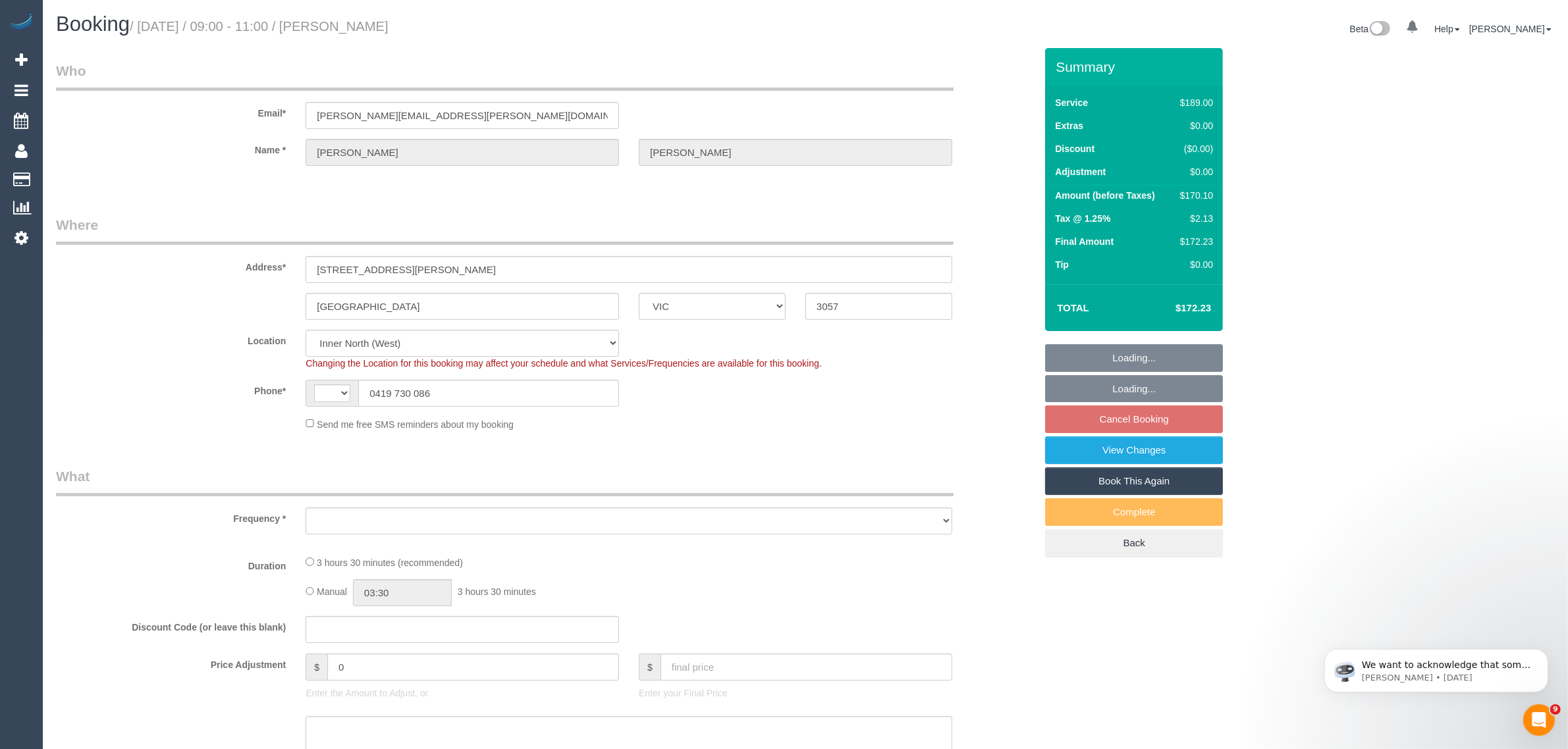
select select "string:AU"
select select "object:676"
select select "string:stripe-pm_1RvTFm2GScqysDRVbZlH1Bks"
select select "number:27"
select select "number:14"
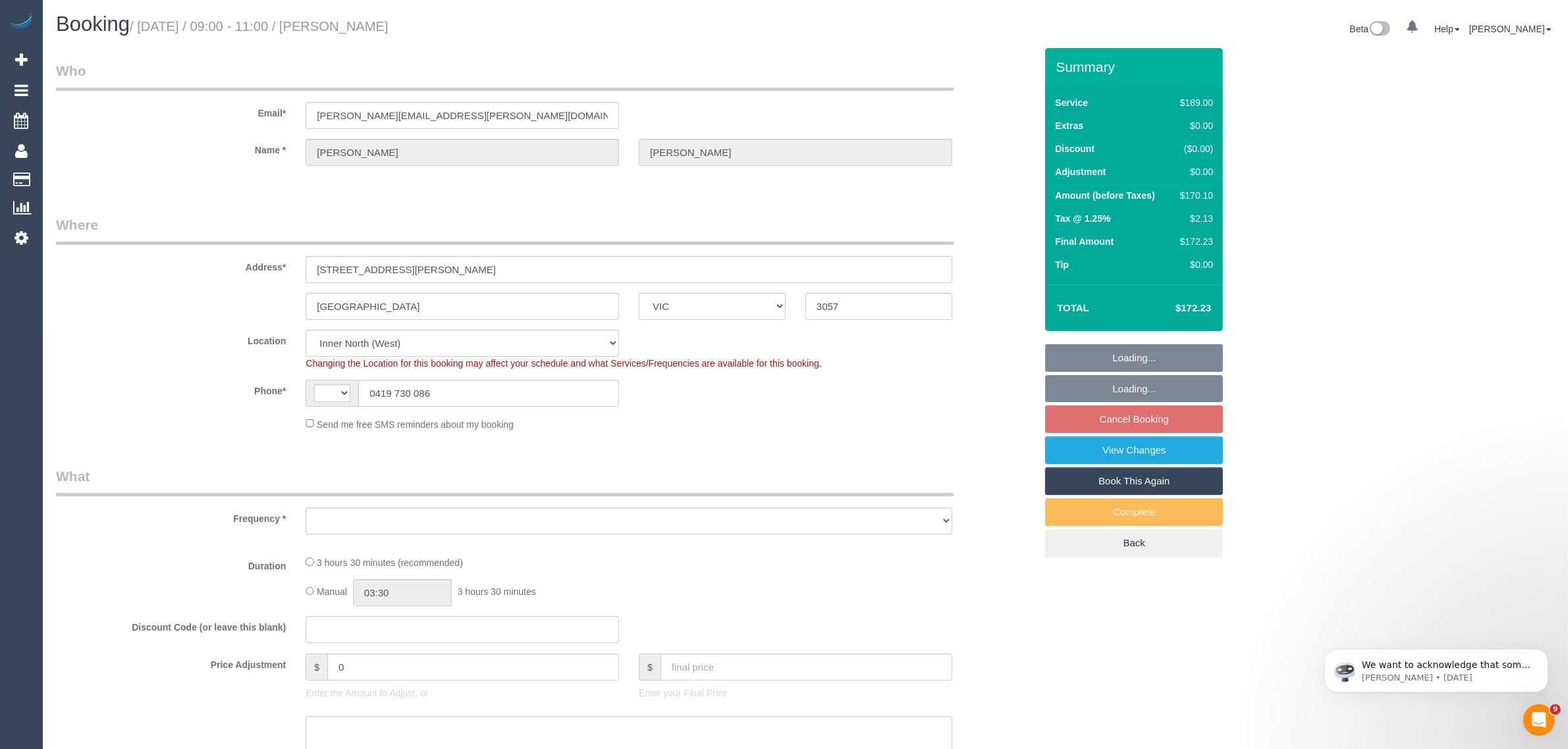
select select "number:19"
select select "number:22"
select select "number:33"
select select "number:11"
select select "object:681"
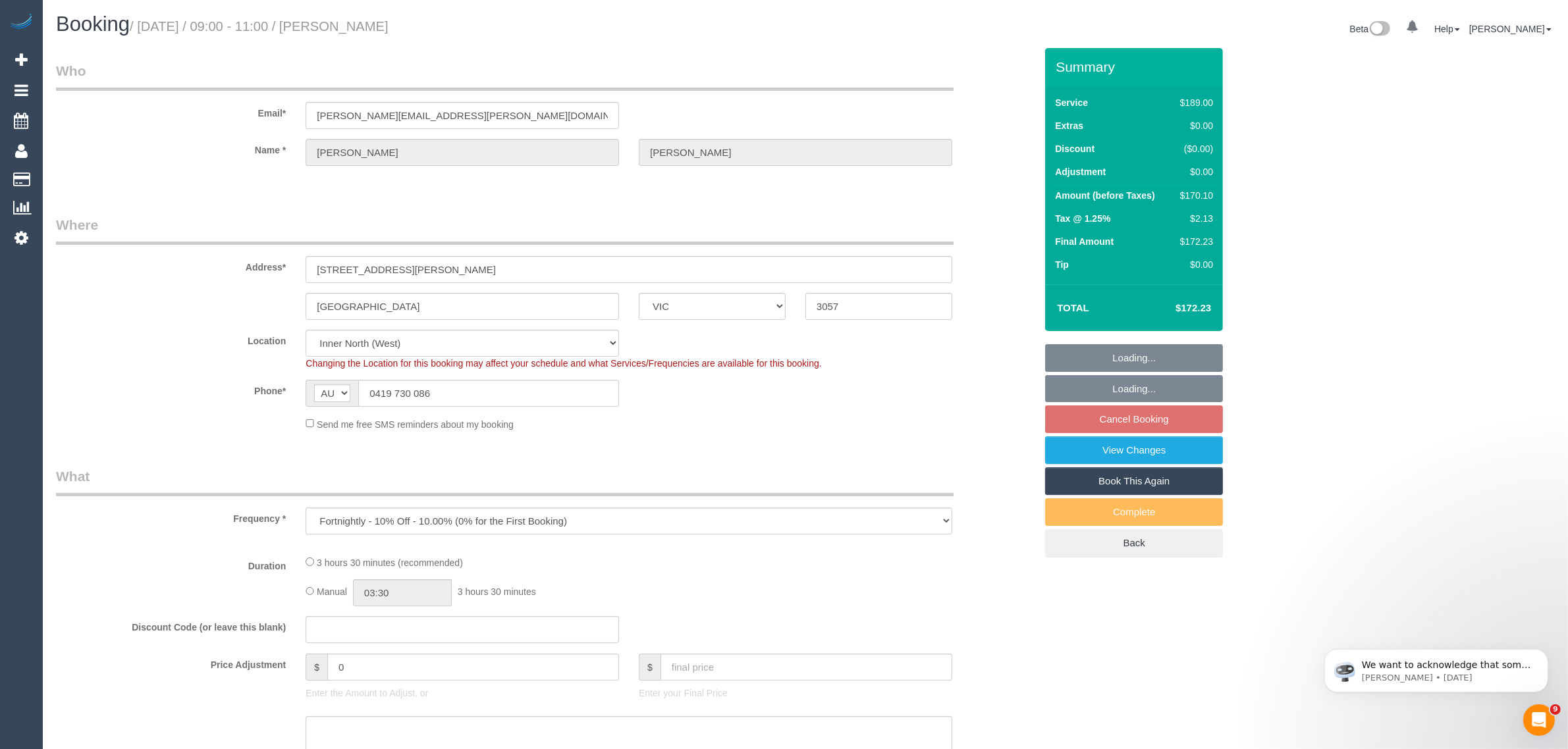
drag, startPoint x: 921, startPoint y: 197, endPoint x: 894, endPoint y: 474, distance: 278.3
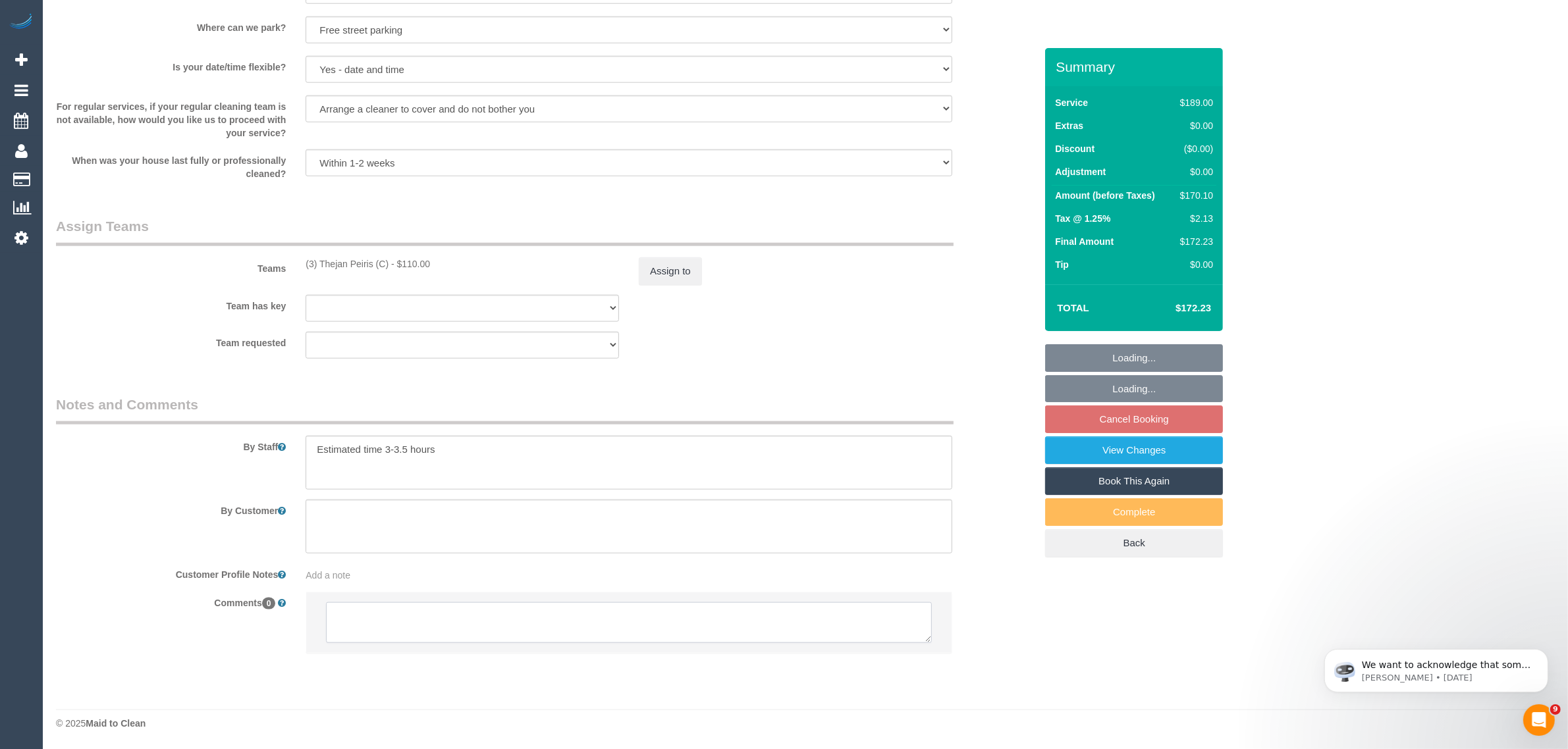
click at [643, 628] on textarea at bounding box center [629, 622] width 606 height 41
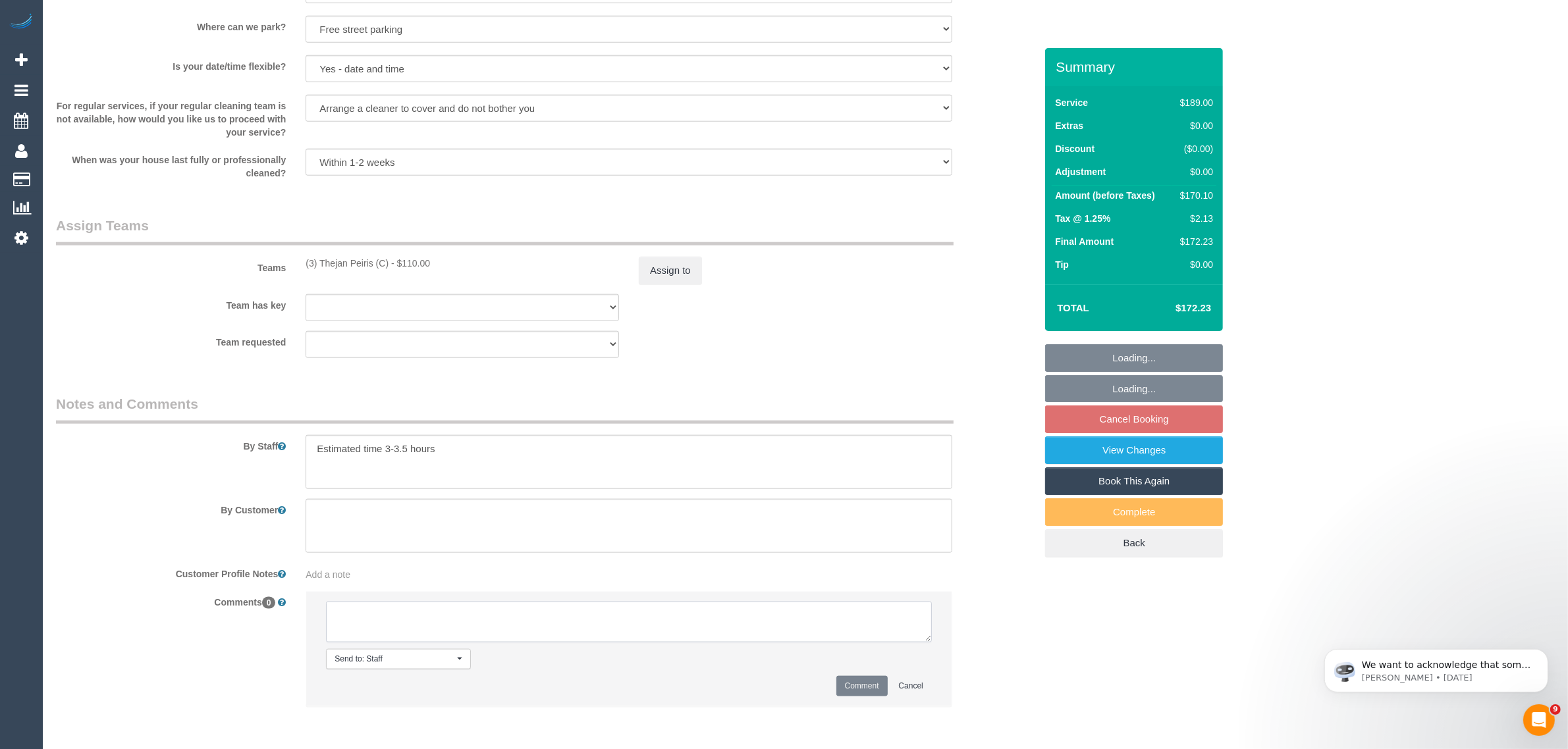
scroll to position [1813, 0]
paste textarea "Cleaner(s) Unassigned: Reason Unassigned: Contact via: Which message sent: Addi…"
drag, startPoint x: 923, startPoint y: 634, endPoint x: 933, endPoint y: 574, distance: 60.8
click at [932, 642] on textarea at bounding box center [629, 621] width 606 height 41
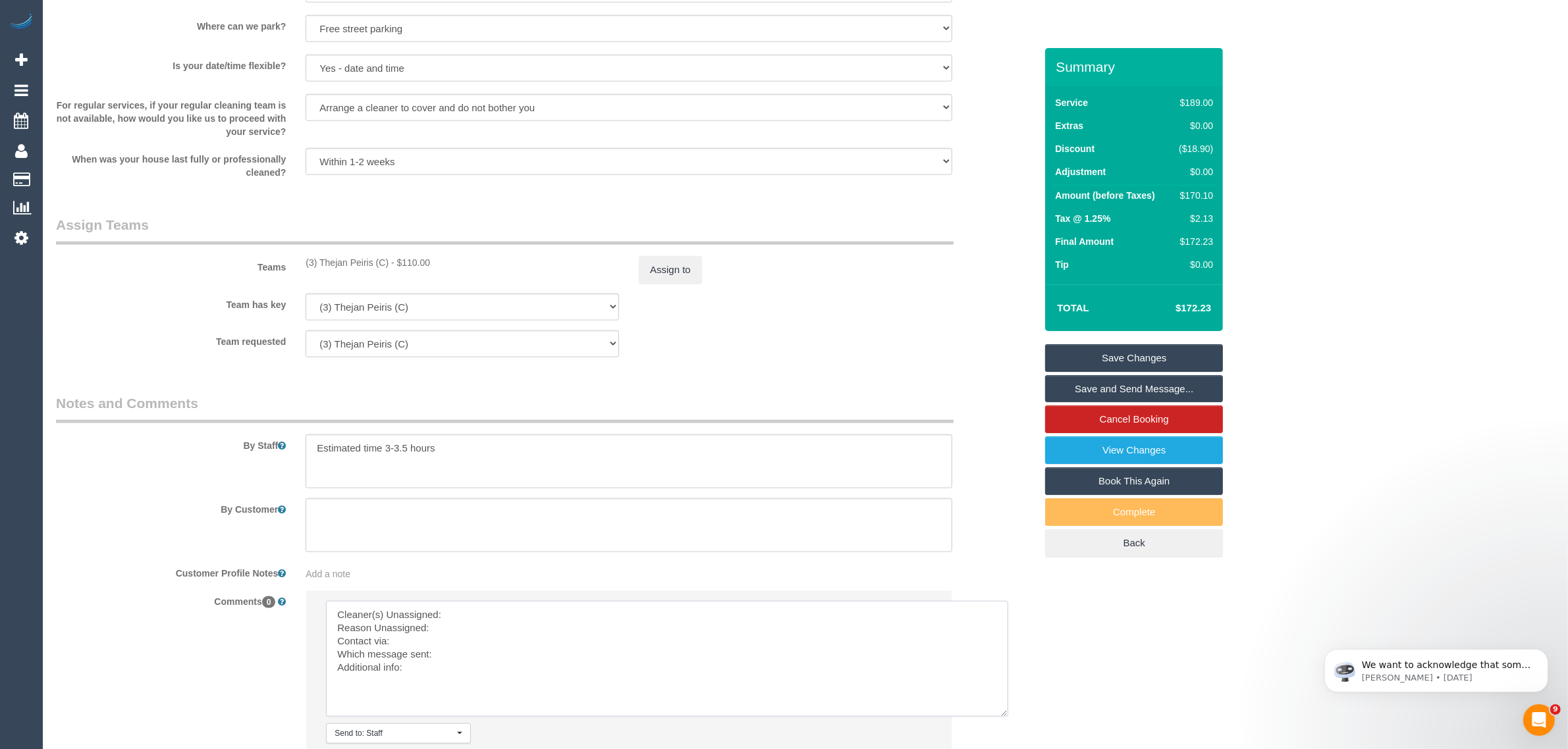
scroll to position [0, 0]
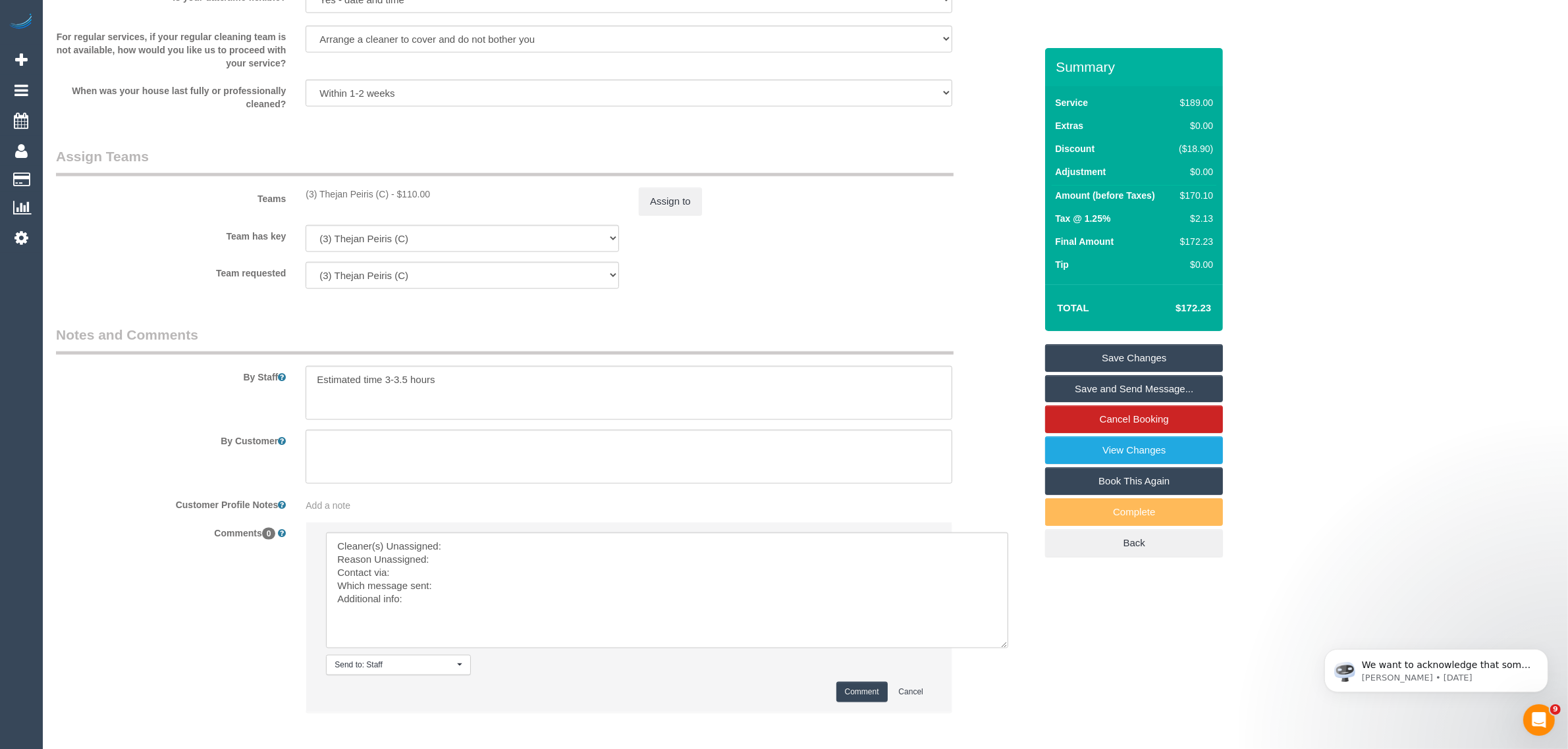
drag, startPoint x: 303, startPoint y: 191, endPoint x: 394, endPoint y: 186, distance: 91.1
click at [394, 186] on div "Teams (3) Thejan Peiris (C) - $110.00 Assign to" at bounding box center [546, 181] width 999 height 69
copy div "(3) Thejan Peiris (C) -"
click at [523, 554] on textarea at bounding box center [667, 590] width 682 height 116
click at [531, 545] on textarea at bounding box center [667, 590] width 682 height 116
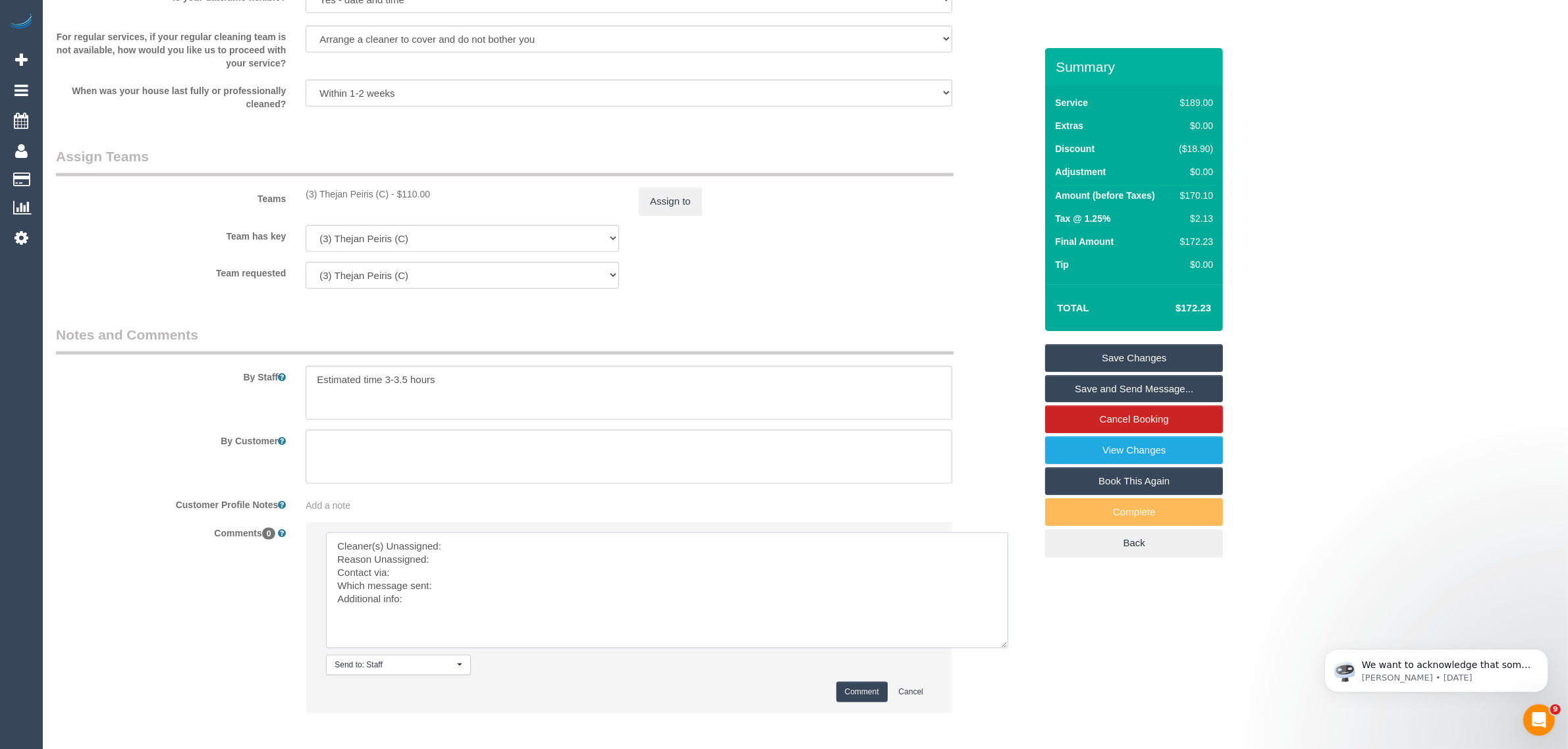
paste textarea "(3) Thejan Peiris (C) -"
click at [543, 583] on textarea at bounding box center [667, 590] width 682 height 116
click at [414, 568] on textarea at bounding box center [667, 590] width 682 height 116
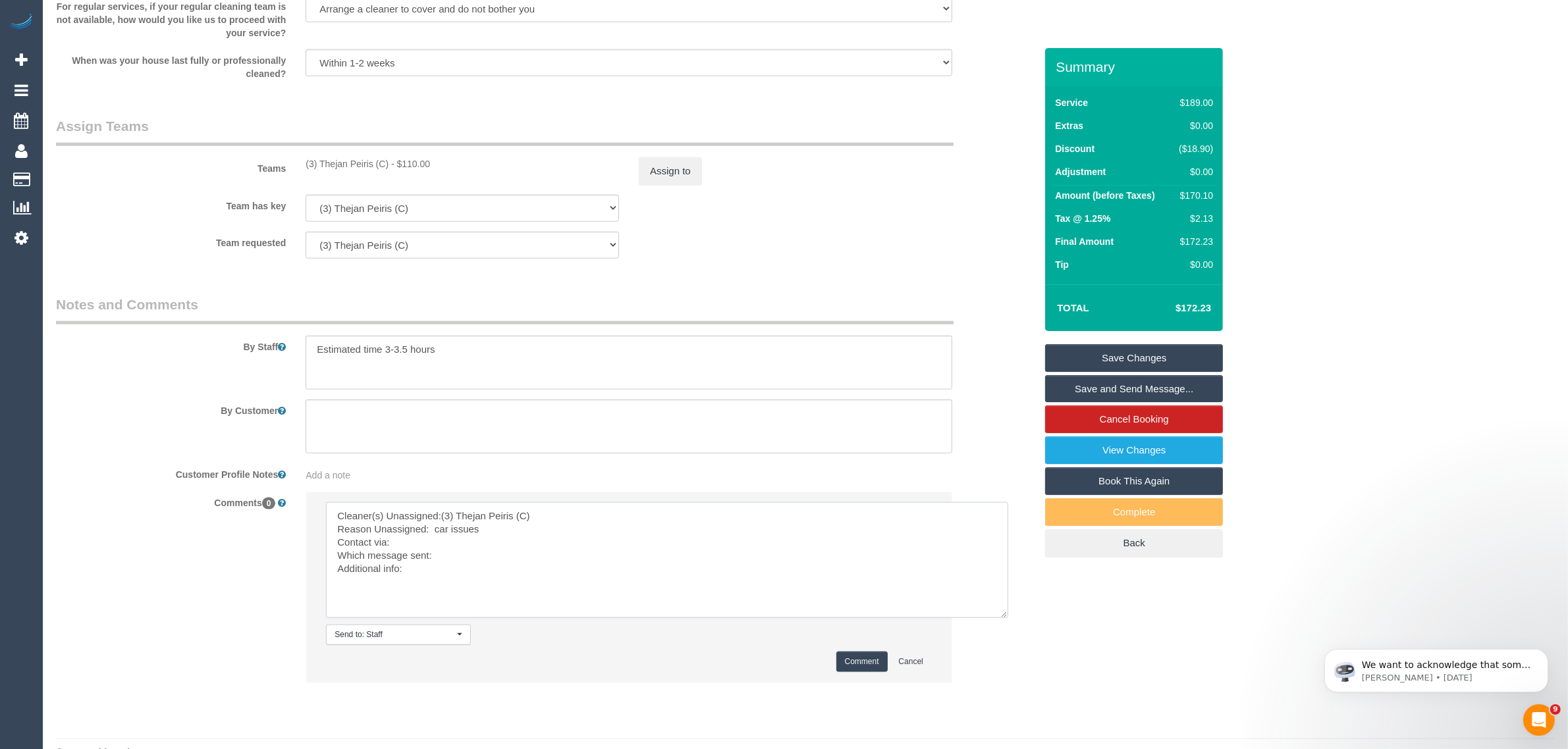
scroll to position [1942, 0]
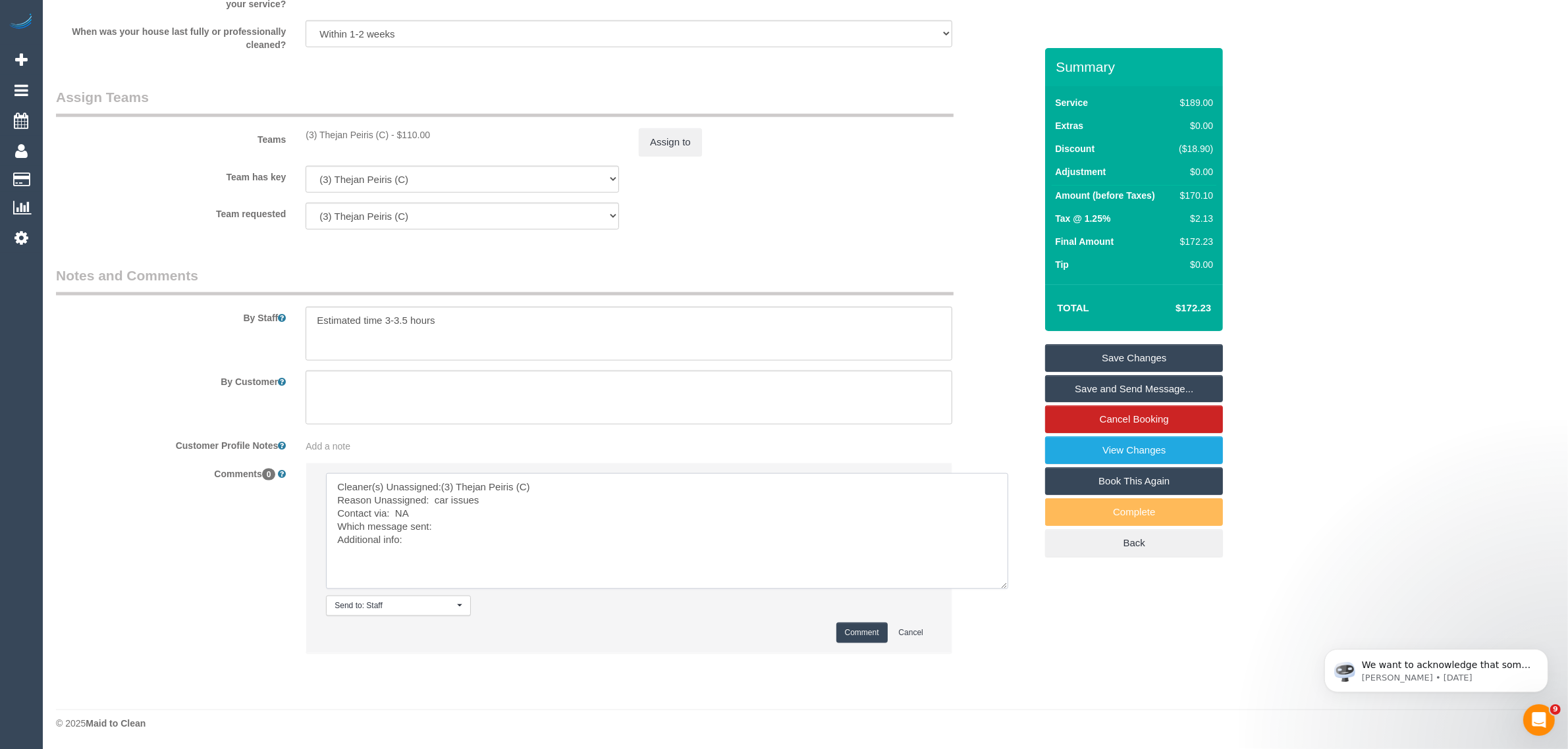
click at [618, 522] on textarea at bounding box center [667, 531] width 682 height 116
type textarea "Cleaner(s) Unassigned:(3) Thejan Peiris (C) Reason Unassigned: car issues Conta…"
click at [853, 637] on button "Comment" at bounding box center [862, 633] width 51 height 20
click at [688, 146] on button "Assign to" at bounding box center [670, 142] width 63 height 28
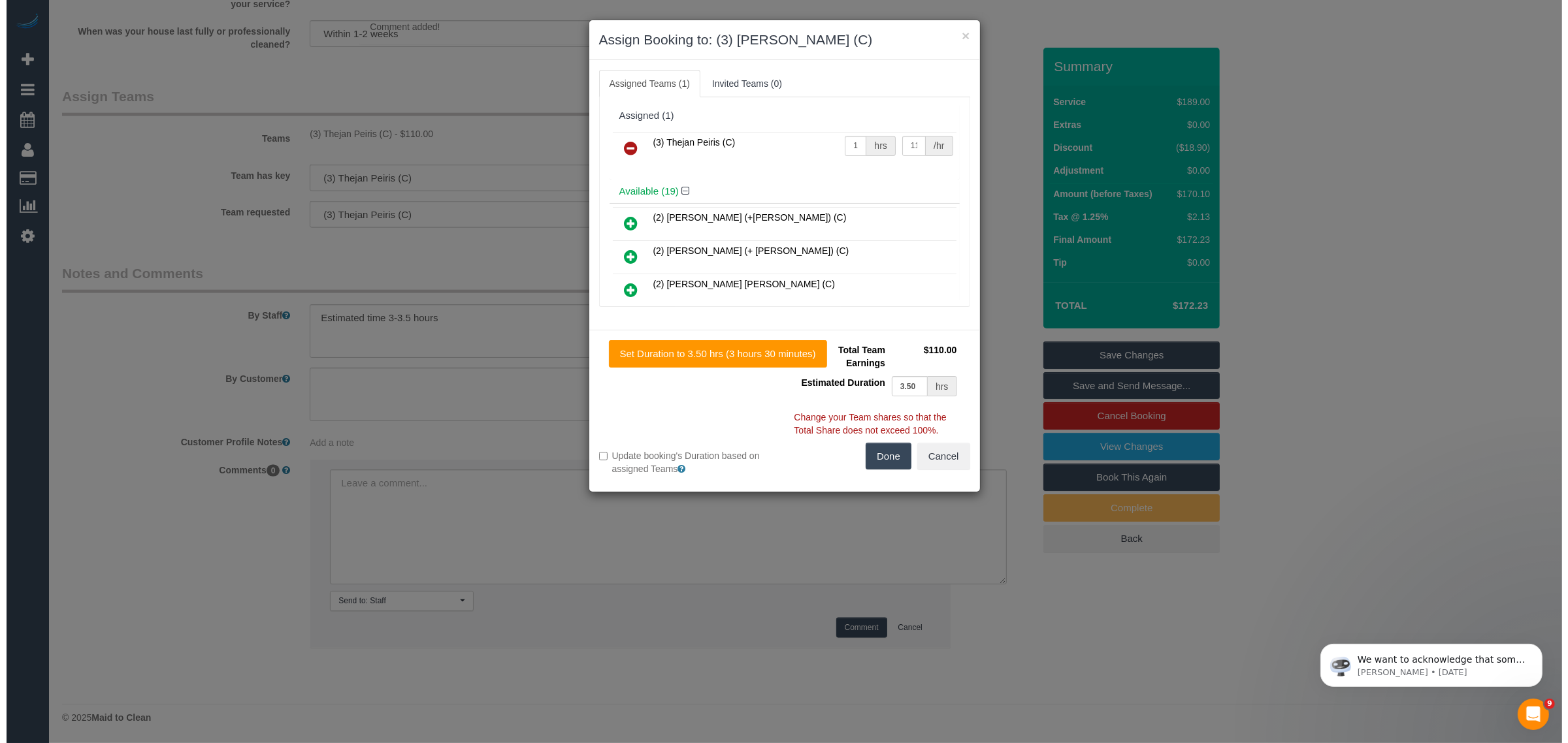
scroll to position [1872, 0]
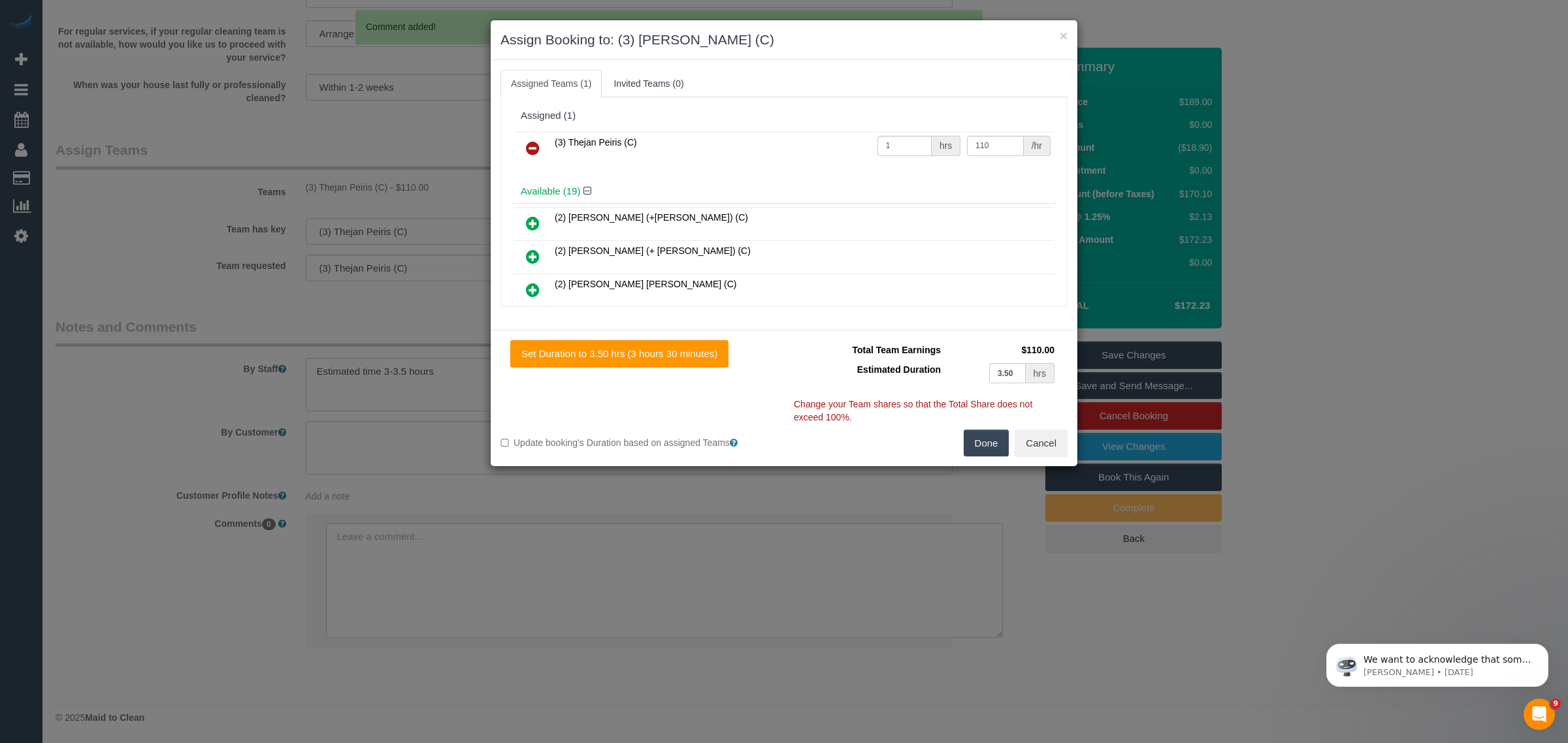
click at [546, 148] on link at bounding box center [532, 149] width 31 height 26
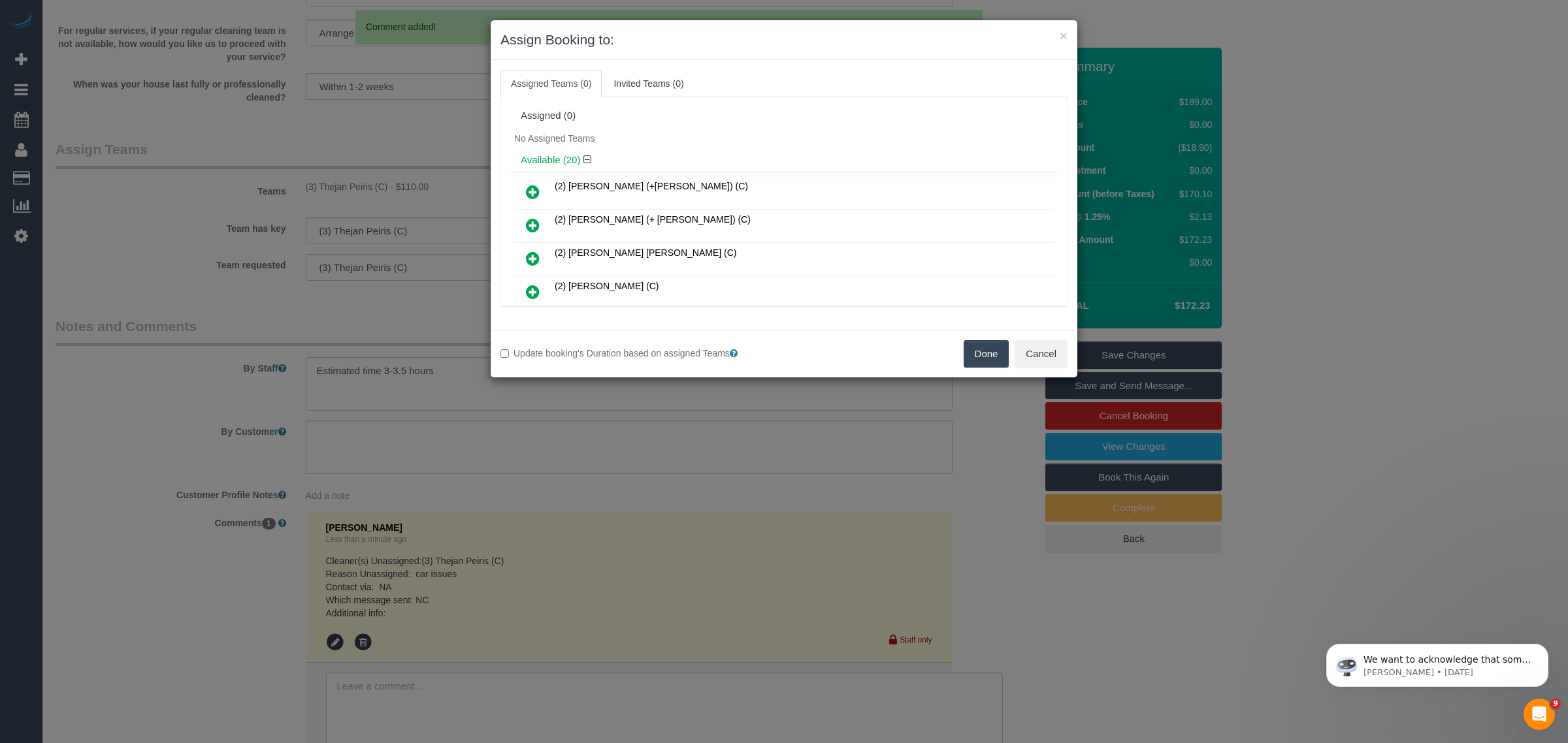
click at [982, 359] on button "Done" at bounding box center [986, 354] width 46 height 27
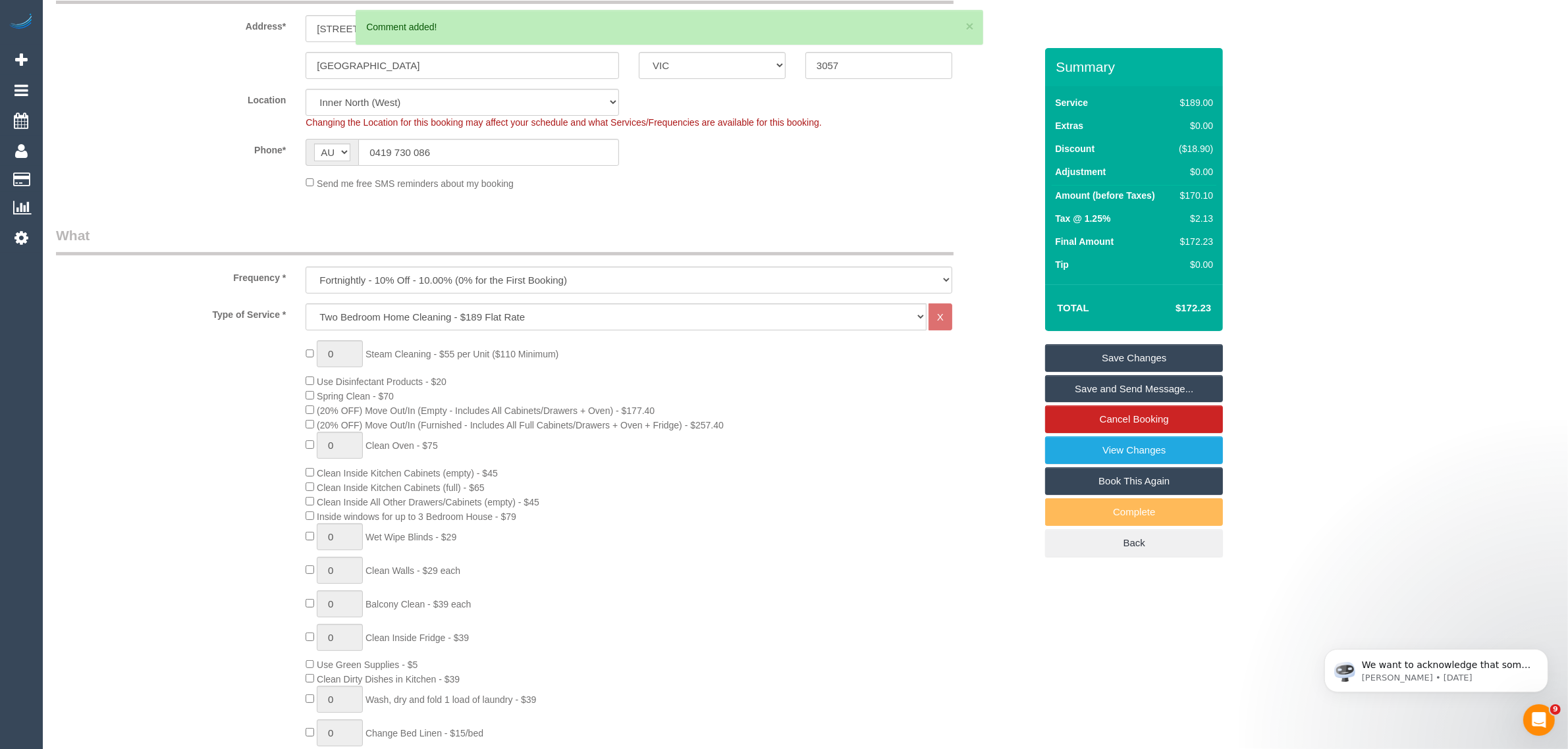
scroll to position [0, 0]
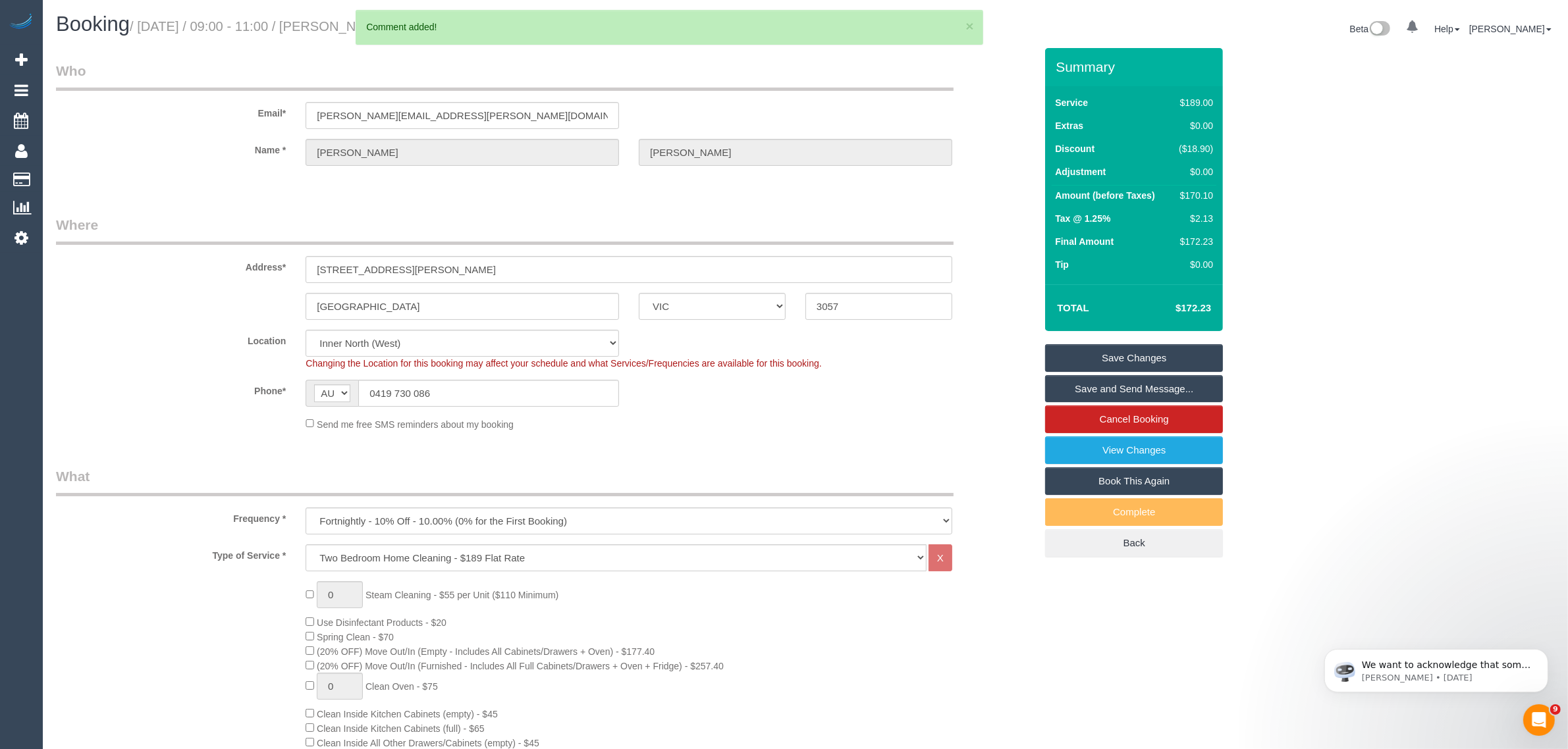
click at [1114, 360] on link "Save Changes" at bounding box center [1134, 358] width 178 height 28
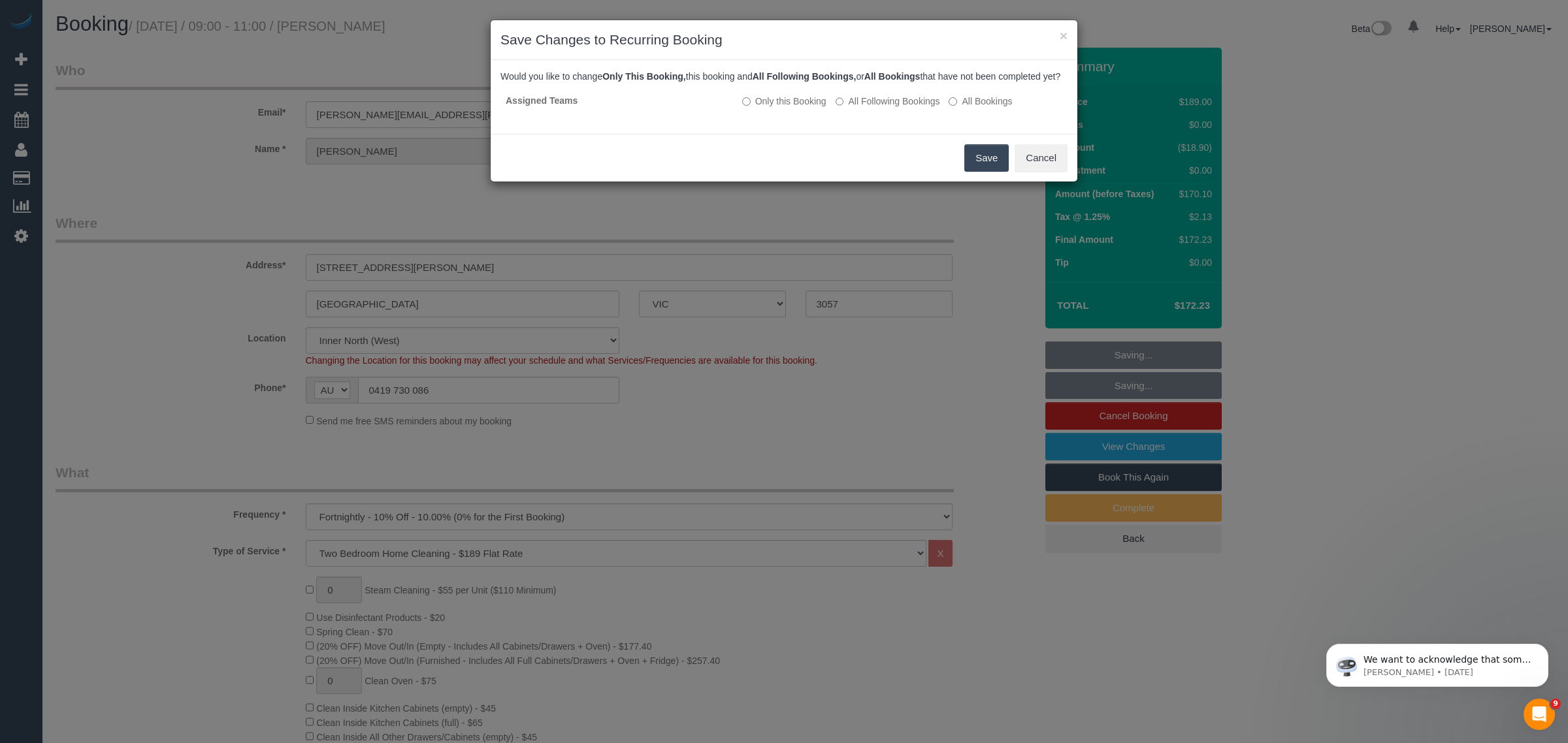
click at [985, 165] on button "Save" at bounding box center [986, 158] width 45 height 27
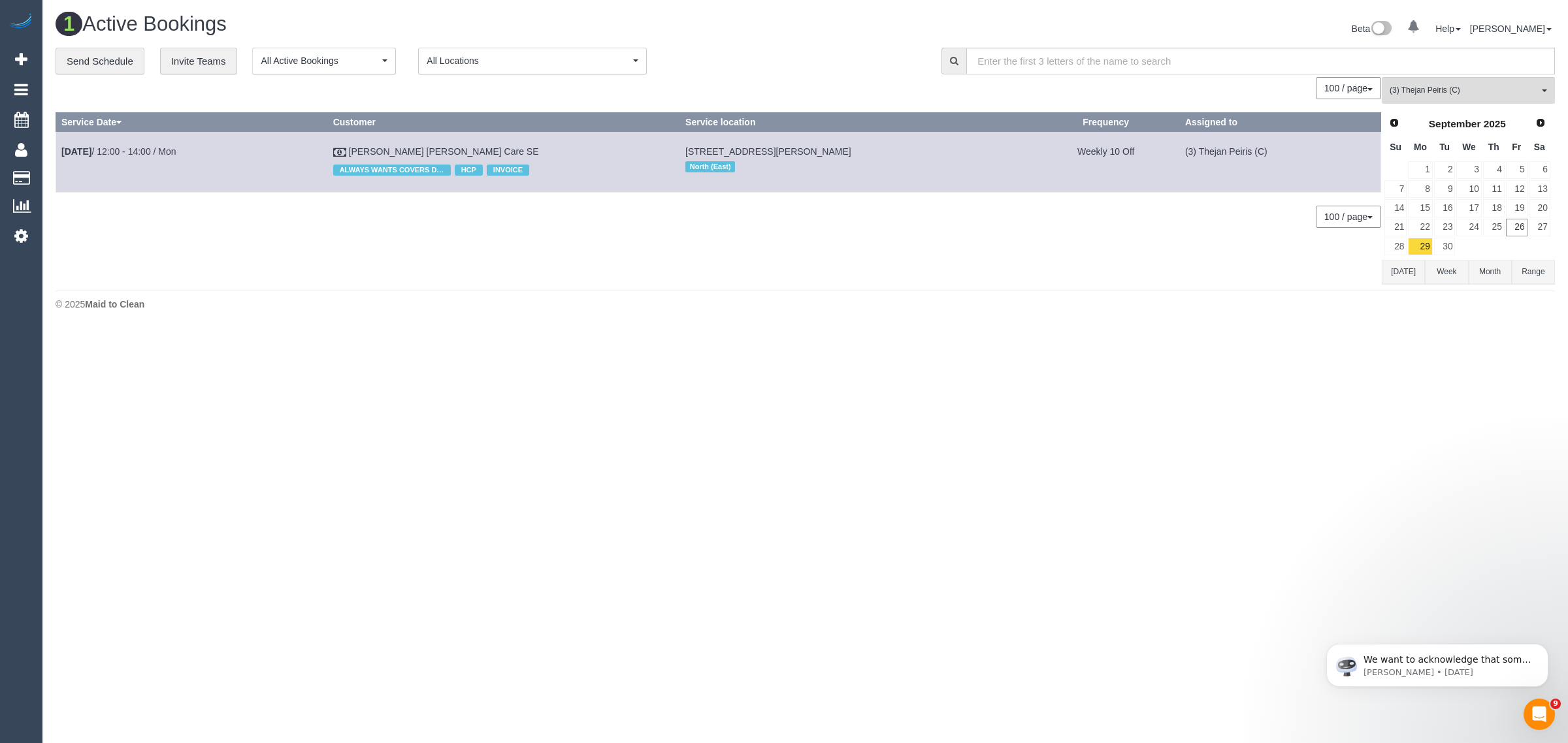
drag, startPoint x: 423, startPoint y: 151, endPoint x: 641, endPoint y: 92, distance: 225.8
click at [715, 62] on div "**********" at bounding box center [489, 61] width 867 height 27
drag, startPoint x: 463, startPoint y: 151, endPoint x: 419, endPoint y: 152, distance: 44.0
click at [419, 152] on link "Bernard Jensen Hammond Care SE" at bounding box center [444, 151] width 190 height 10
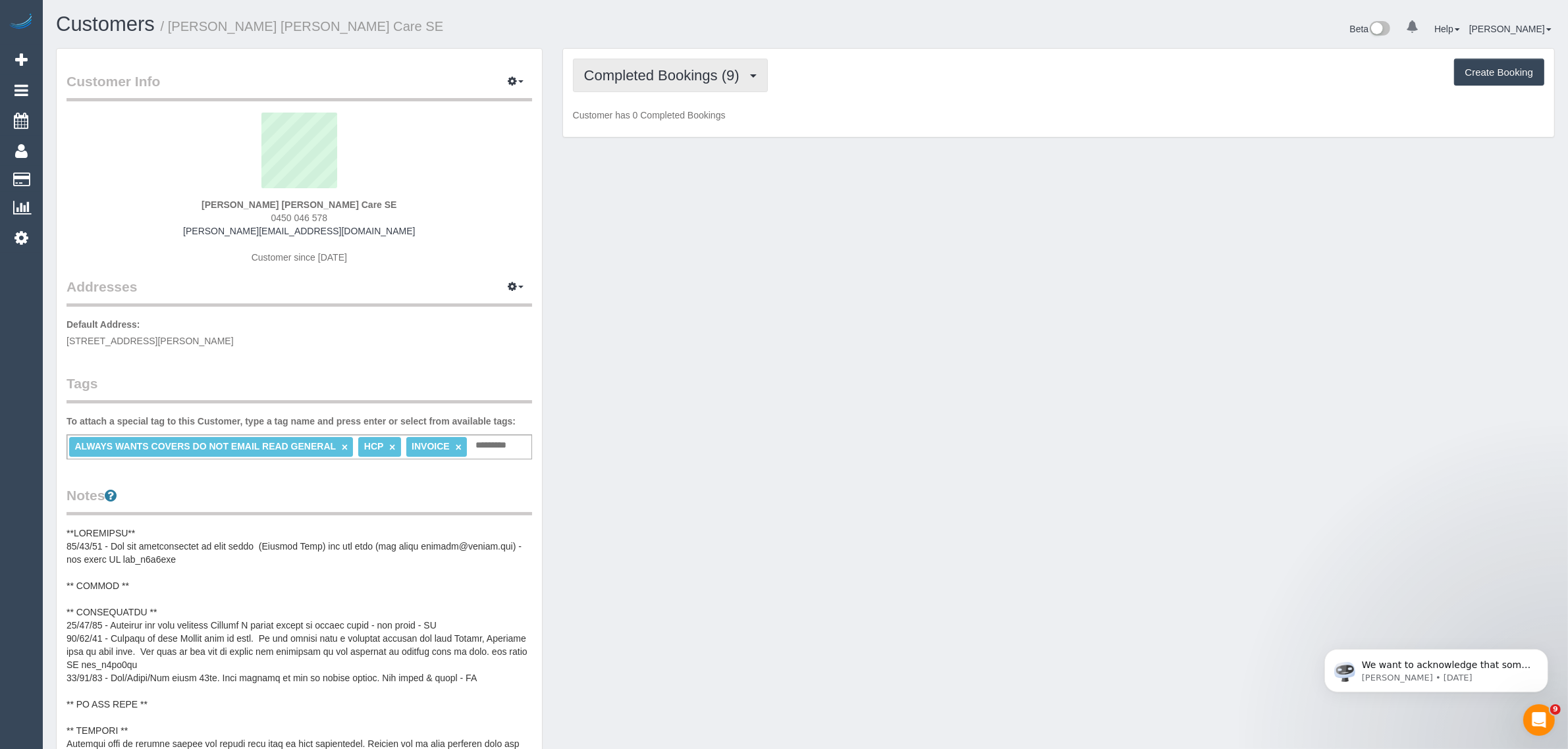
click at [698, 80] on span "Completed Bookings (9)" at bounding box center [665, 76] width 162 height 17
click at [668, 122] on link "Upcoming Bookings (11)" at bounding box center [643, 123] width 139 height 17
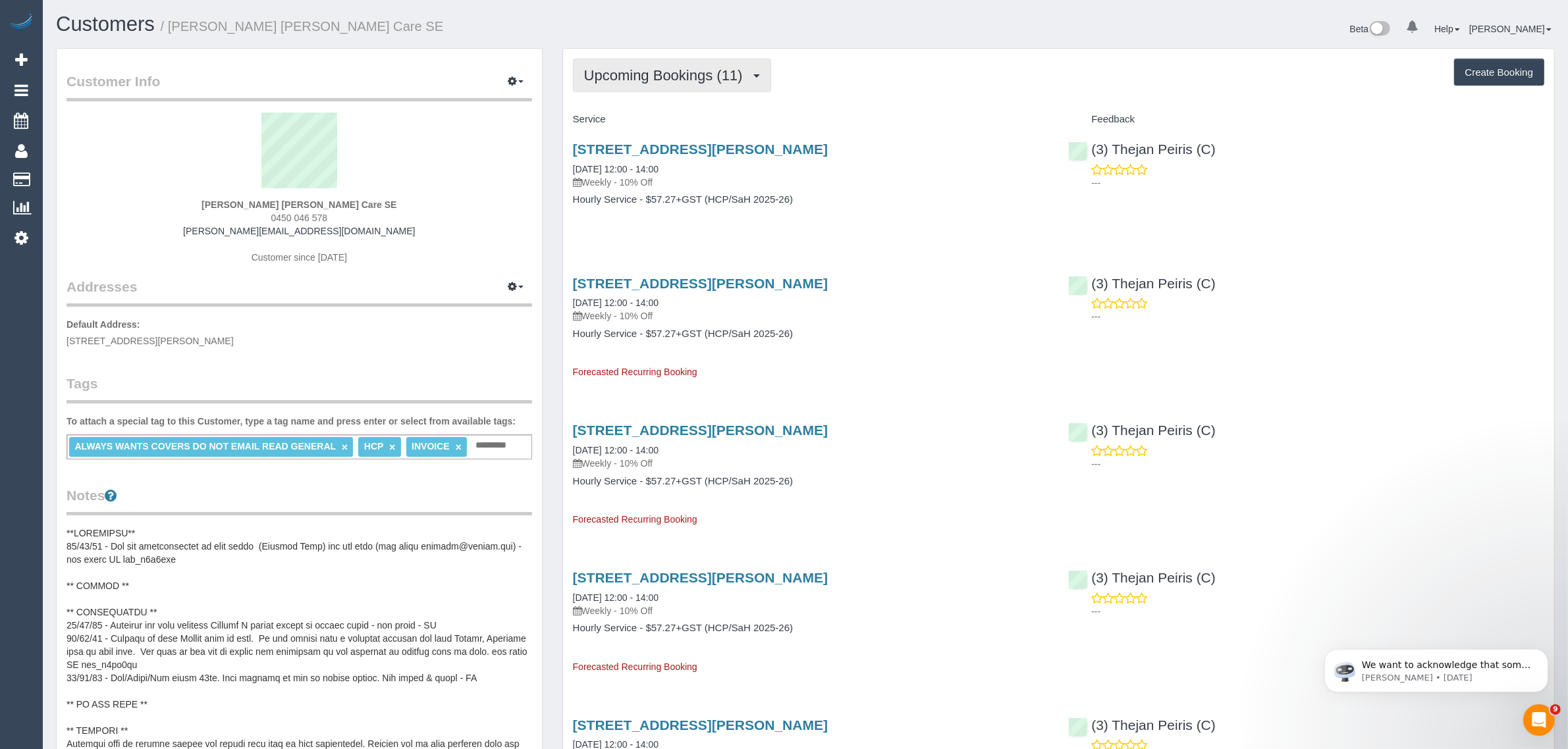
click at [624, 77] on span "Upcoming Bookings (11)" at bounding box center [667, 76] width 165 height 17
click at [627, 100] on link "Completed Bookings (9)" at bounding box center [643, 106] width 139 height 17
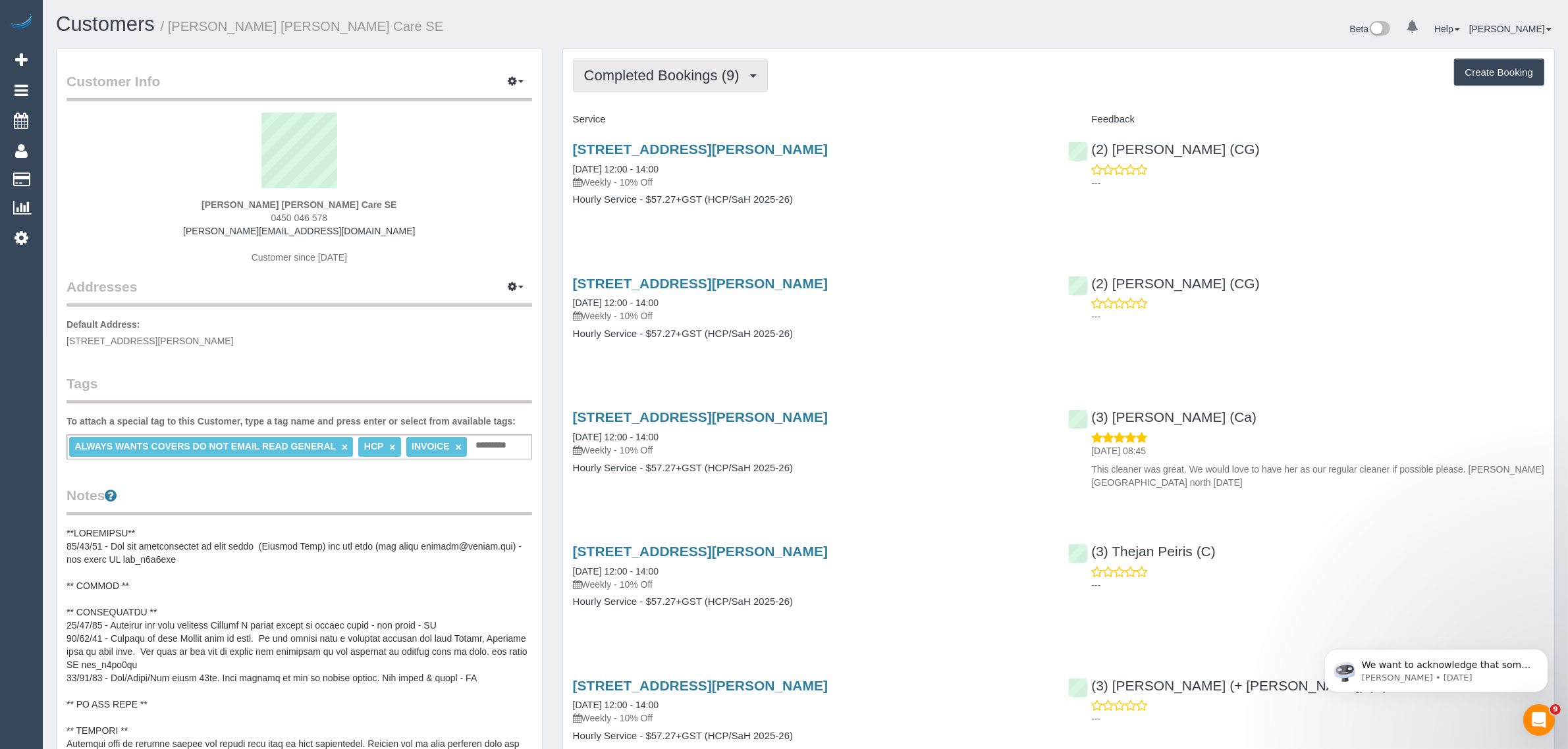
click at [634, 73] on span "Completed Bookings (9)" at bounding box center [665, 76] width 162 height 17
click at [642, 121] on link "Upcoming Bookings (11)" at bounding box center [643, 123] width 139 height 17
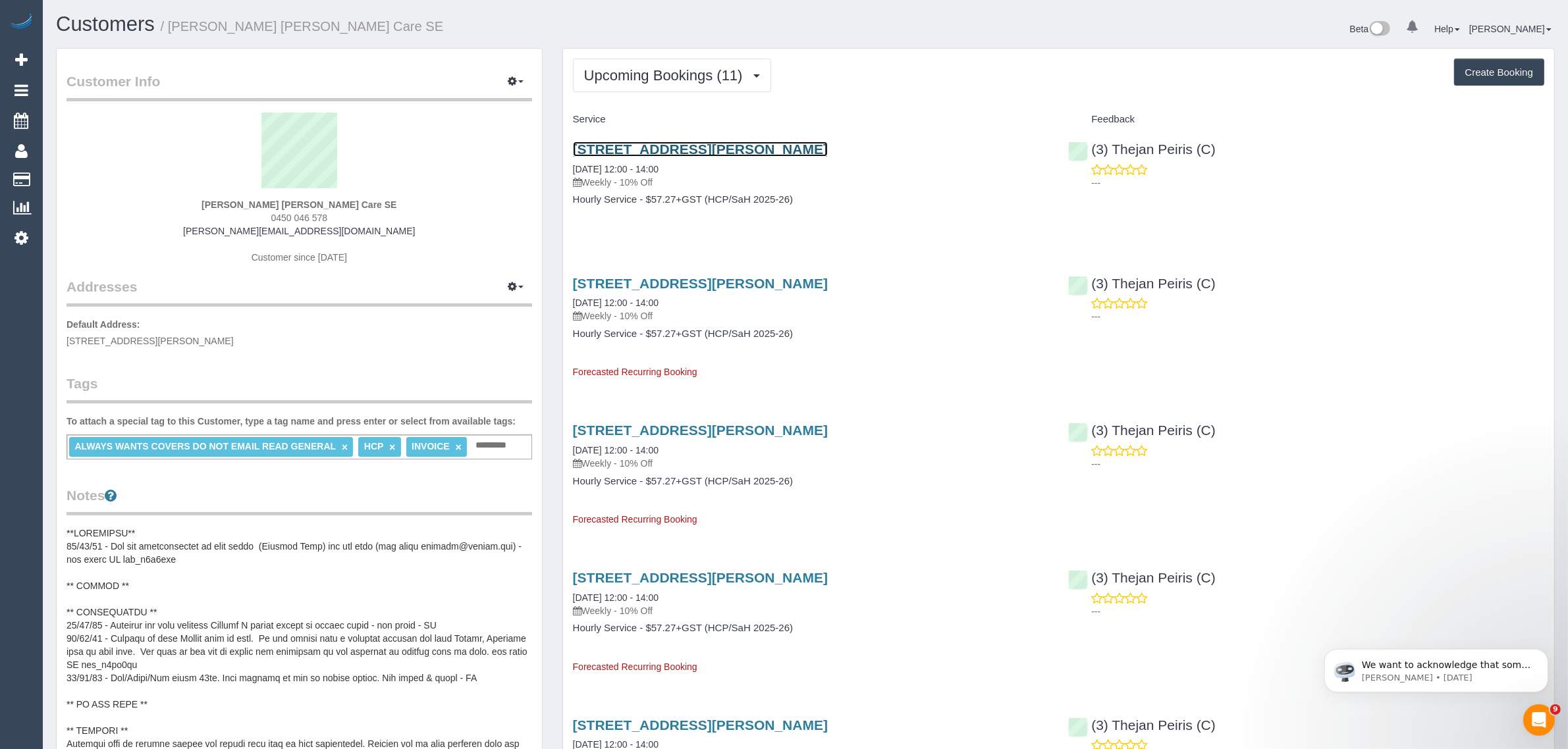
click at [655, 149] on link "72 Sellars St, Watsonia North, VIC 3087" at bounding box center [701, 149] width 255 height 15
click at [690, 73] on span "Upcoming Bookings (11)" at bounding box center [667, 76] width 165 height 17
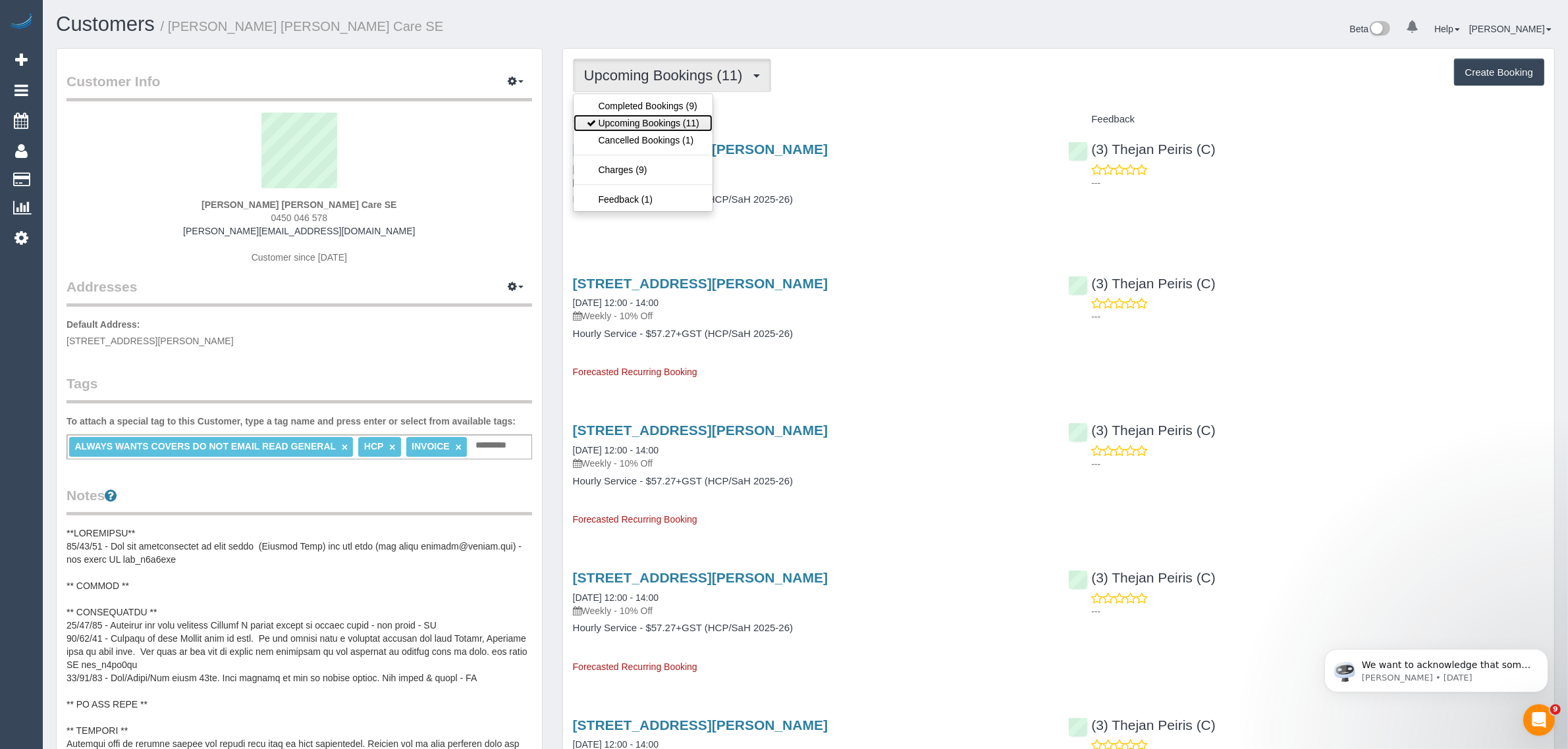
click at [650, 116] on link "Upcoming Bookings (11)" at bounding box center [643, 123] width 139 height 17
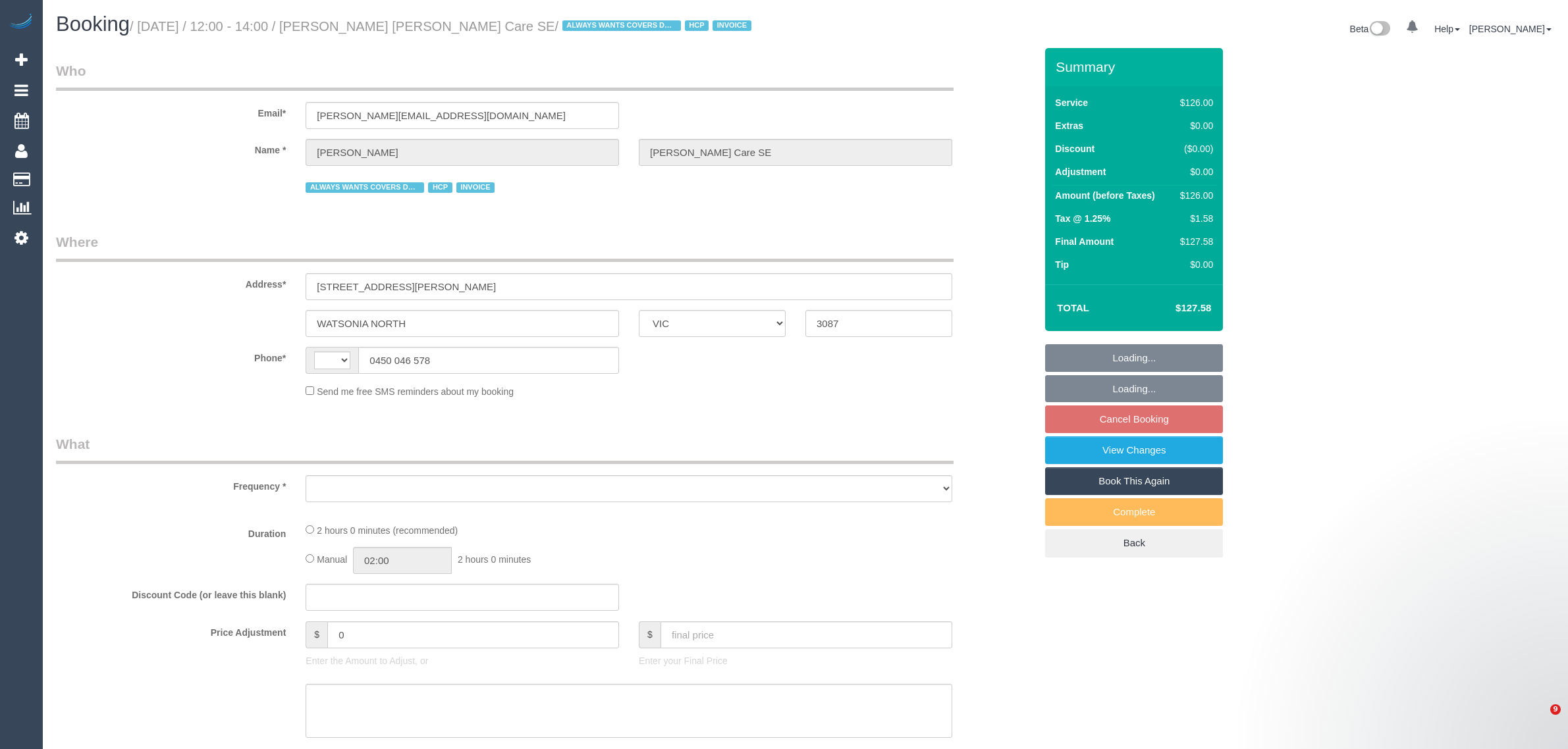
select select "VIC"
select select "string:AU"
click at [756, 238] on legend "Where" at bounding box center [505, 247] width 898 height 30
select select "object:529"
select select "120"
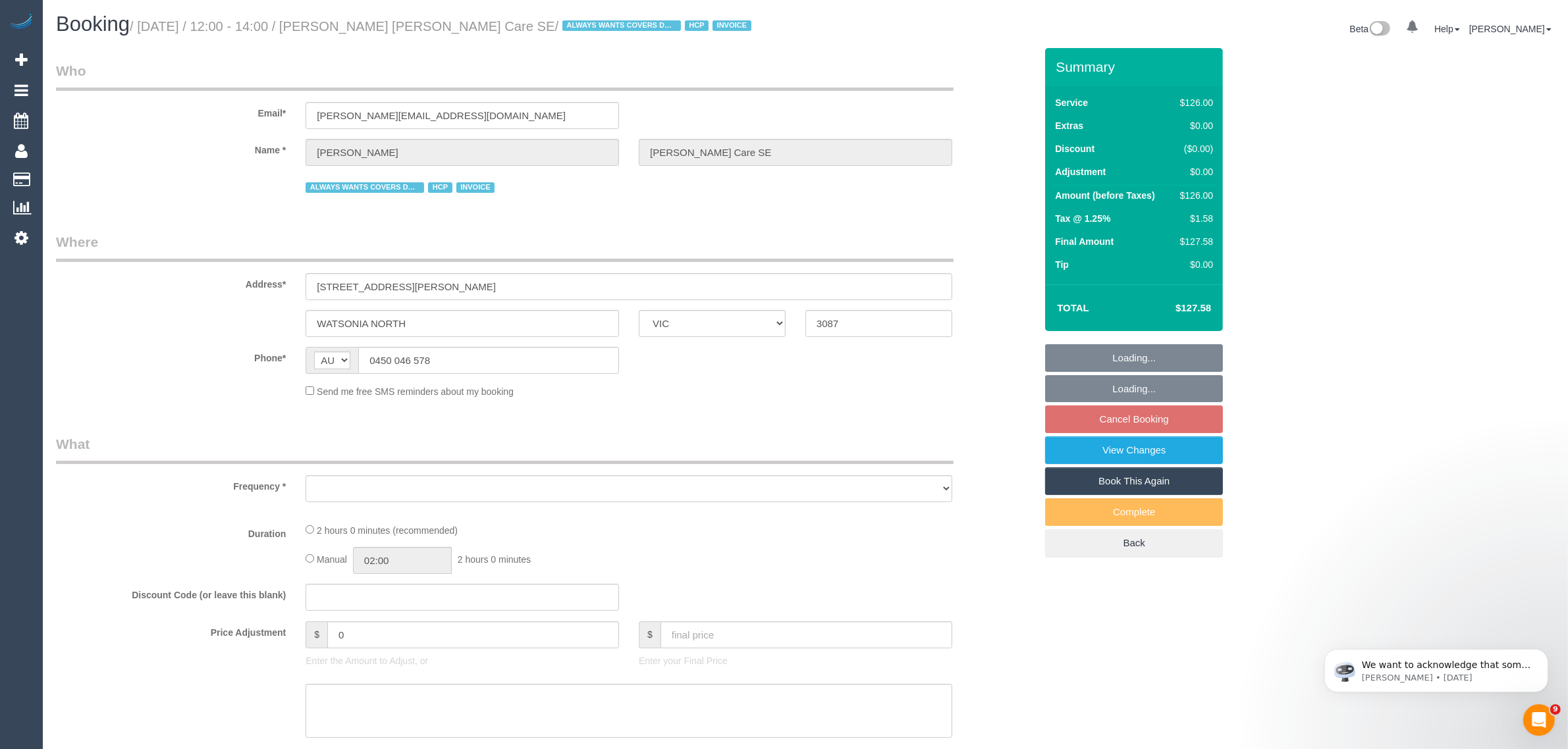
select select "number:28"
select select "number:14"
select select "number:19"
select select "number:36"
select select "number:34"
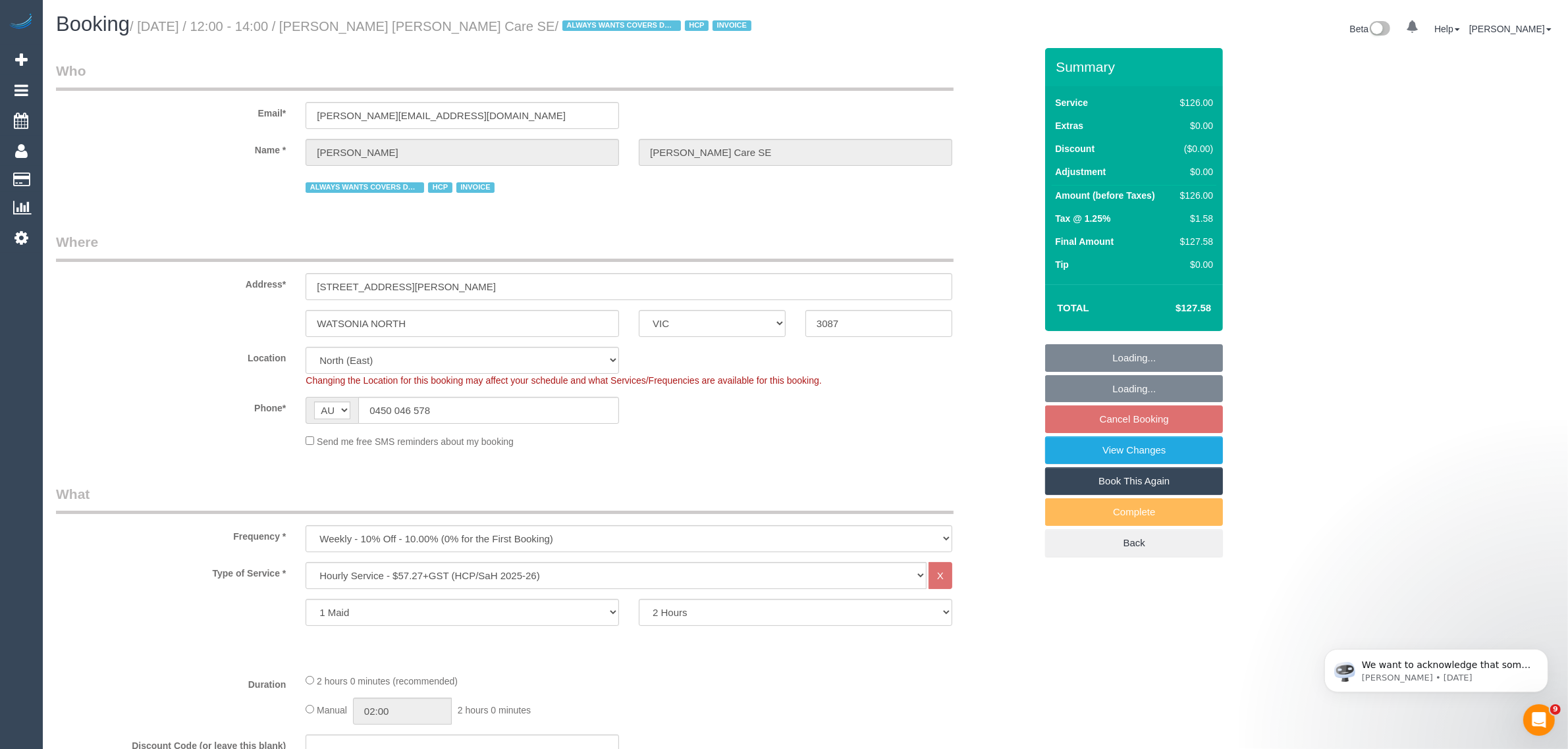
select select "object:1392"
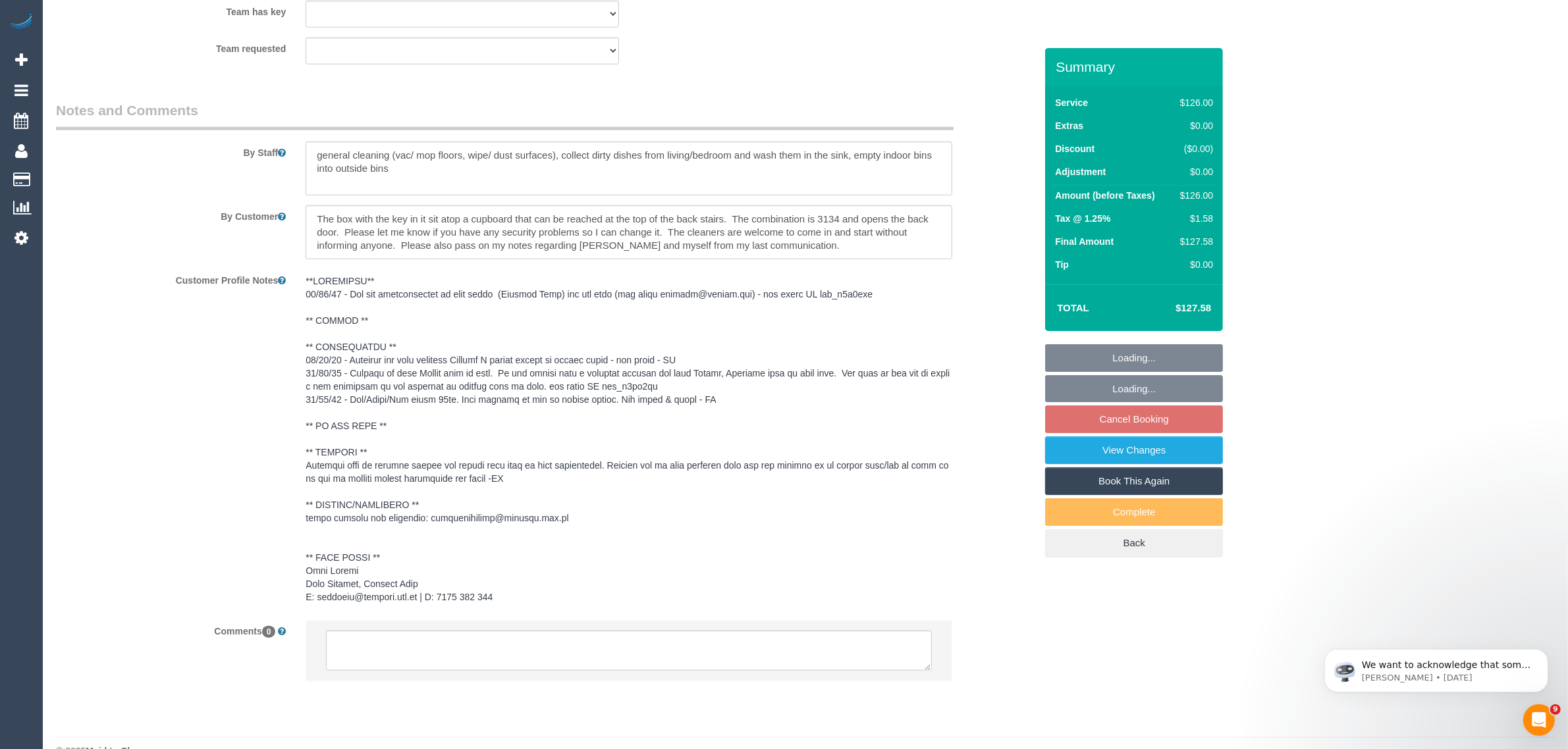
scroll to position [1729, 0]
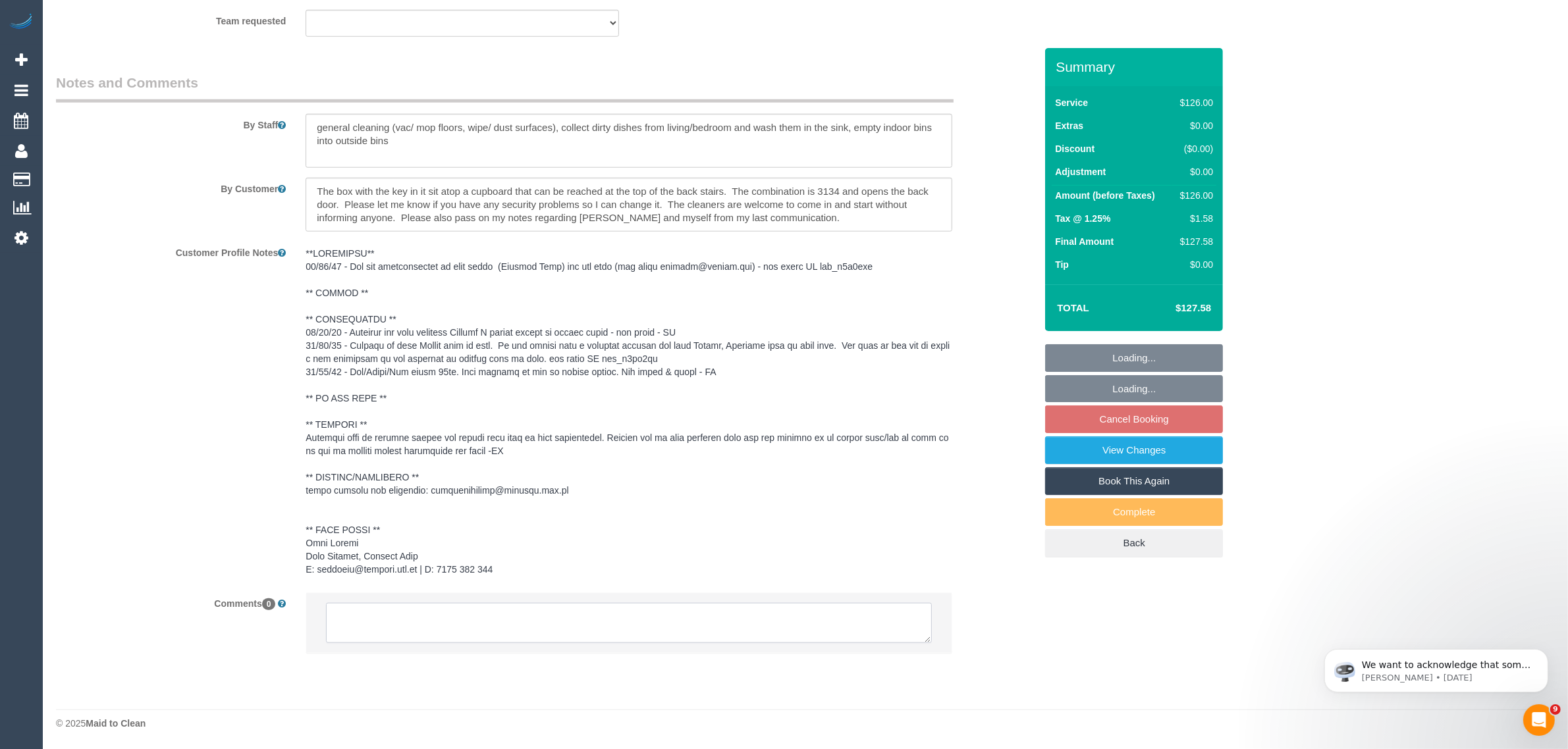
click at [663, 639] on textarea at bounding box center [629, 623] width 606 height 41
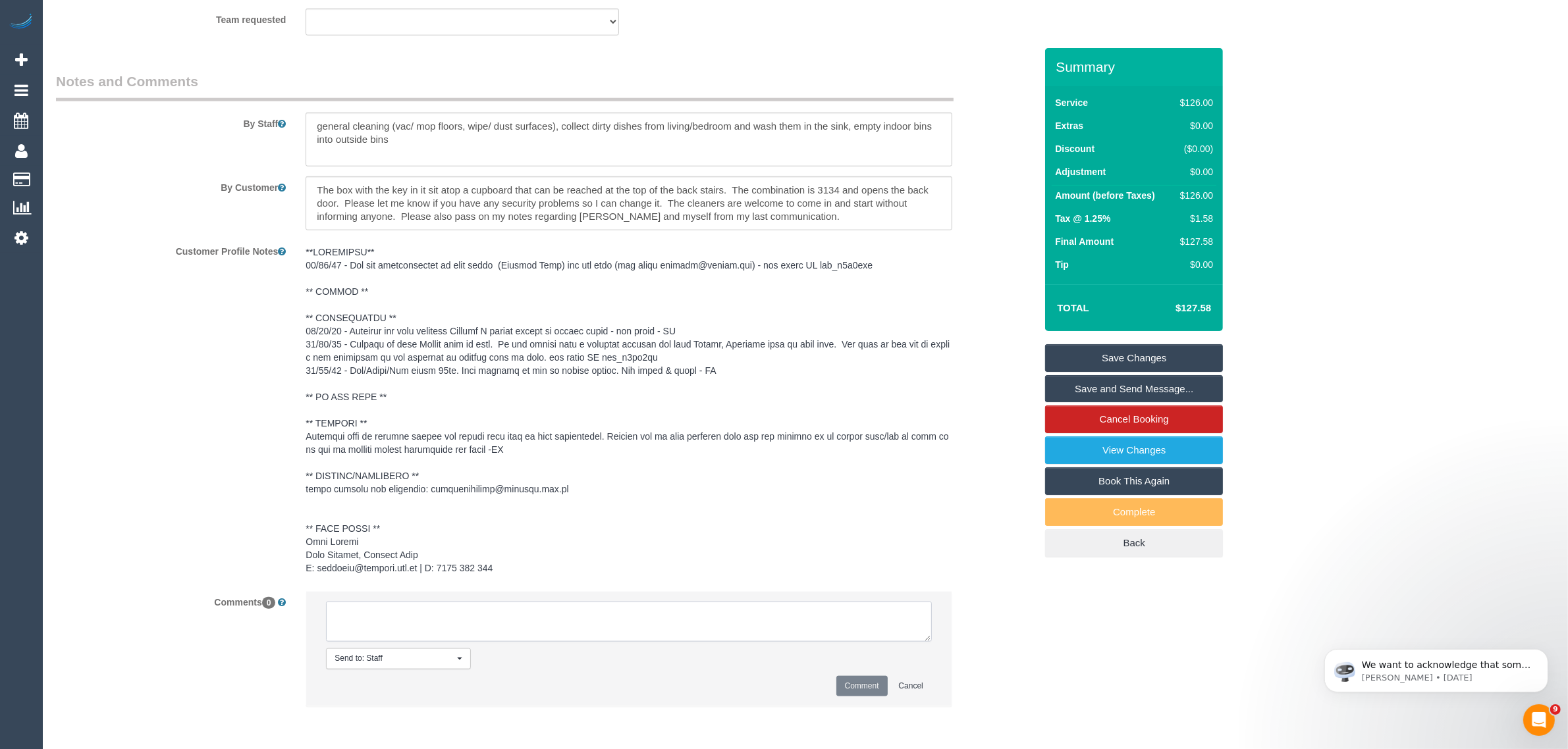
paste textarea "Cleaner(s) Unassigned: Reason Unassigned: Contact via: Which message sent: Addi…"
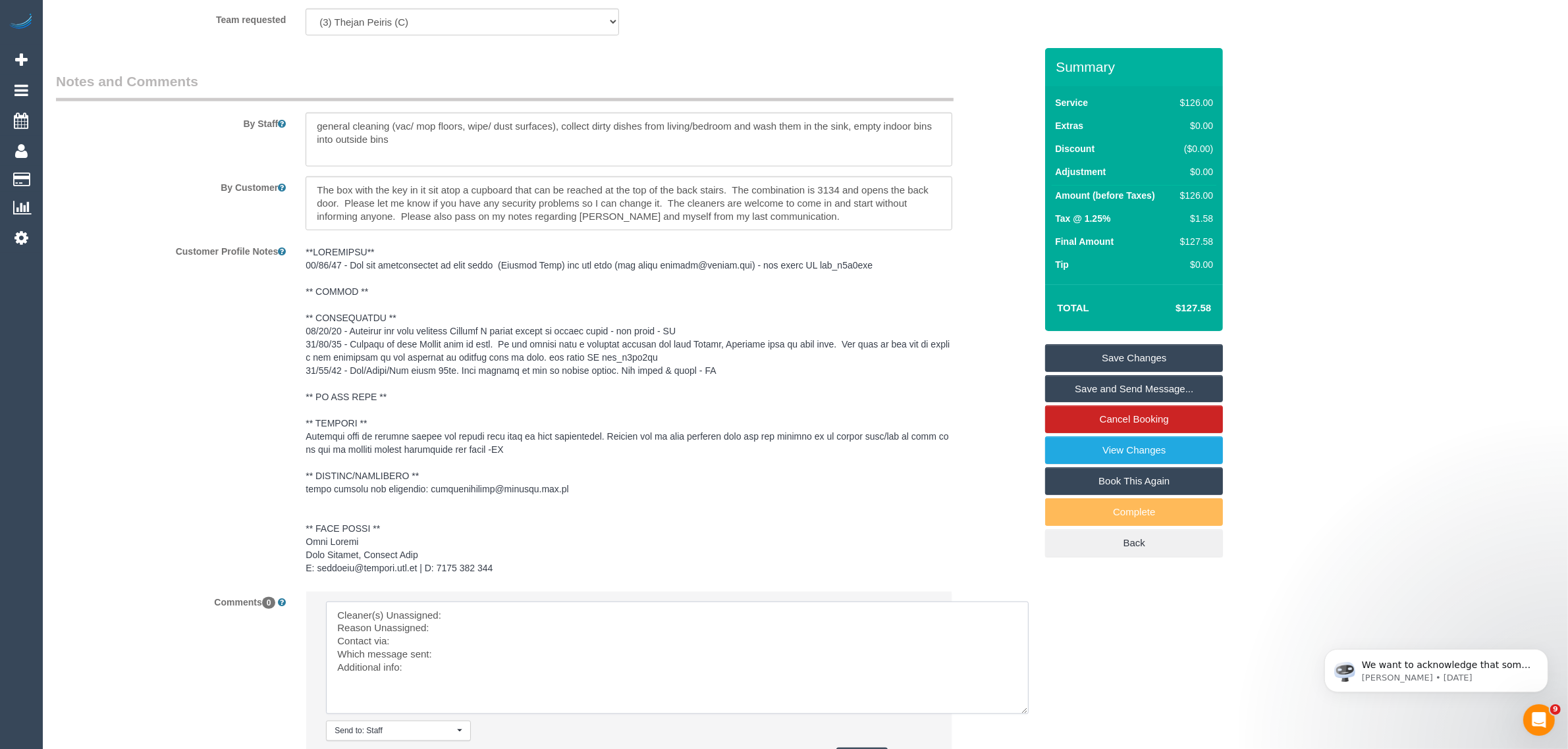
drag, startPoint x: 927, startPoint y: 639, endPoint x: 1025, endPoint y: 712, distance: 122.2
click at [1025, 712] on textarea at bounding box center [677, 658] width 703 height 112
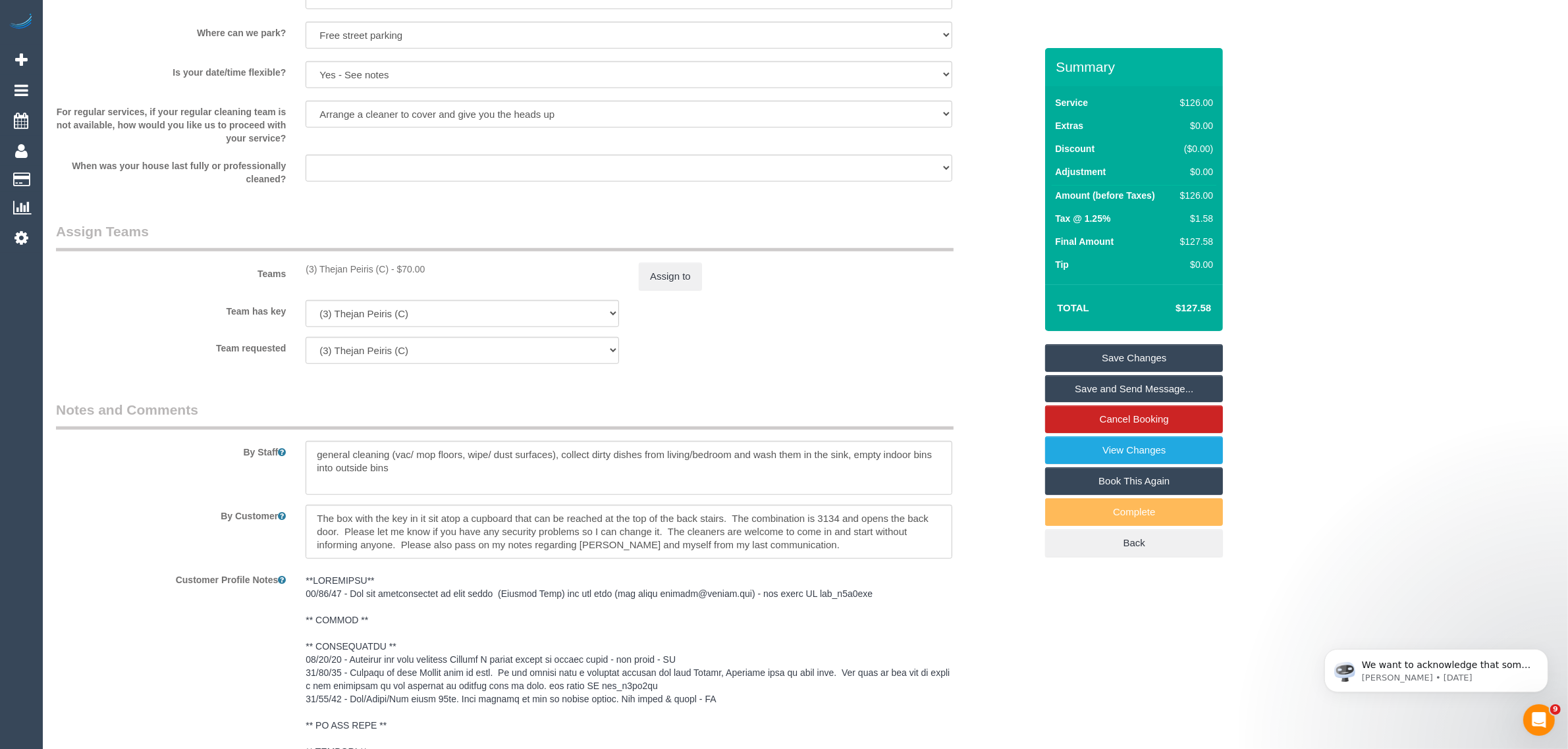
scroll to position [1400, 0]
drag, startPoint x: 303, startPoint y: 270, endPoint x: 386, endPoint y: 265, distance: 83.2
click at [386, 265] on div "(3) Thejan Peiris (C) - $70.00" at bounding box center [462, 270] width 333 height 13
copy div "(3) [PERSON_NAME] (C"
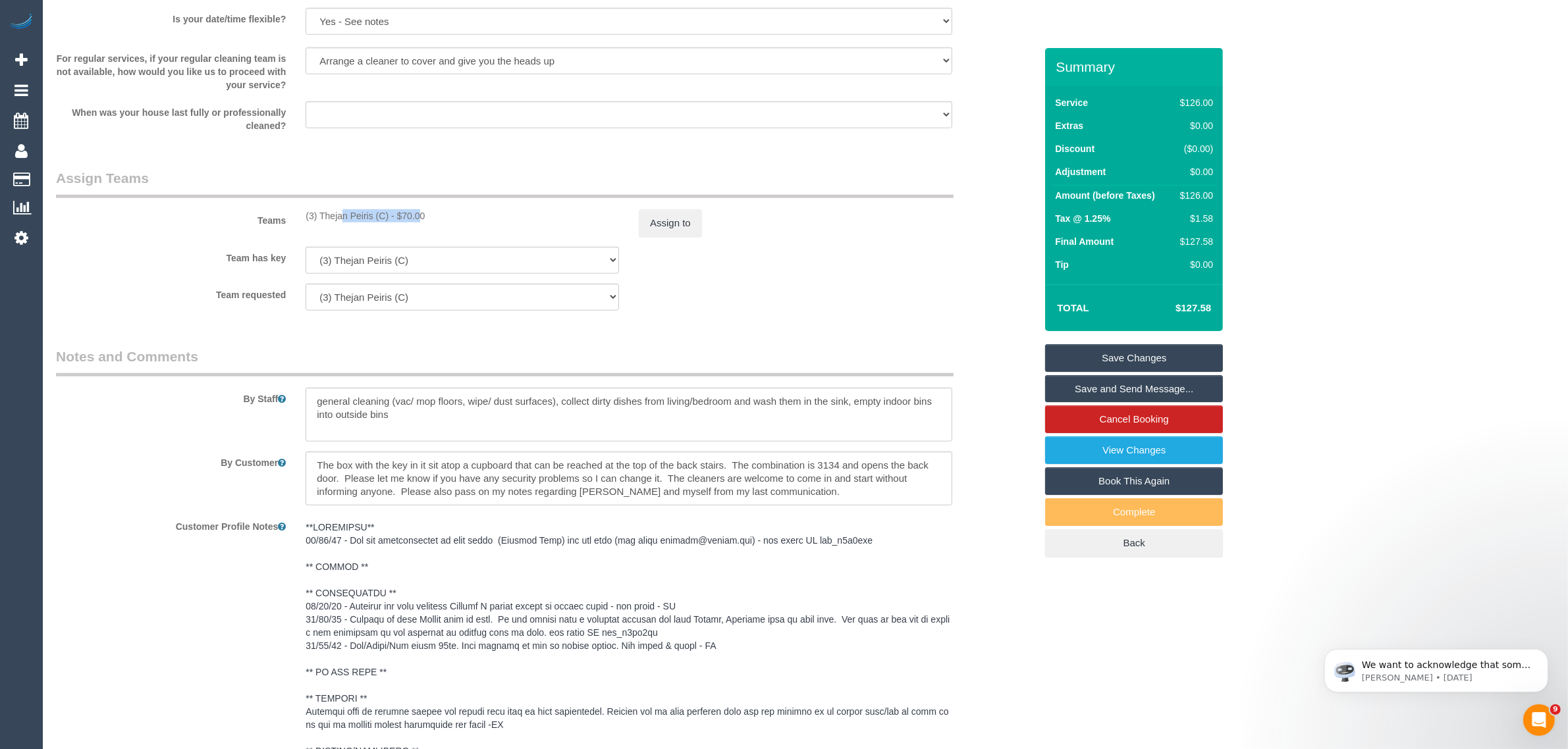
scroll to position [1856, 0]
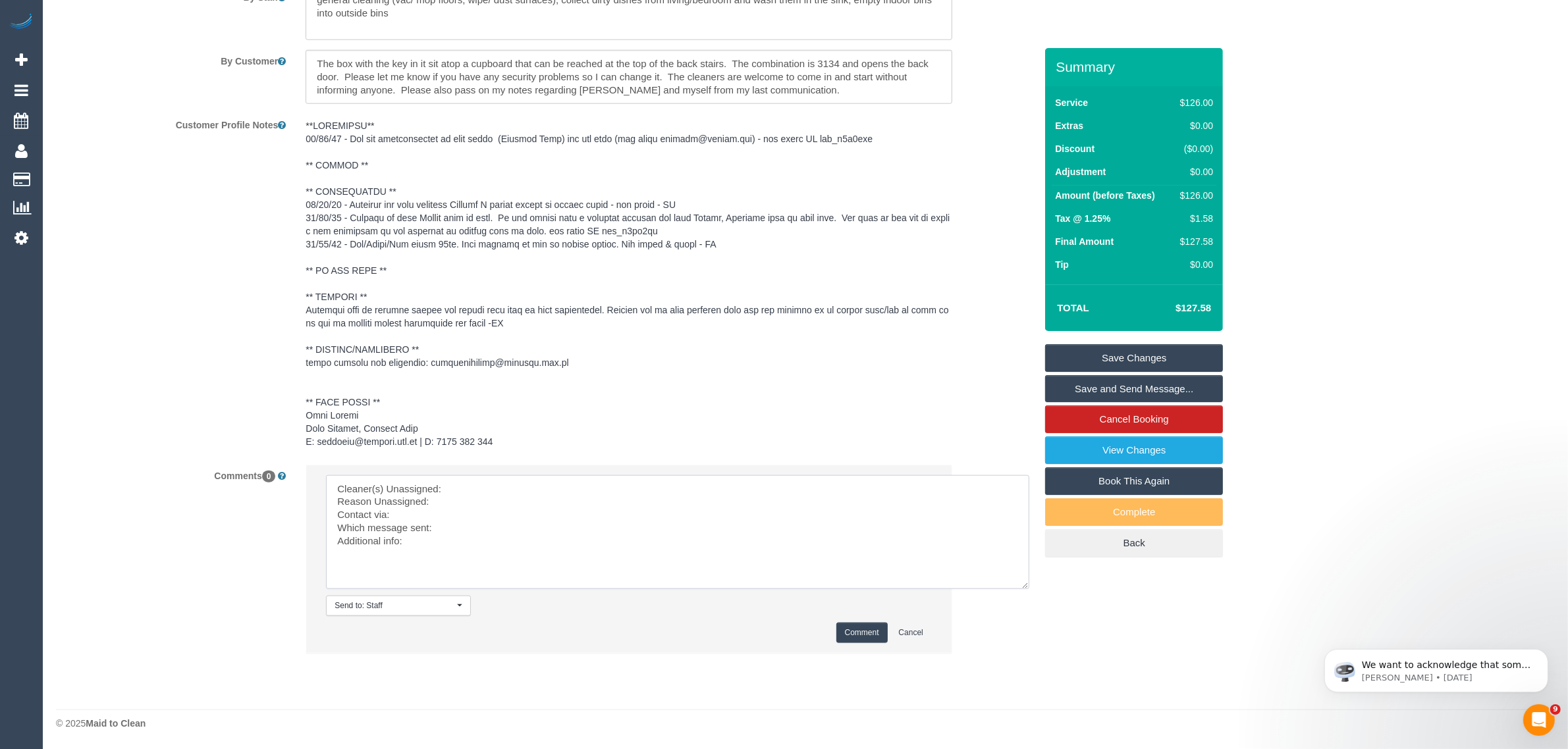
click at [517, 484] on textarea at bounding box center [677, 532] width 704 height 114
paste textarea "(3) [PERSON_NAME] (C"
click at [437, 485] on textarea at bounding box center [677, 532] width 704 height 114
click at [442, 488] on textarea at bounding box center [677, 532] width 704 height 114
click at [449, 502] on textarea at bounding box center [677, 532] width 704 height 114
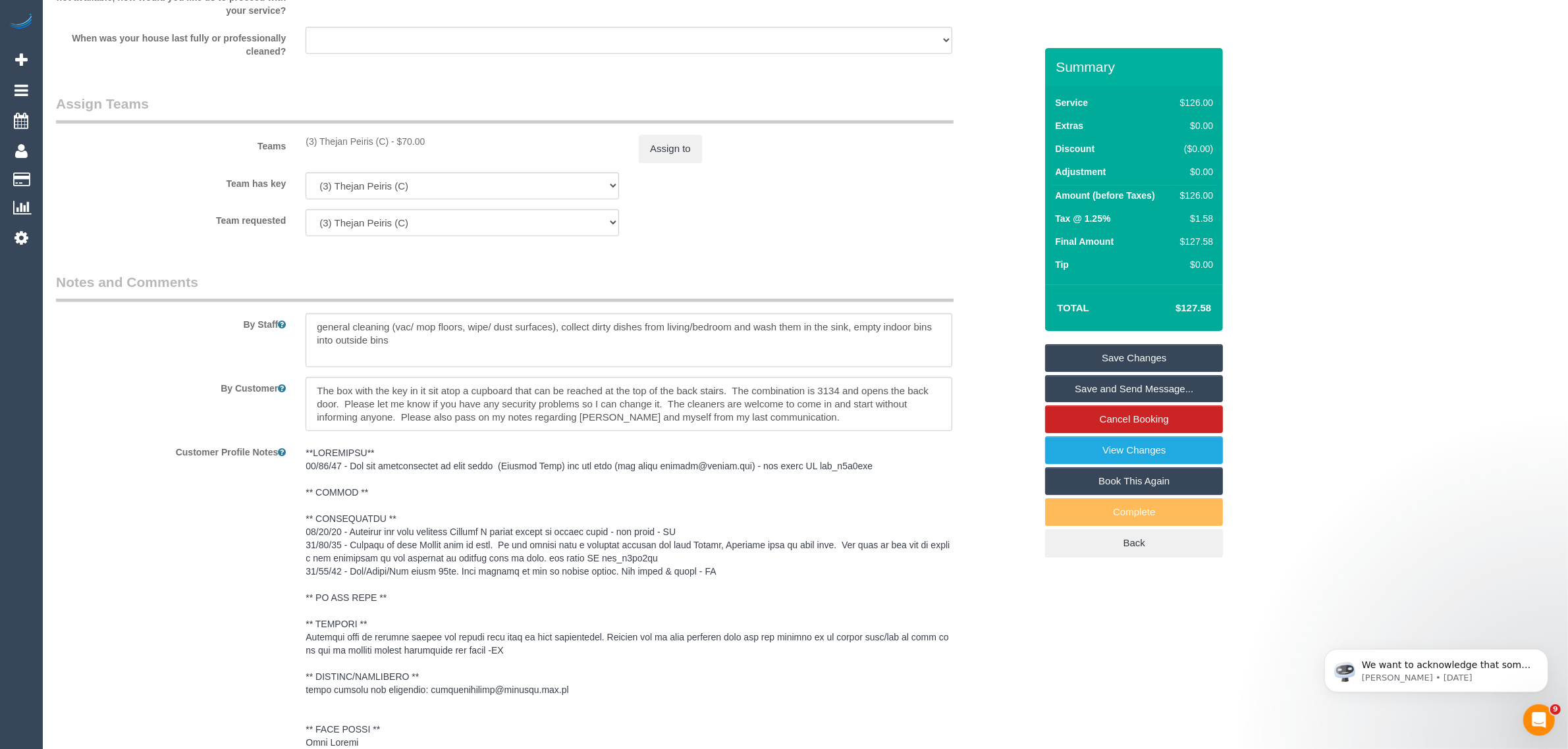
scroll to position [1527, 0]
click at [651, 143] on button "Assign to" at bounding box center [670, 150] width 63 height 28
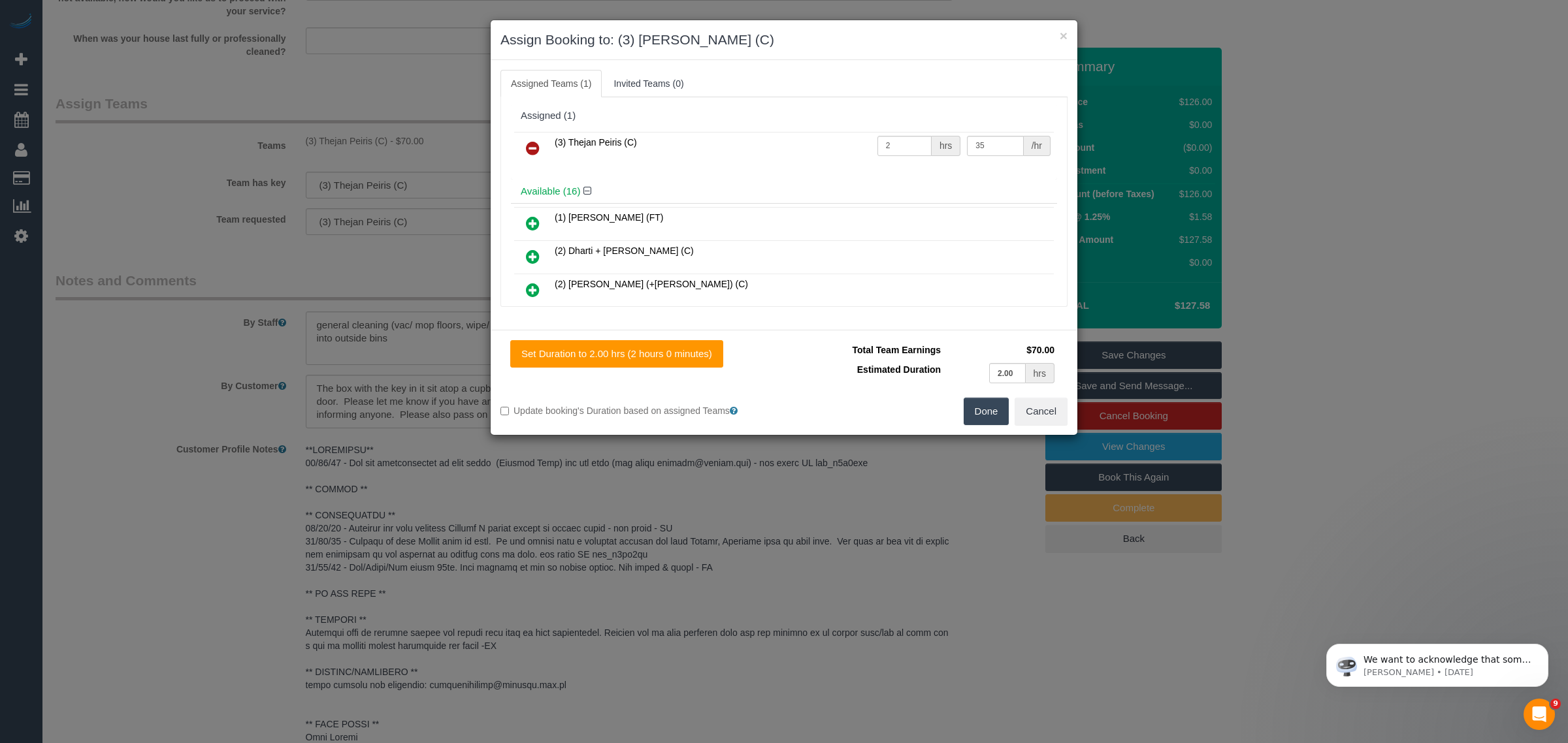
click at [534, 145] on icon at bounding box center [533, 148] width 14 height 16
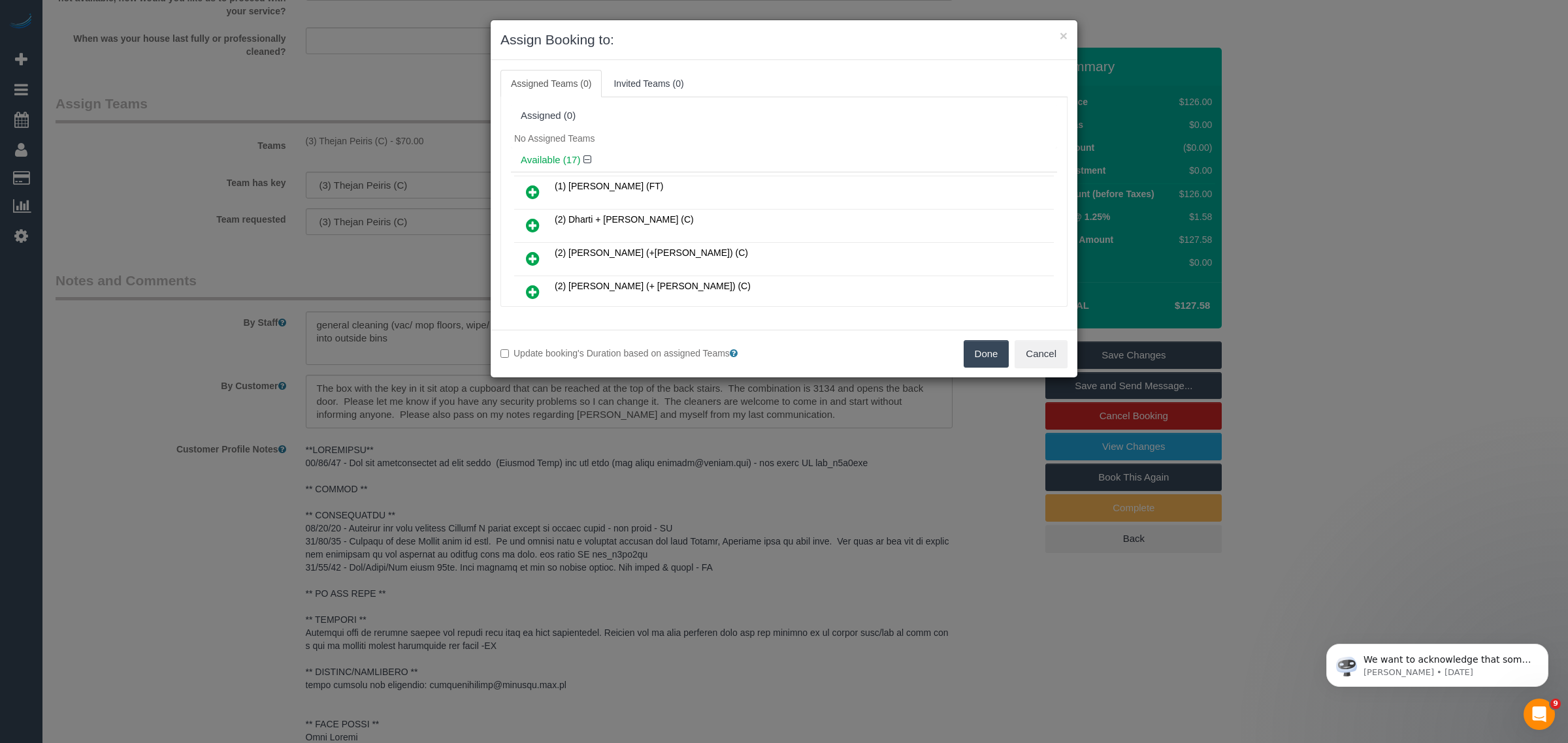
click at [980, 355] on button "Done" at bounding box center [986, 354] width 46 height 27
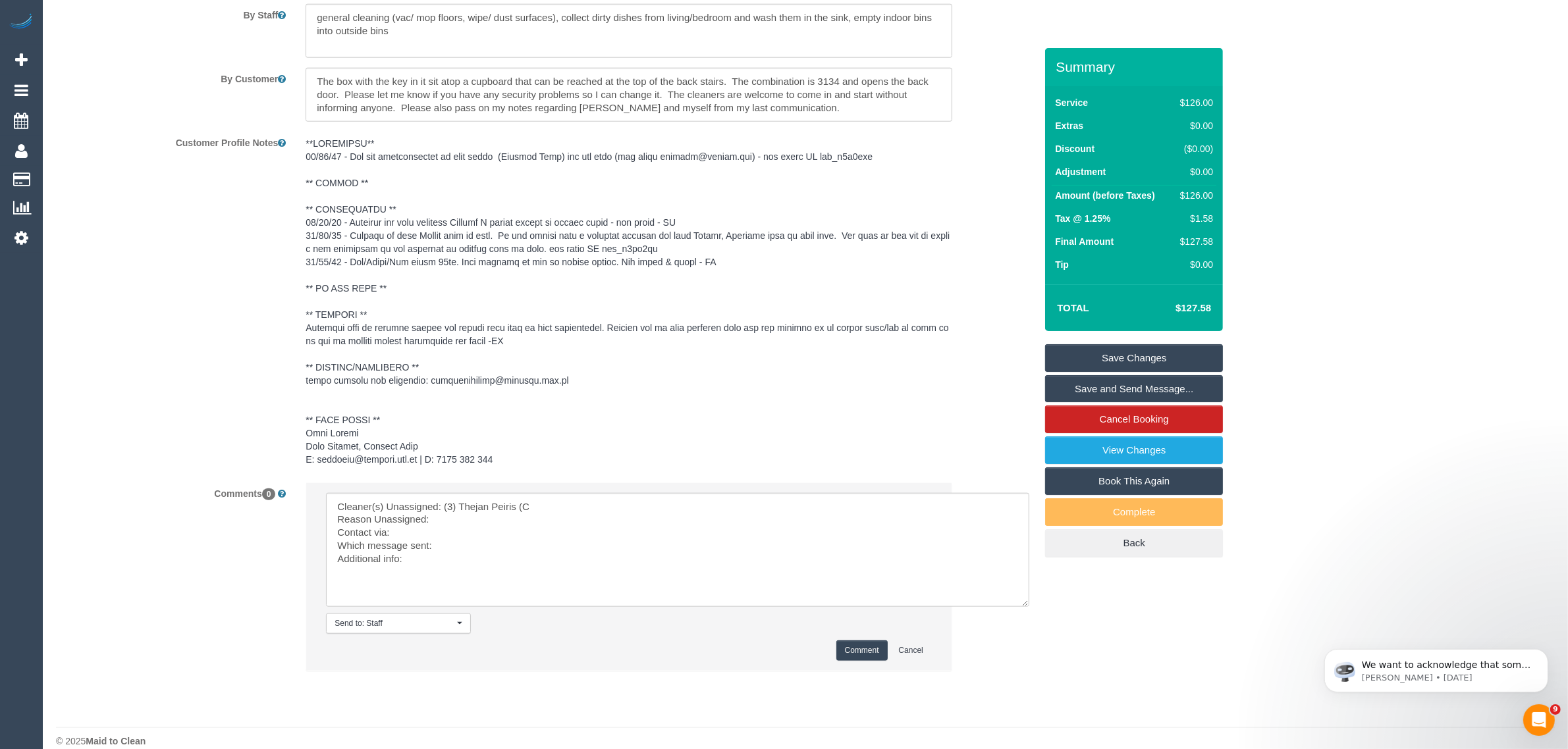
scroll to position [1856, 0]
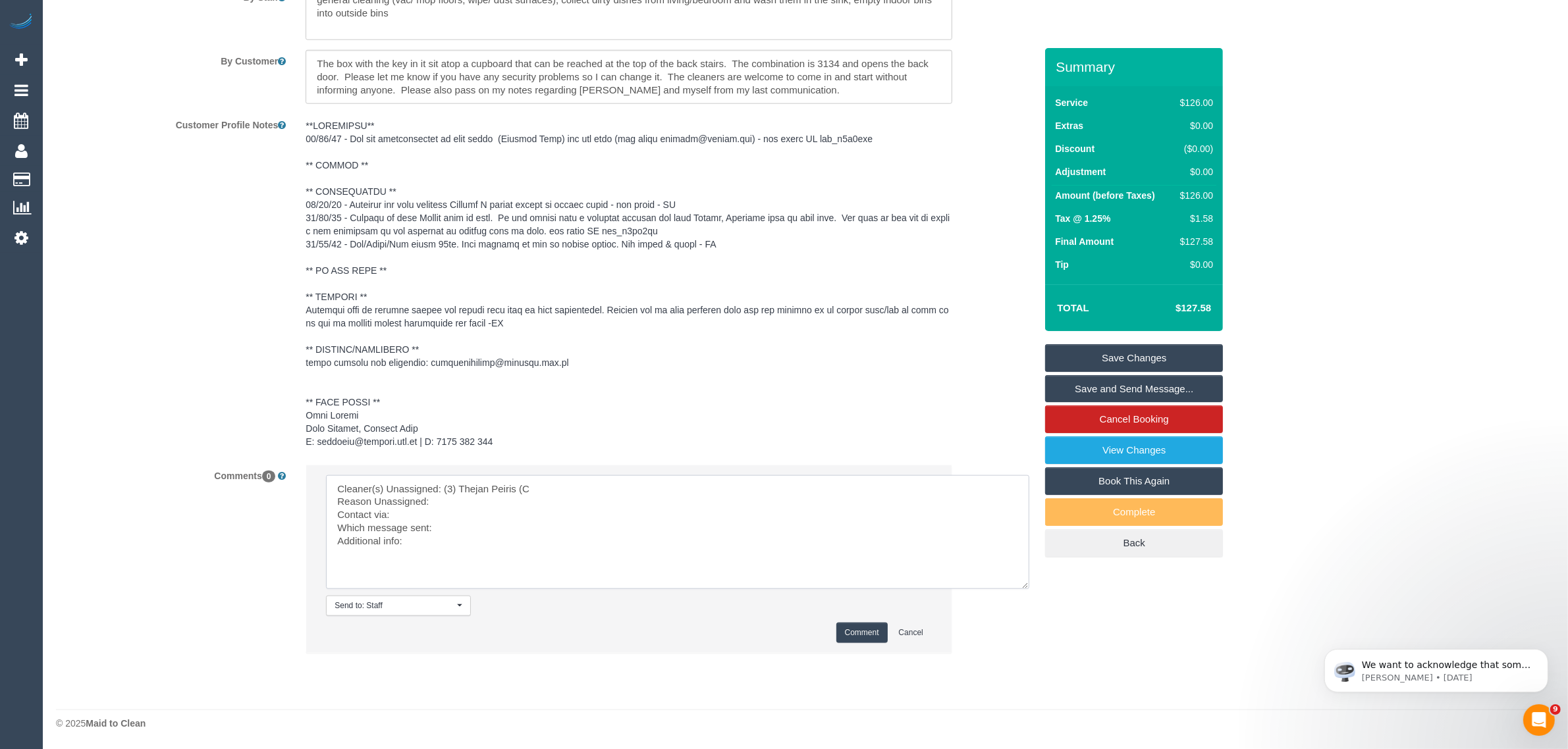
click at [557, 501] on textarea at bounding box center [677, 532] width 704 height 114
click at [593, 523] on textarea at bounding box center [677, 532] width 704 height 114
type textarea "Cleaner(s) Unassigned: (3) Thejan Peiris (C Reason Unassigned: car issues Conta…"
click at [863, 633] on button "Comment" at bounding box center [862, 633] width 51 height 20
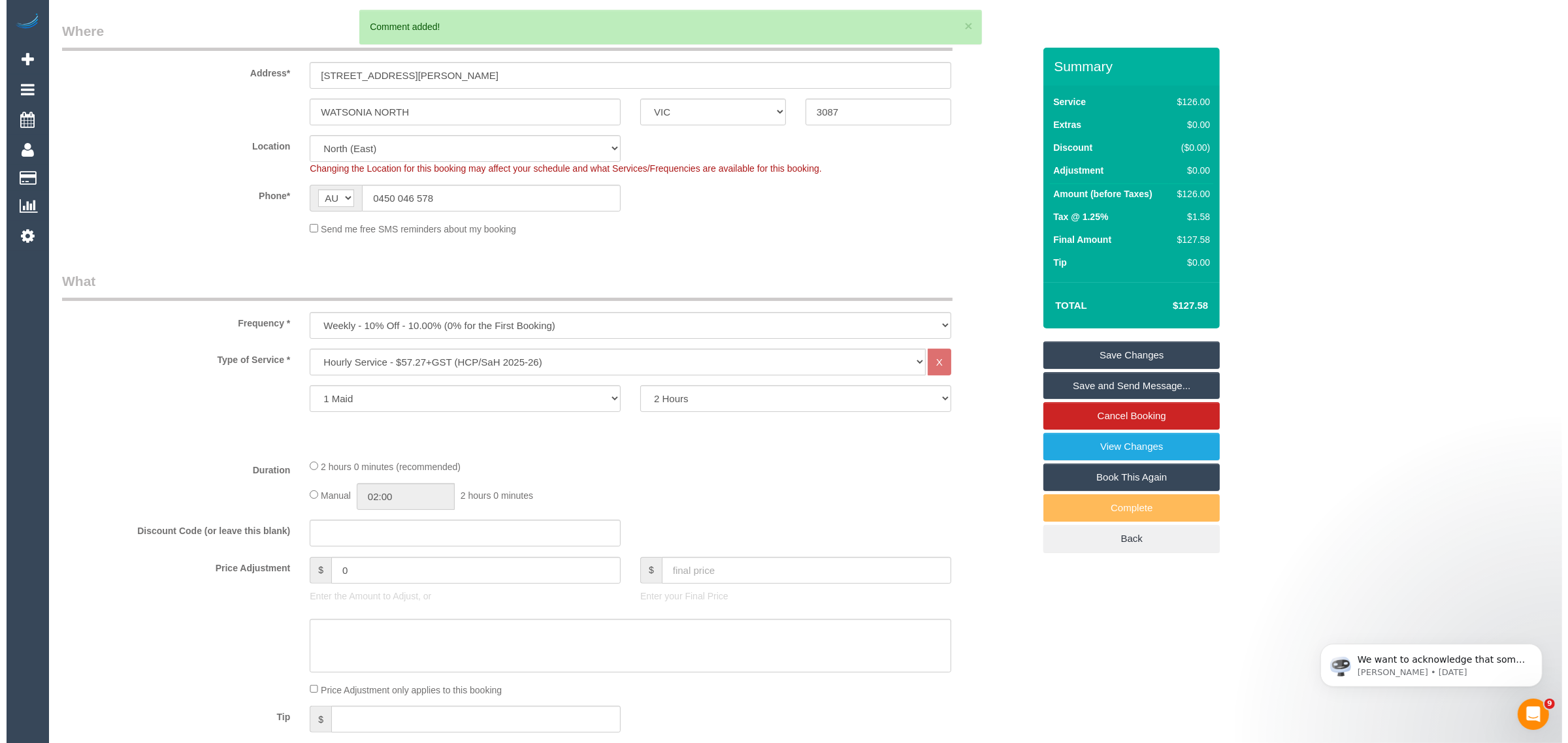
scroll to position [0, 0]
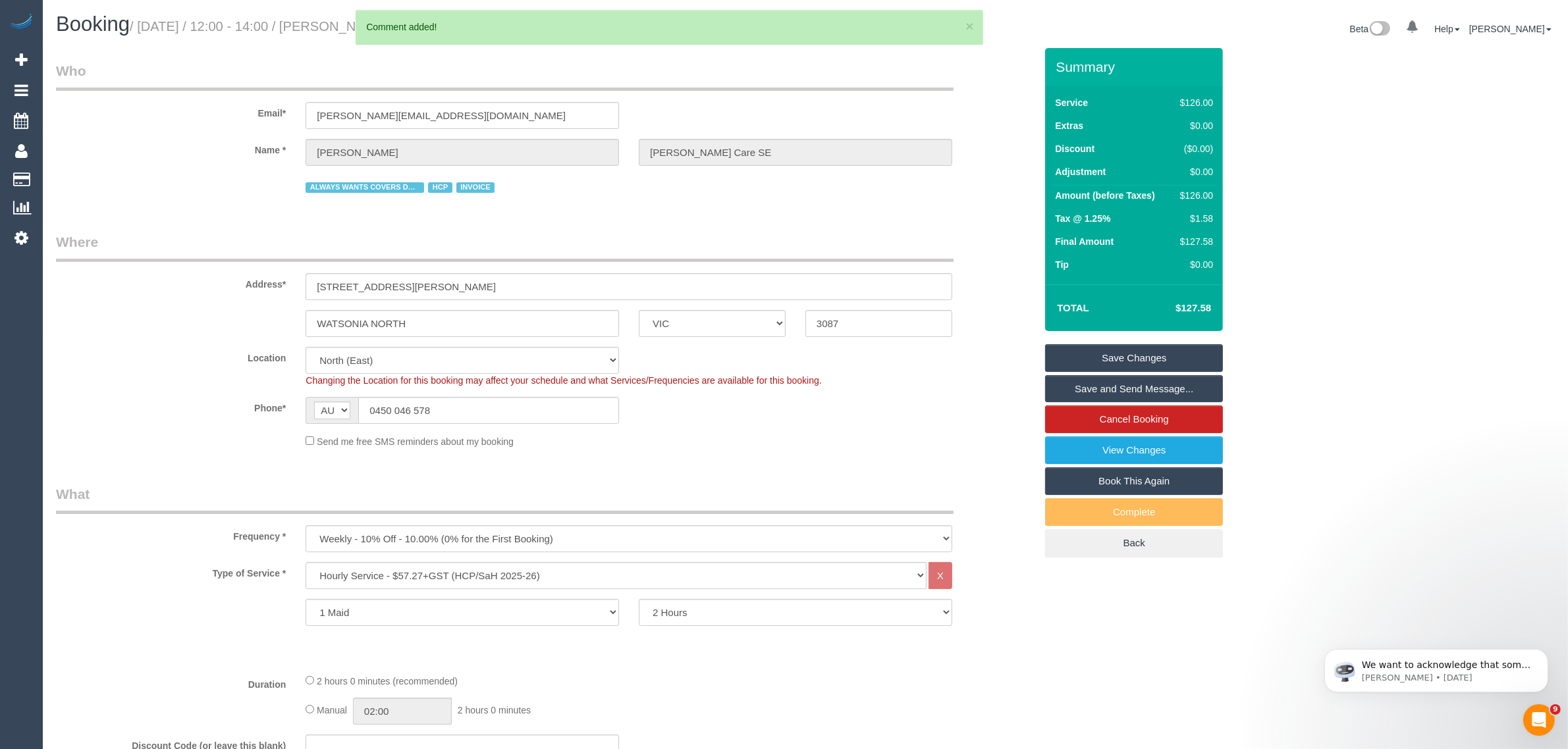
click at [1130, 351] on link "Save Changes" at bounding box center [1134, 358] width 178 height 28
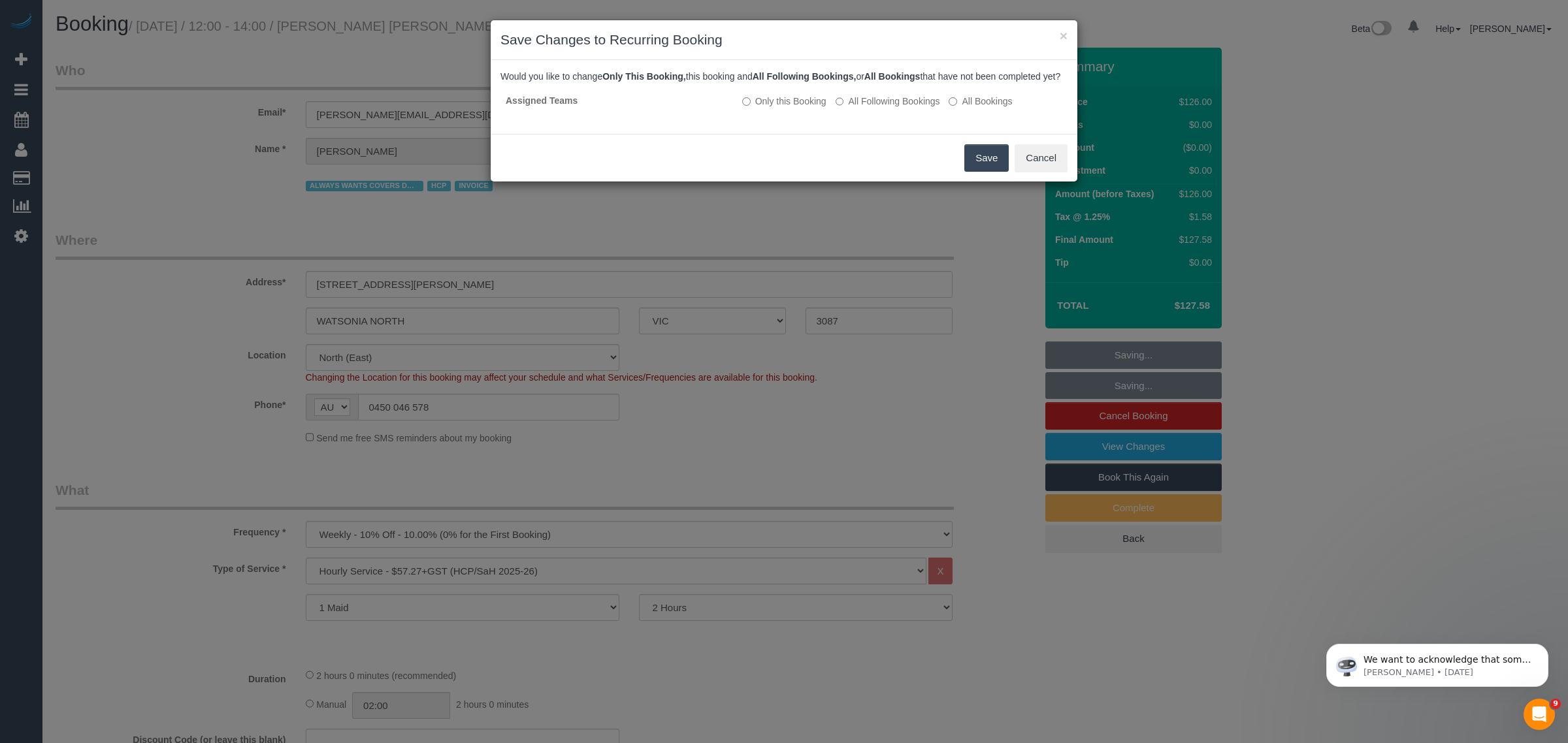
click at [975, 167] on button "Save" at bounding box center [986, 158] width 45 height 27
